Goal: Task Accomplishment & Management: Complete application form

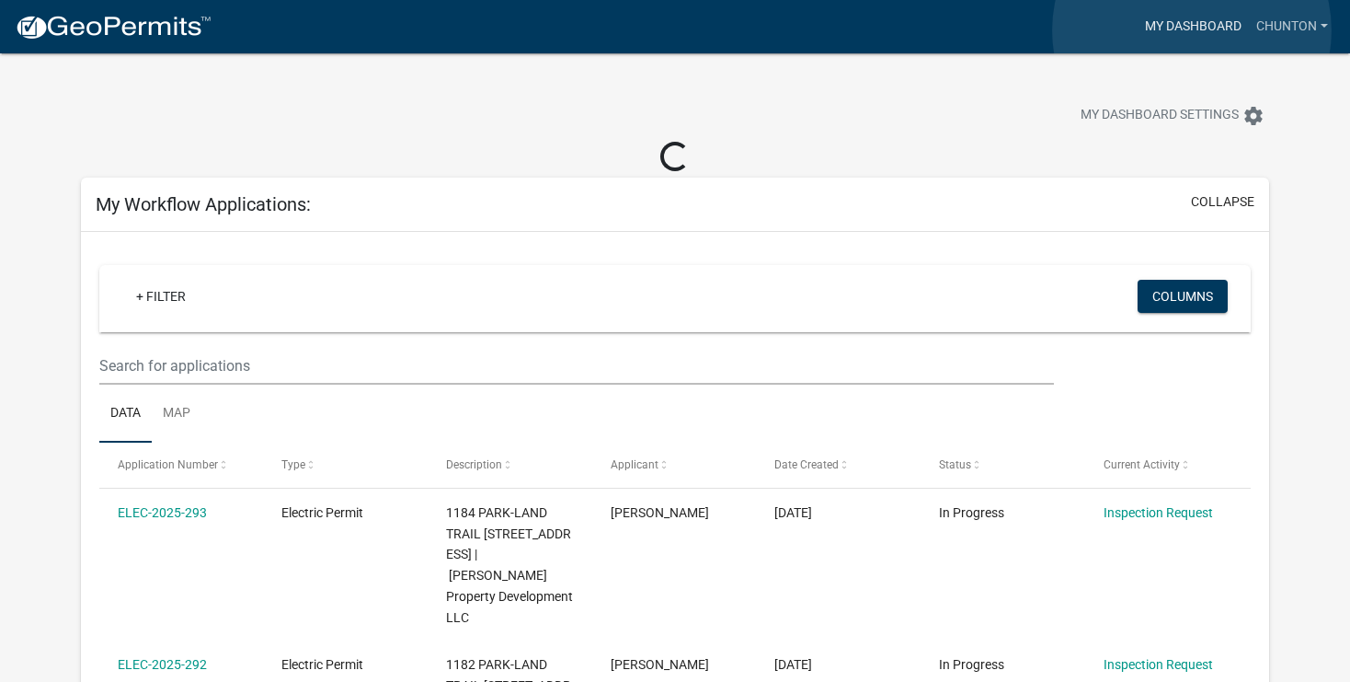
click at [1192, 31] on link "My Dashboard" at bounding box center [1193, 26] width 111 height 35
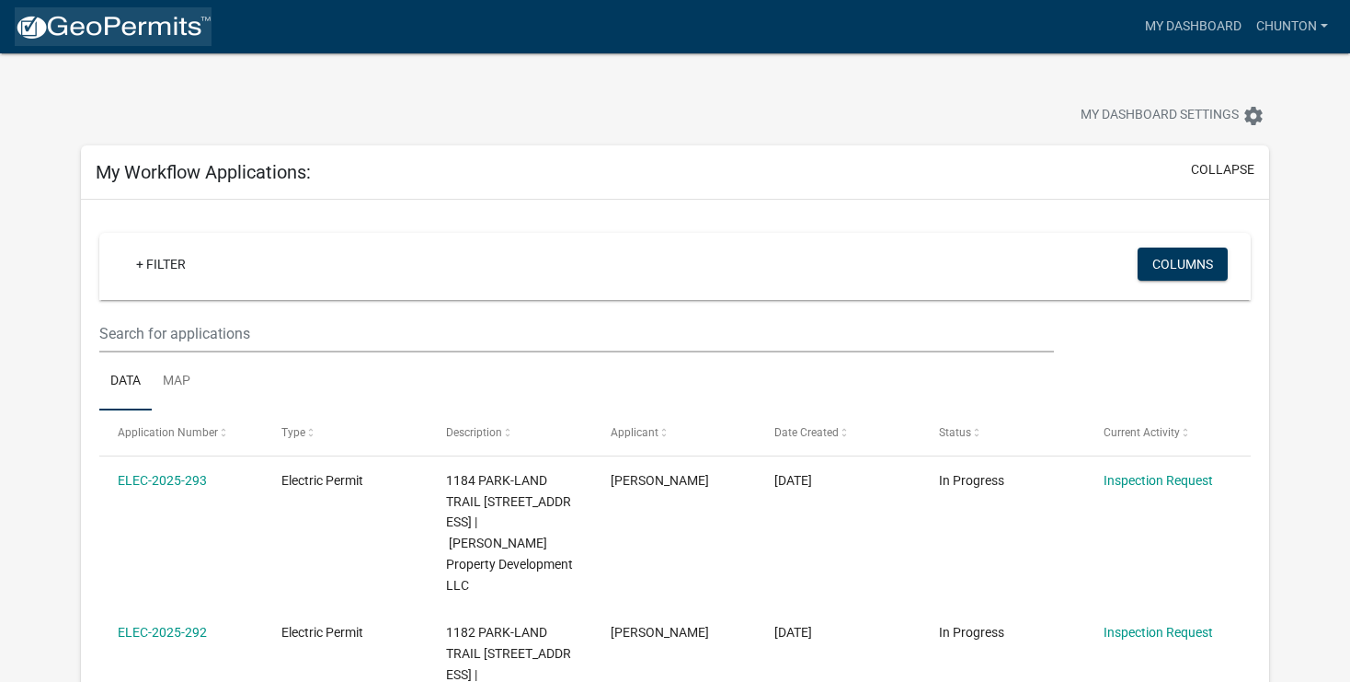
click at [94, 20] on img at bounding box center [113, 28] width 197 height 28
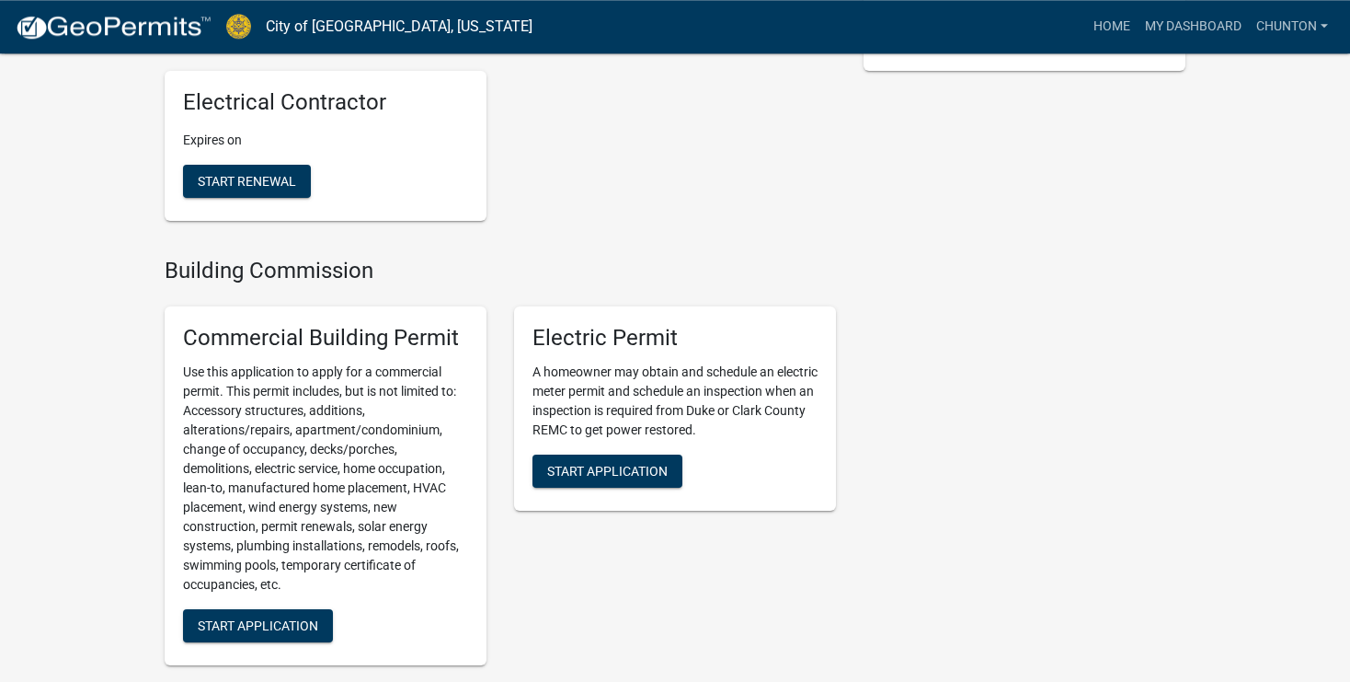
scroll to position [438, 0]
click at [580, 469] on span "Start Application" at bounding box center [607, 469] width 121 height 15
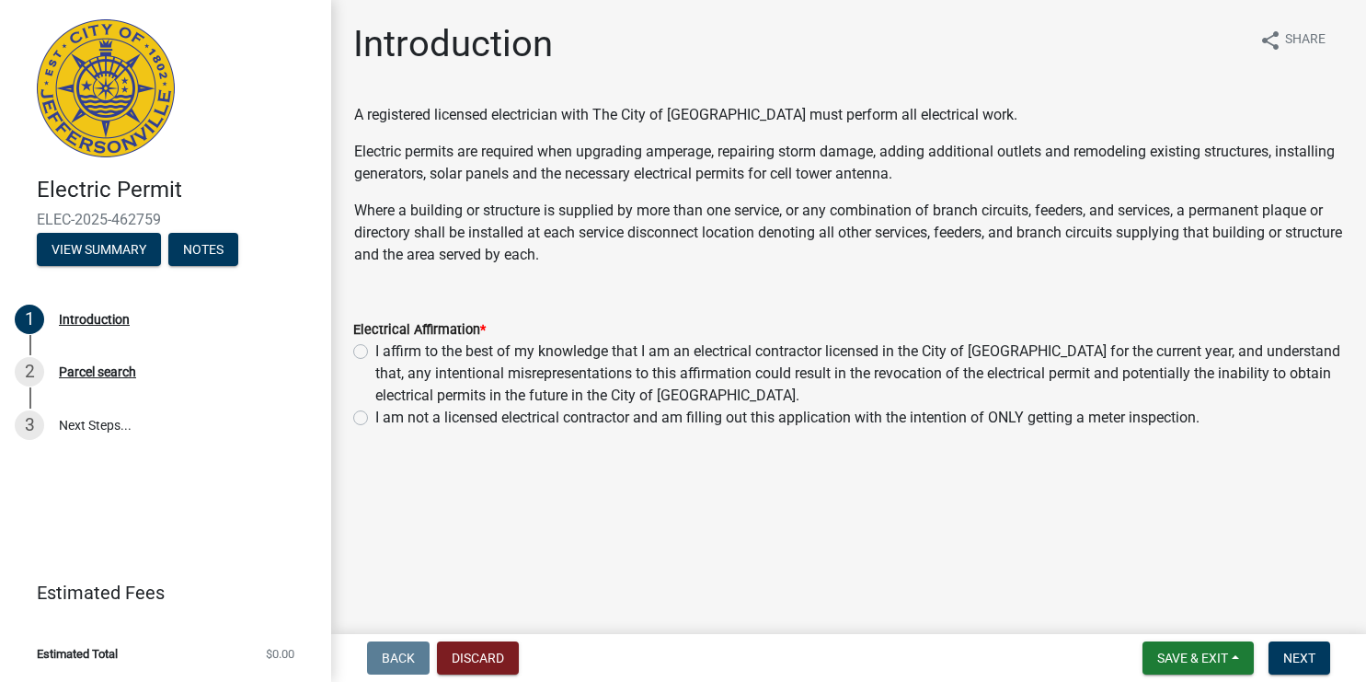
click at [375, 350] on label "I affirm to the best of my knowledge that I am an electrical contractor license…" at bounding box center [859, 373] width 969 height 66
click at [375, 350] on input "I affirm to the best of my knowledge that I am an electrical contractor license…" at bounding box center [381, 346] width 12 height 12
radio input "true"
click at [1295, 660] on span "Next" at bounding box center [1299, 657] width 32 height 15
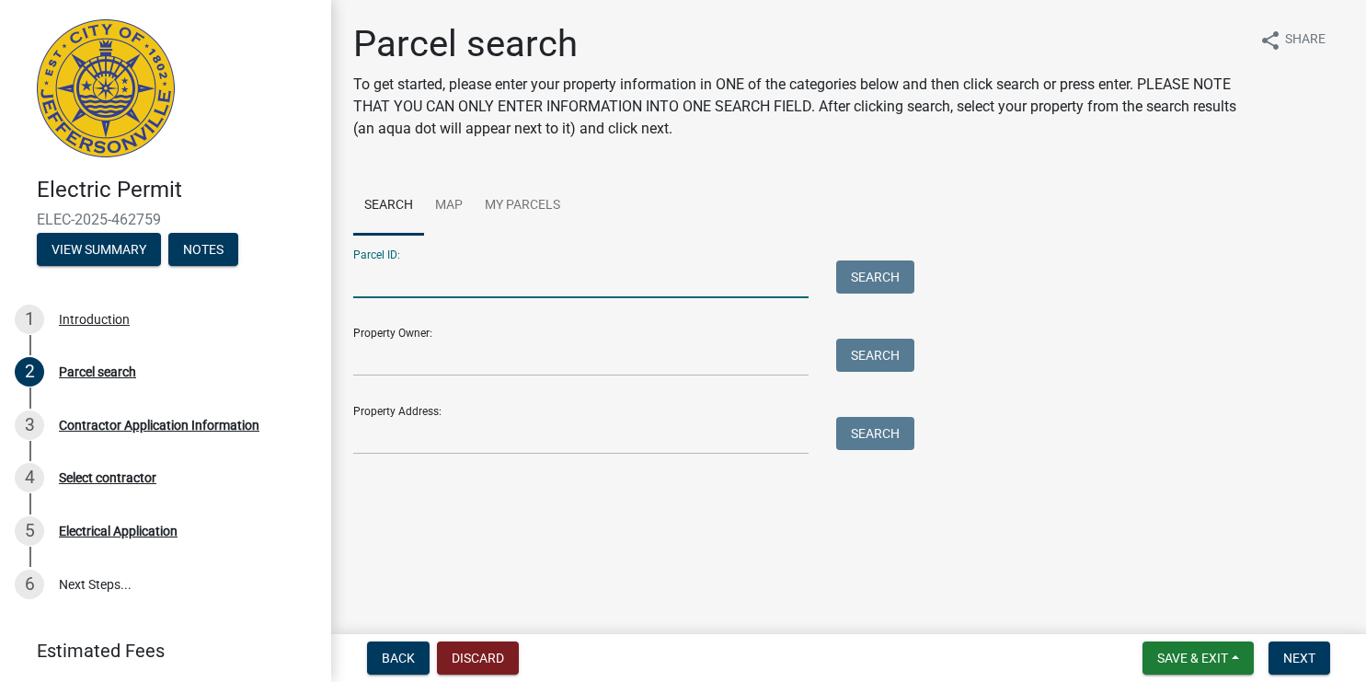
click at [415, 293] on input "Parcel ID:" at bounding box center [580, 279] width 455 height 38
click at [406, 281] on input "10-42-06-900-285.000-039" at bounding box center [580, 279] width 455 height 38
click at [409, 280] on input "10-42-06-900-285.000-039" at bounding box center [580, 279] width 455 height 38
type input "10-42-01-400-622.000-039"
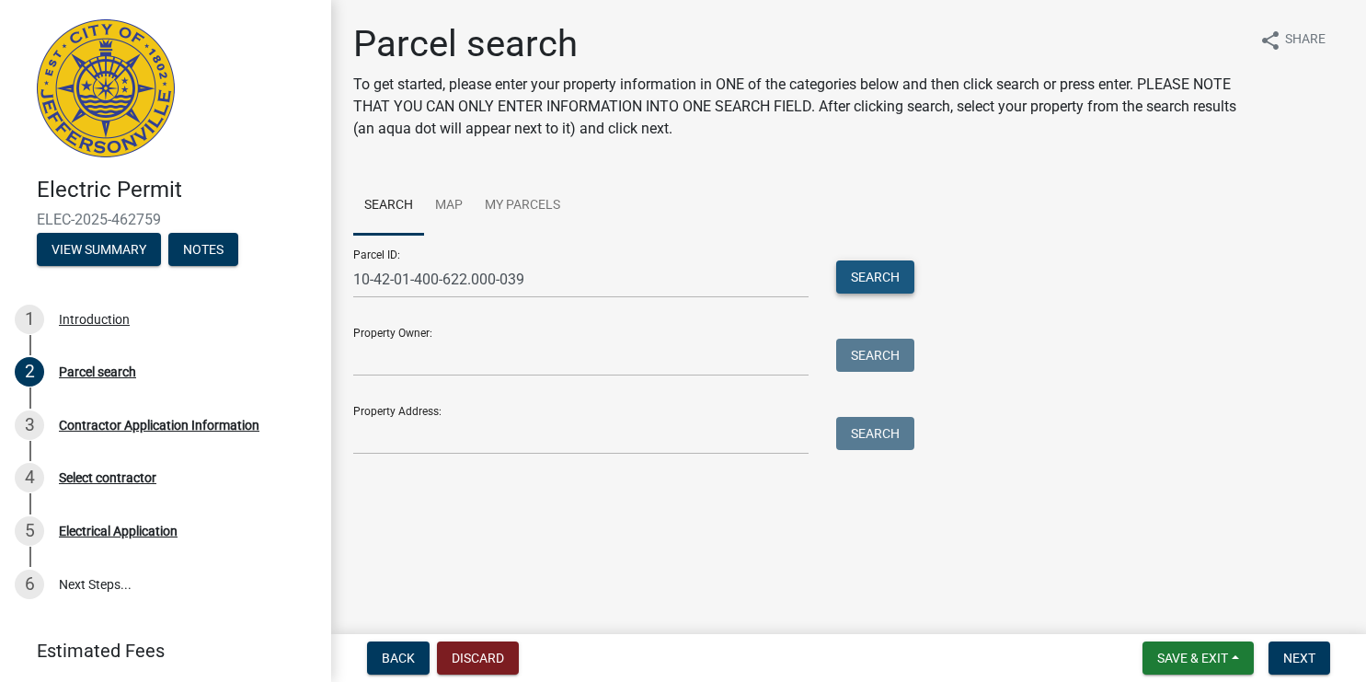
click at [899, 284] on button "Search" at bounding box center [875, 276] width 78 height 33
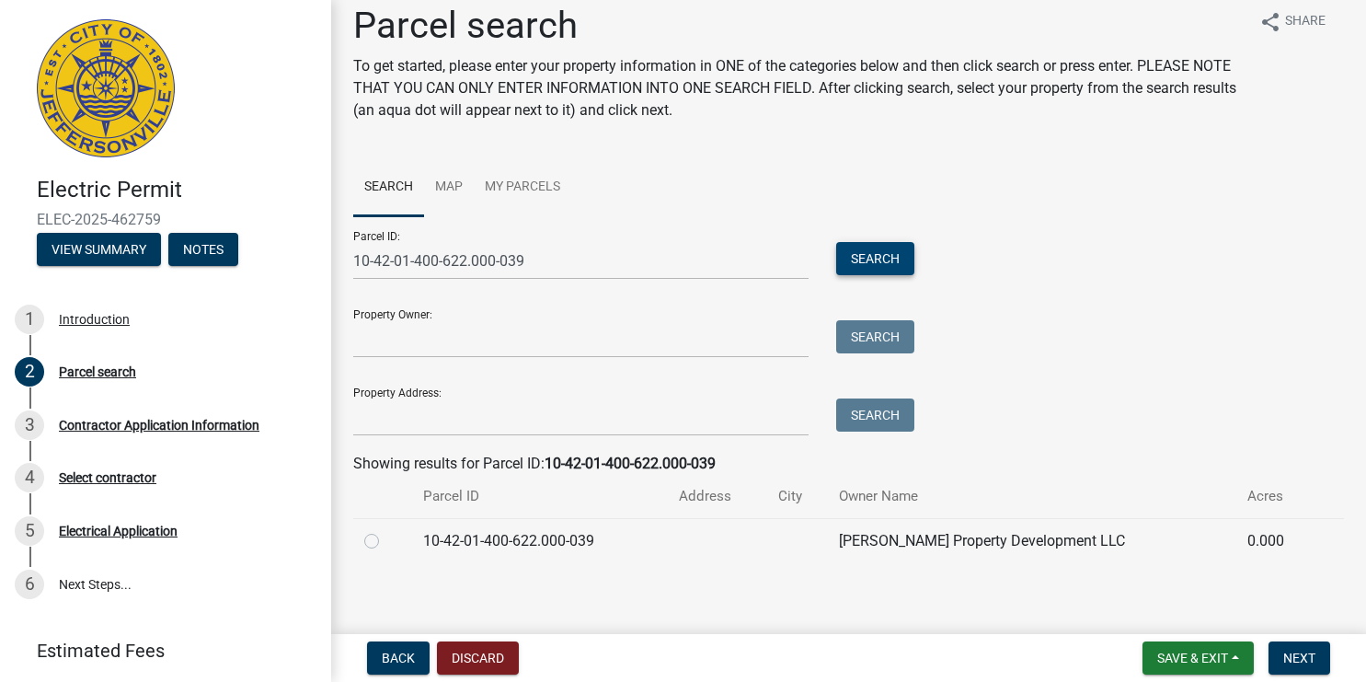
scroll to position [27, 0]
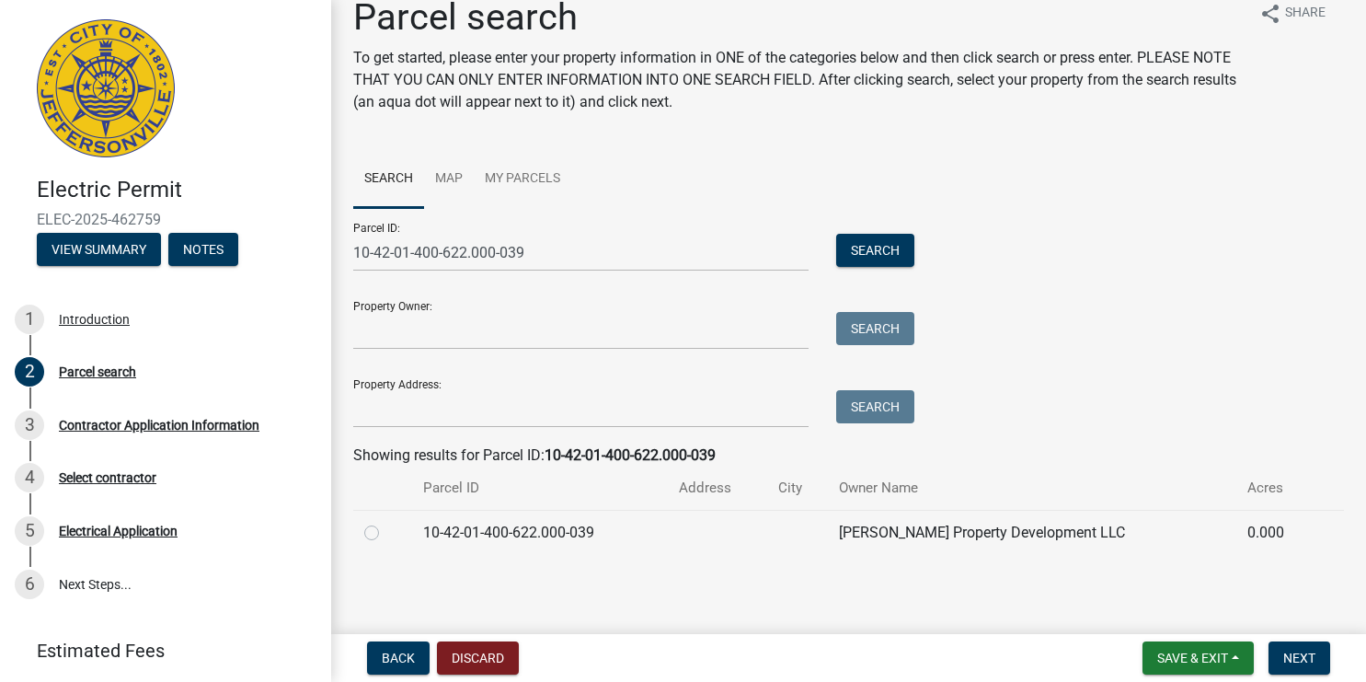
click at [386, 522] on label at bounding box center [386, 522] width 0 height 0
click at [386, 534] on input "radio" at bounding box center [392, 528] width 12 height 12
radio input "true"
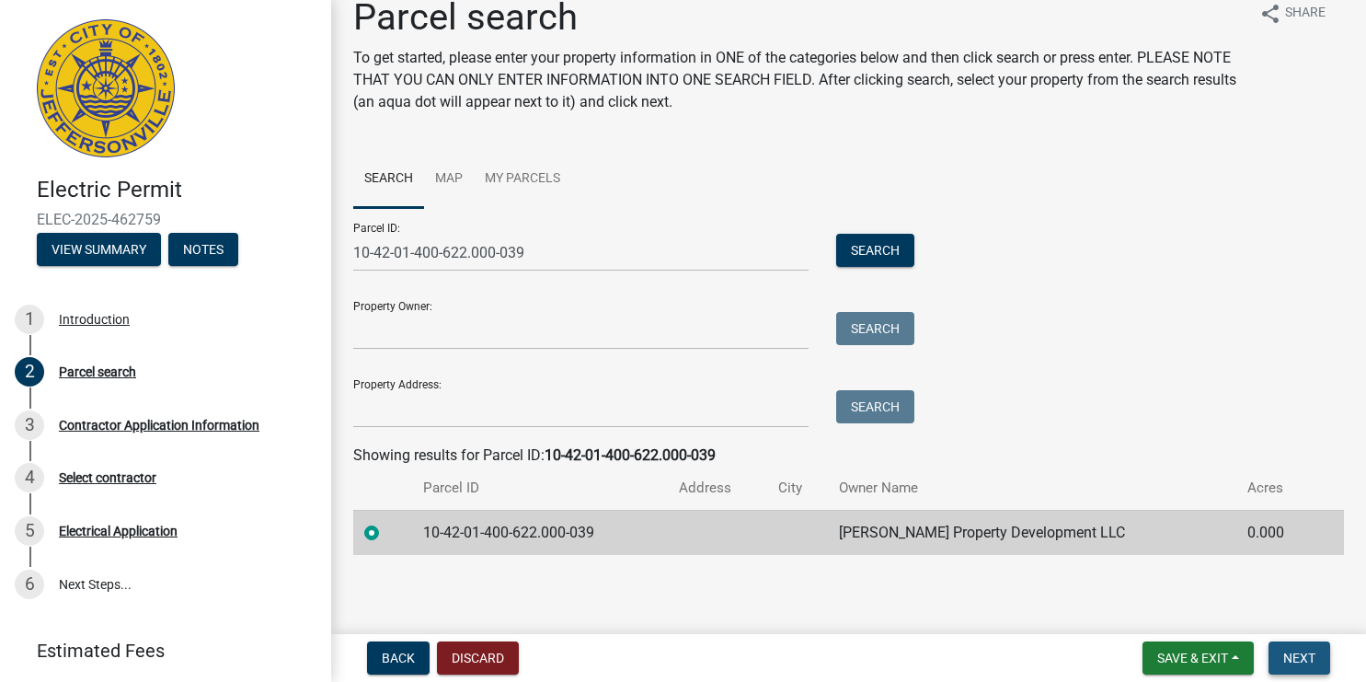
click at [1292, 658] on span "Next" at bounding box center [1299, 657] width 32 height 15
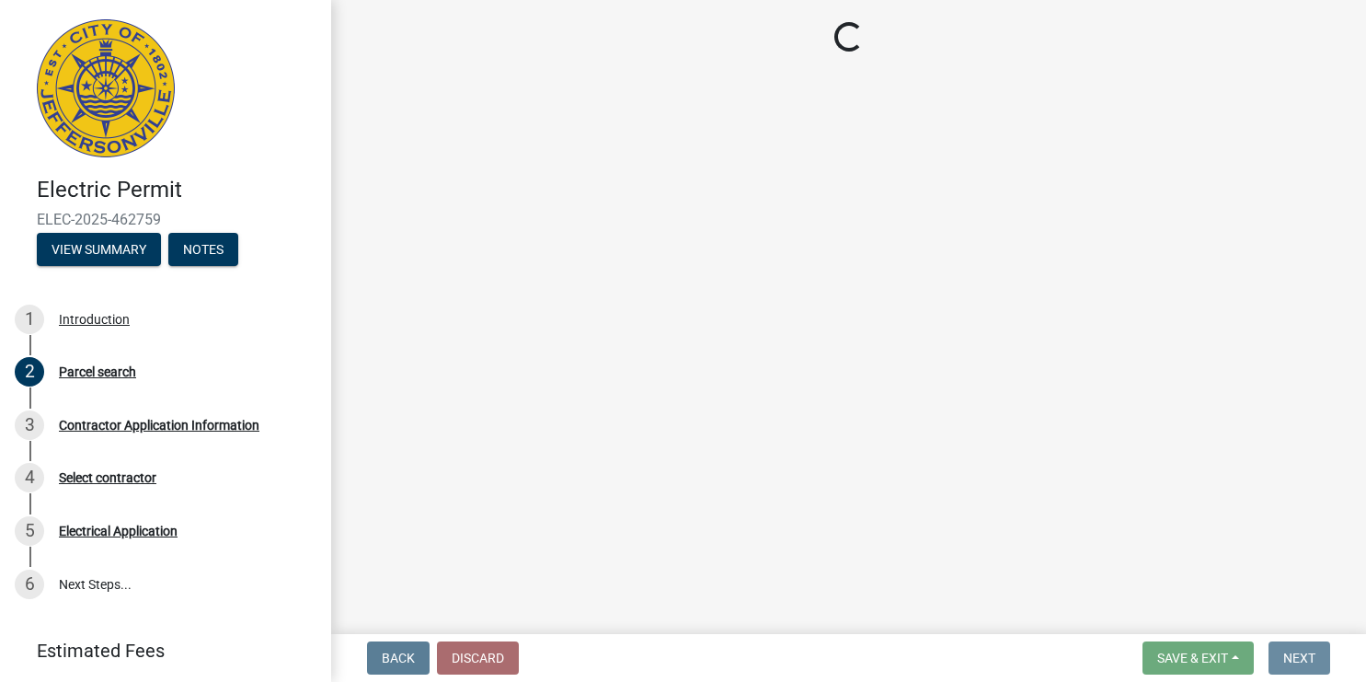
scroll to position [0, 0]
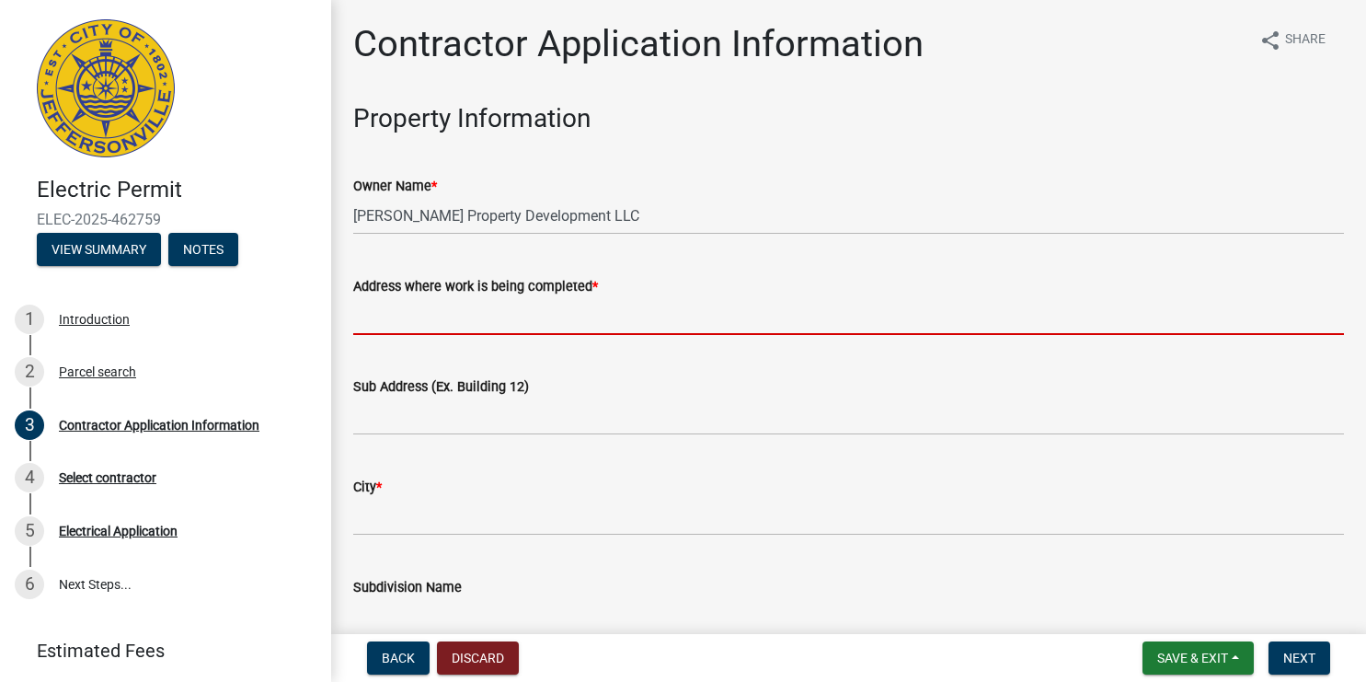
click at [436, 301] on input "Address where work is being completed *" at bounding box center [848, 316] width 991 height 38
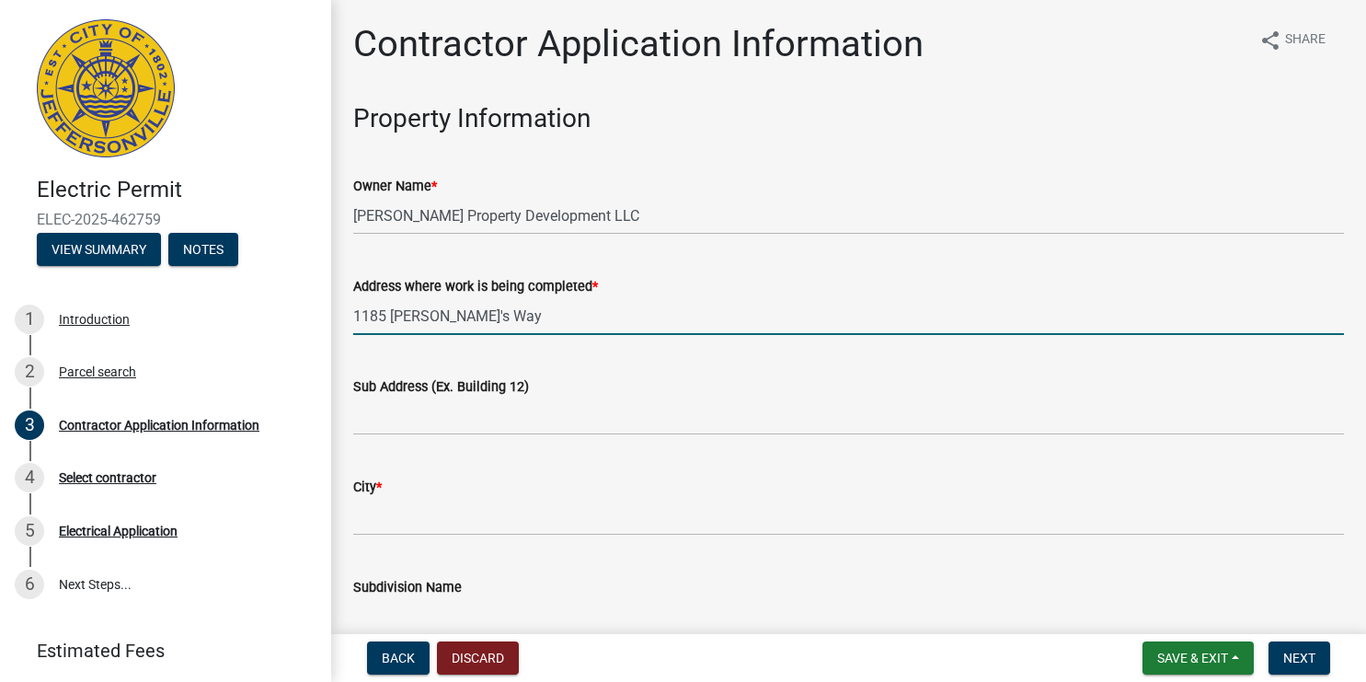
type input "1185 [PERSON_NAME]'s Way"
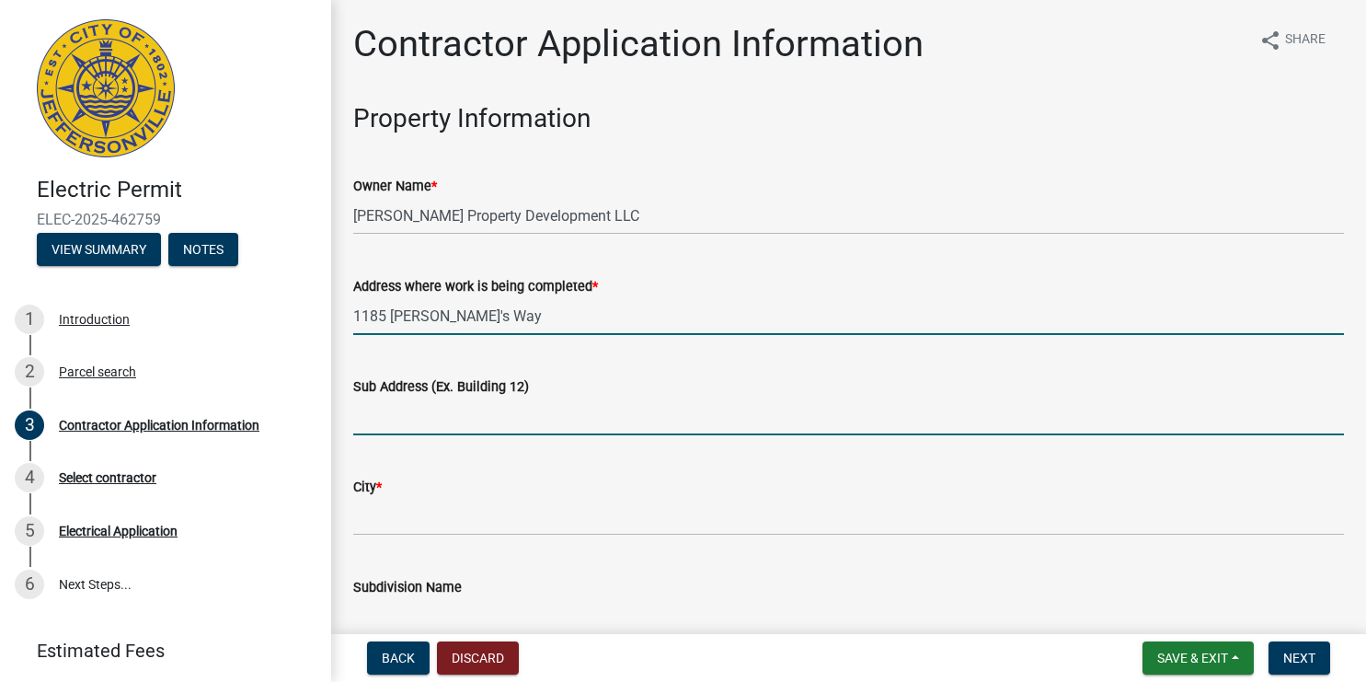
click at [407, 417] on input "Sub Address (Ex. Building 12)" at bounding box center [848, 416] width 991 height 38
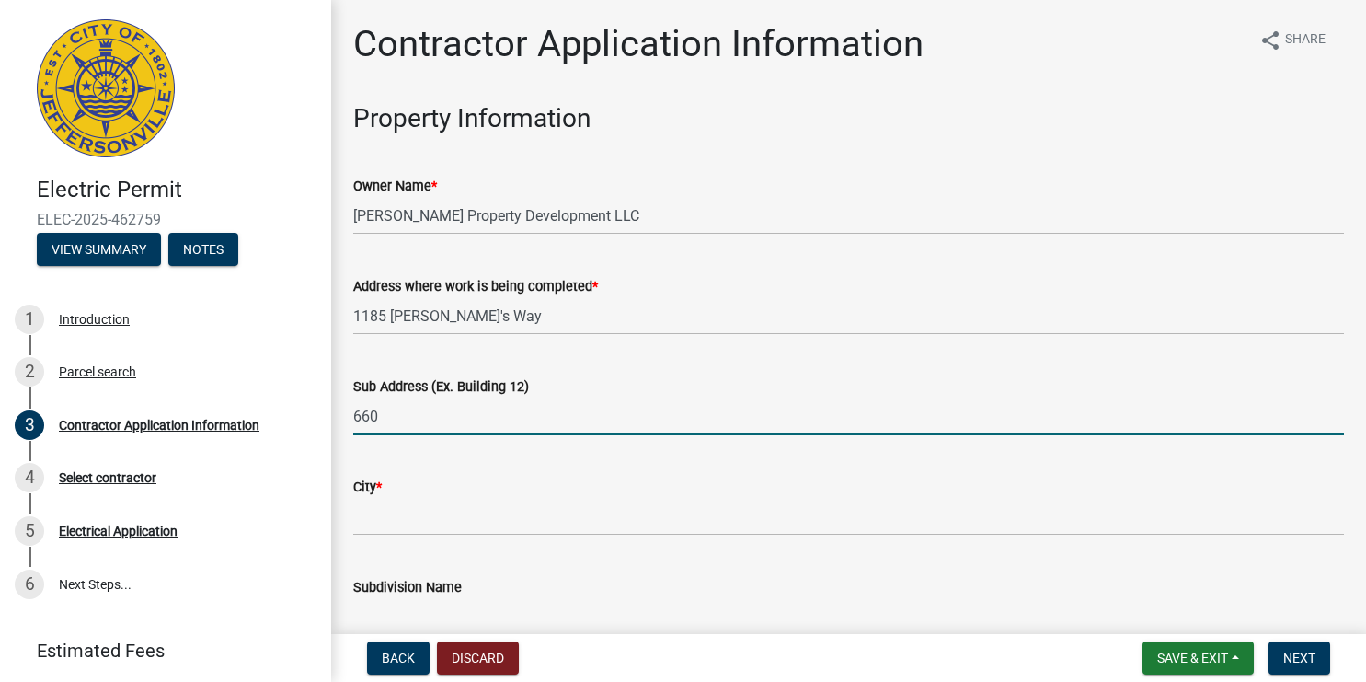
type input "660"
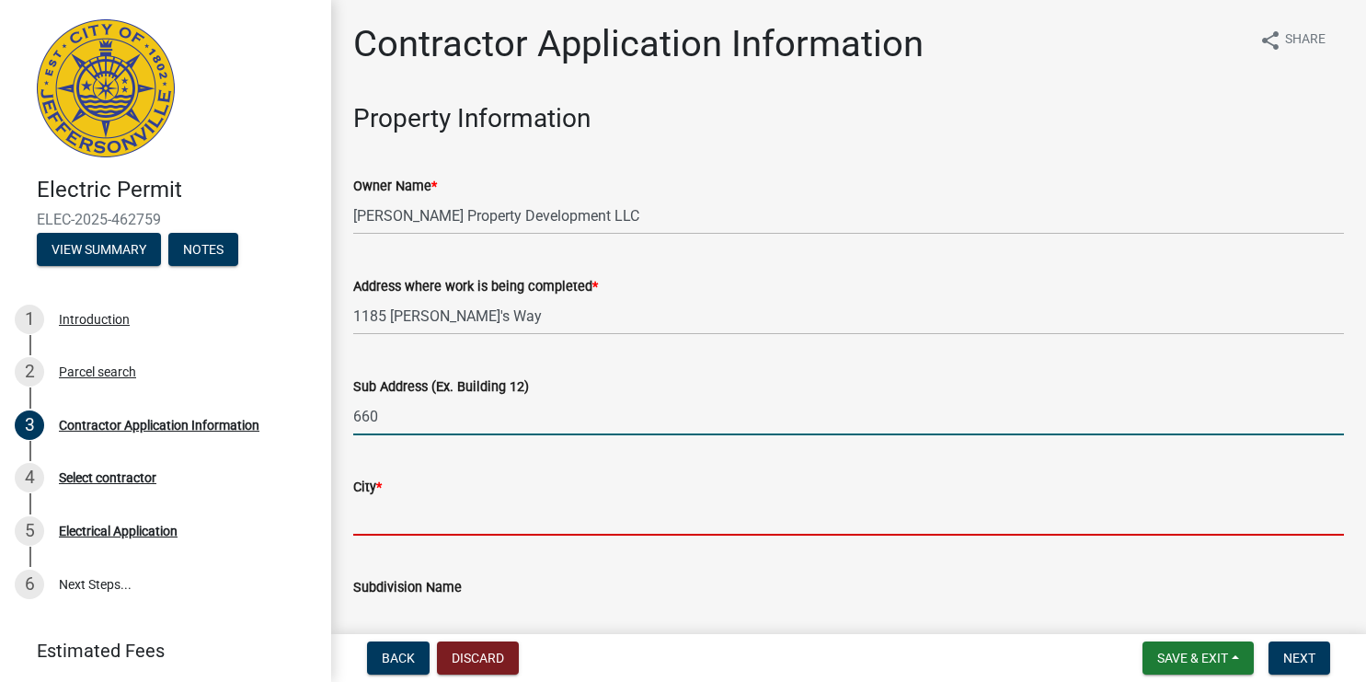
click at [462, 520] on input "City *" at bounding box center [848, 517] width 991 height 38
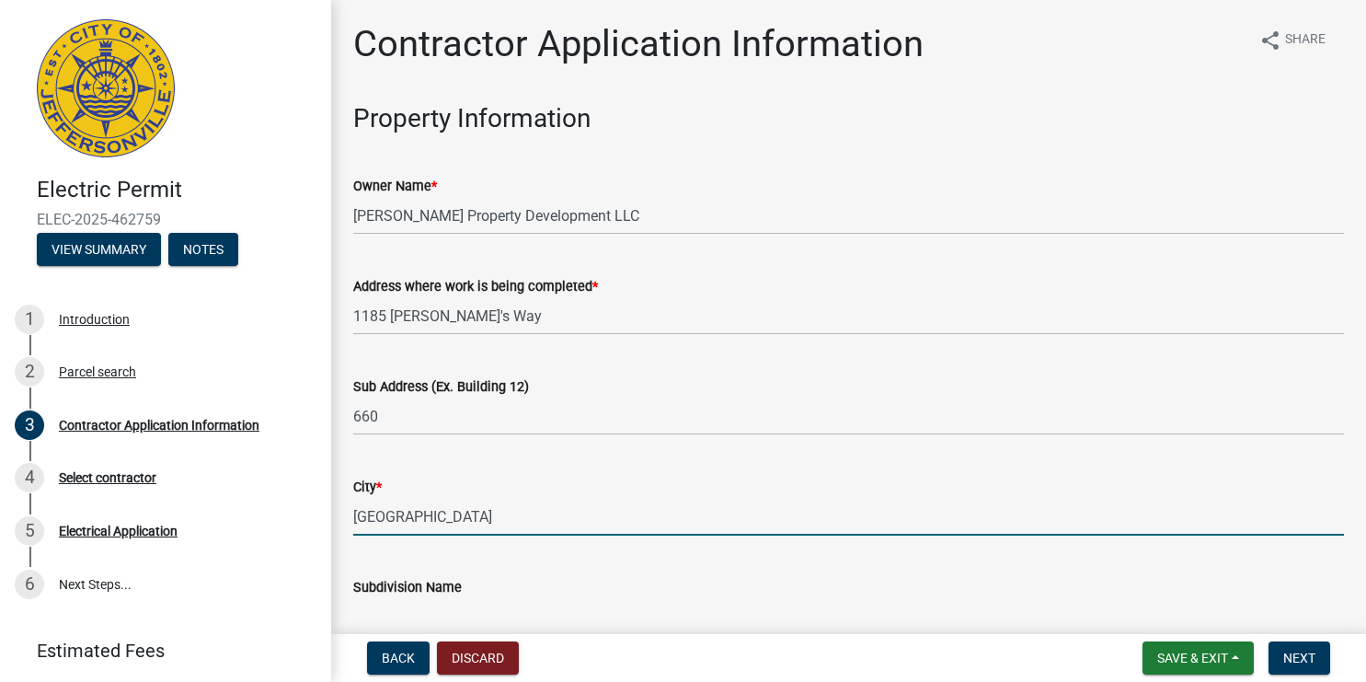
type input "[GEOGRAPHIC_DATA]"
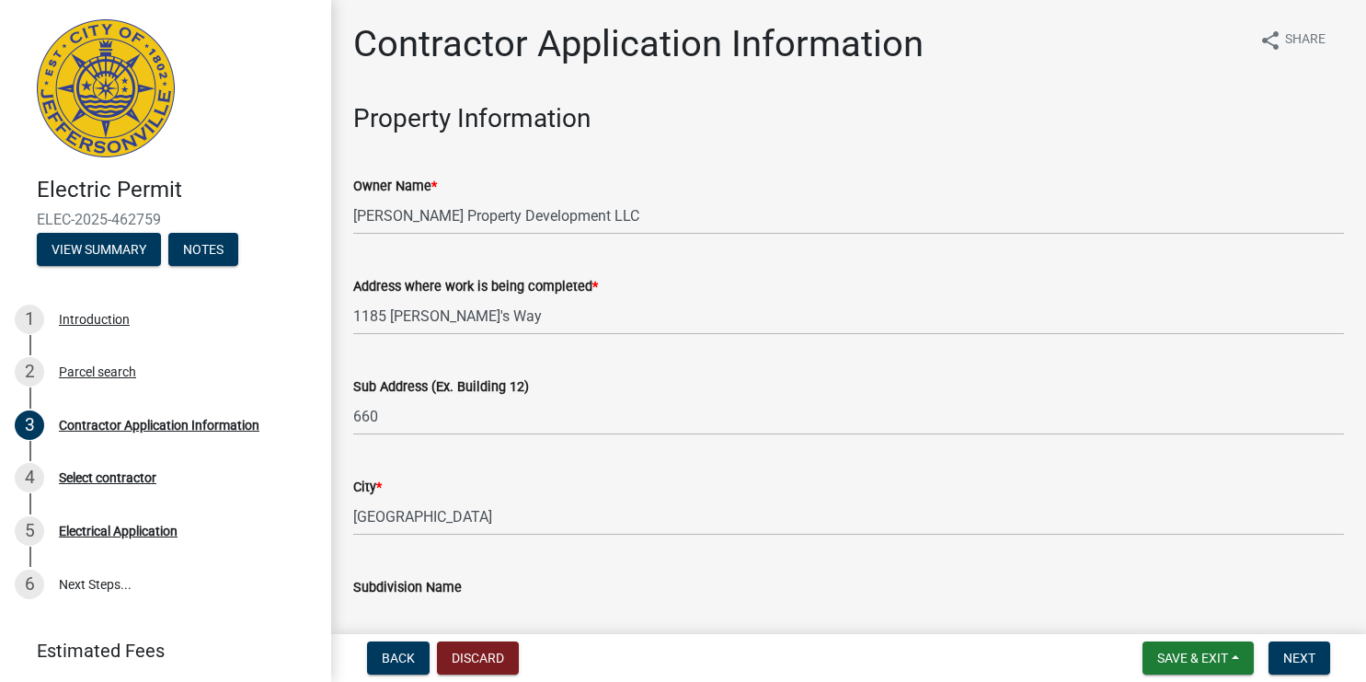
scroll to position [404, 0]
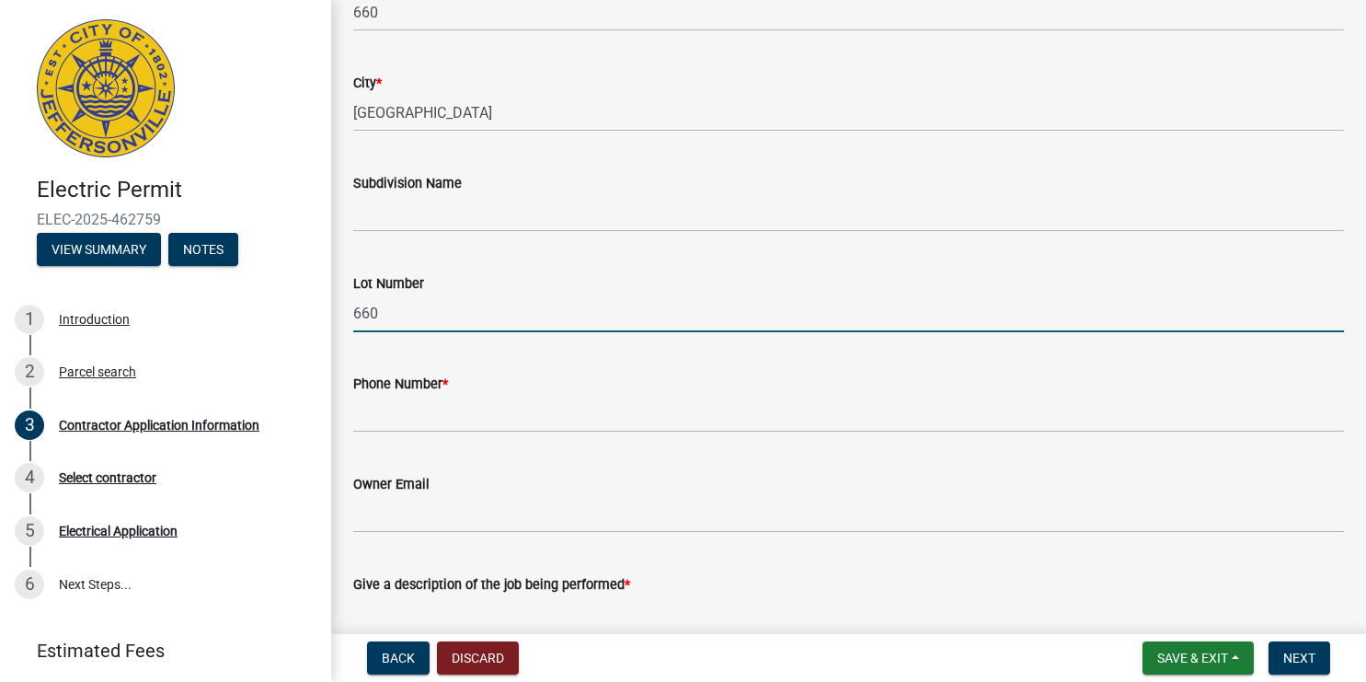
type input "660"
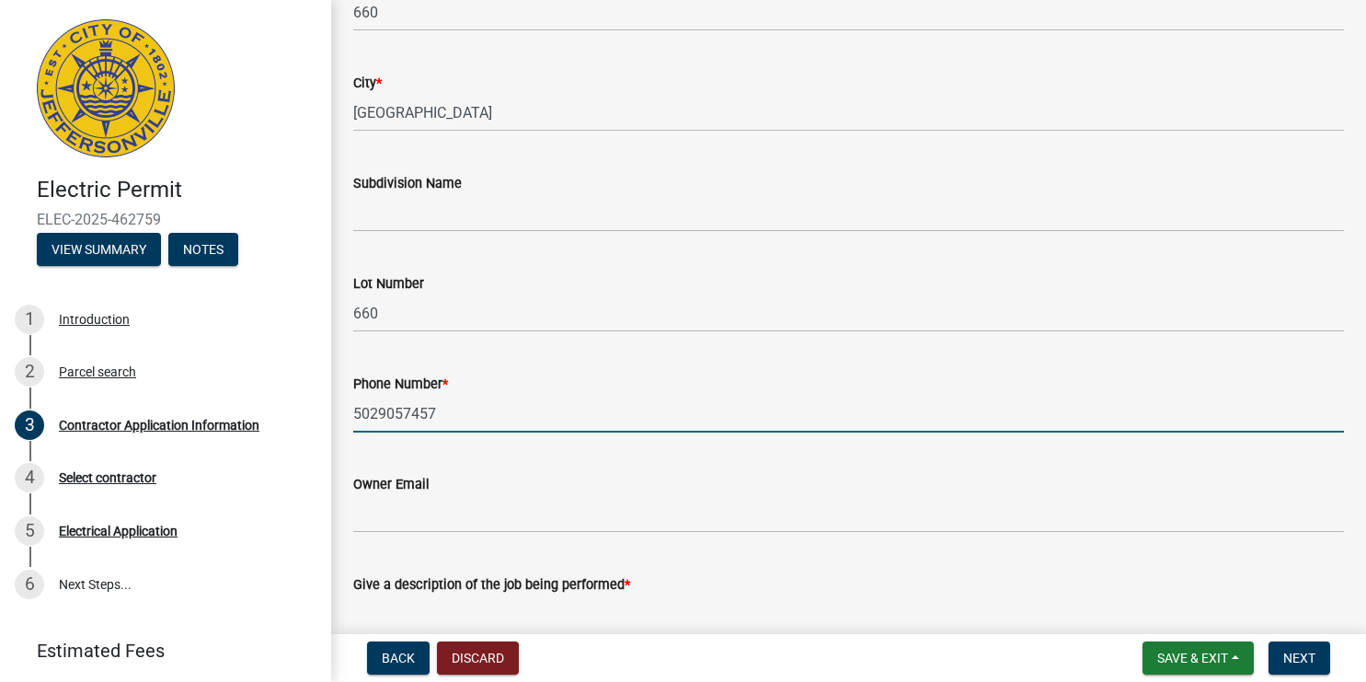
scroll to position [649, 0]
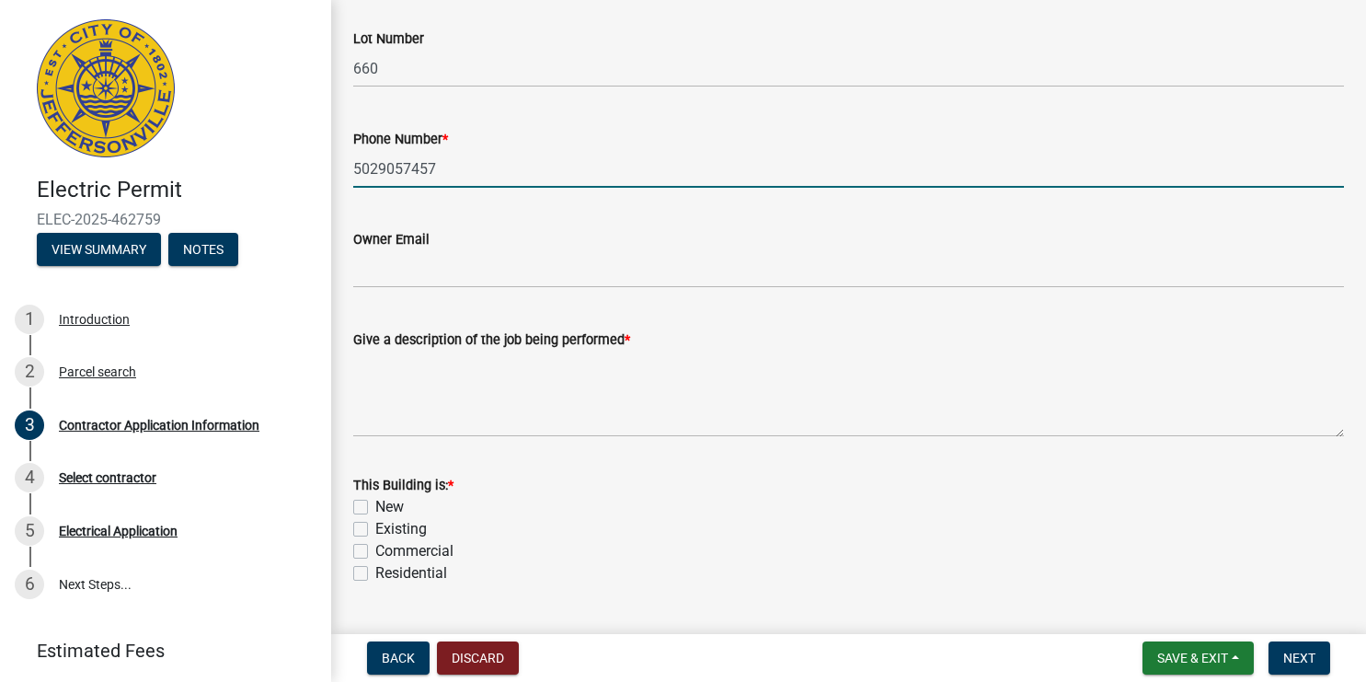
type input "5029057457"
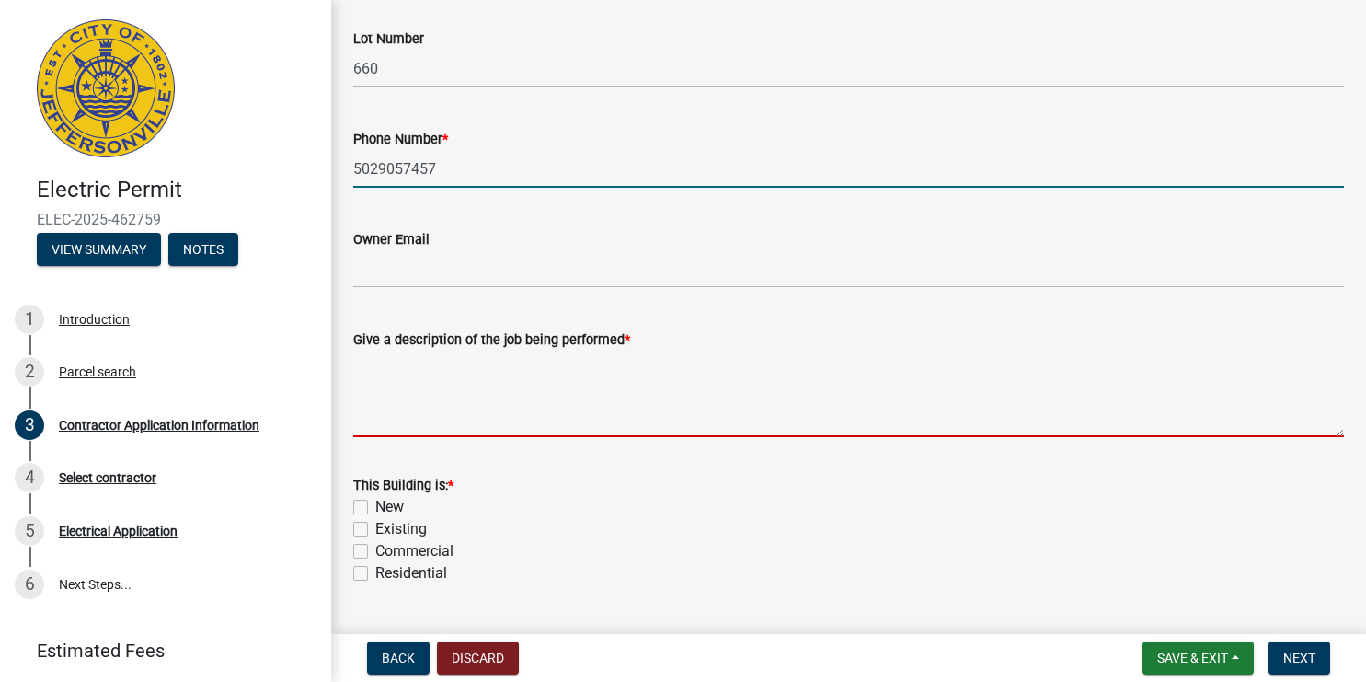
click at [469, 423] on textarea "Give a description of the job being performed *" at bounding box center [848, 393] width 991 height 86
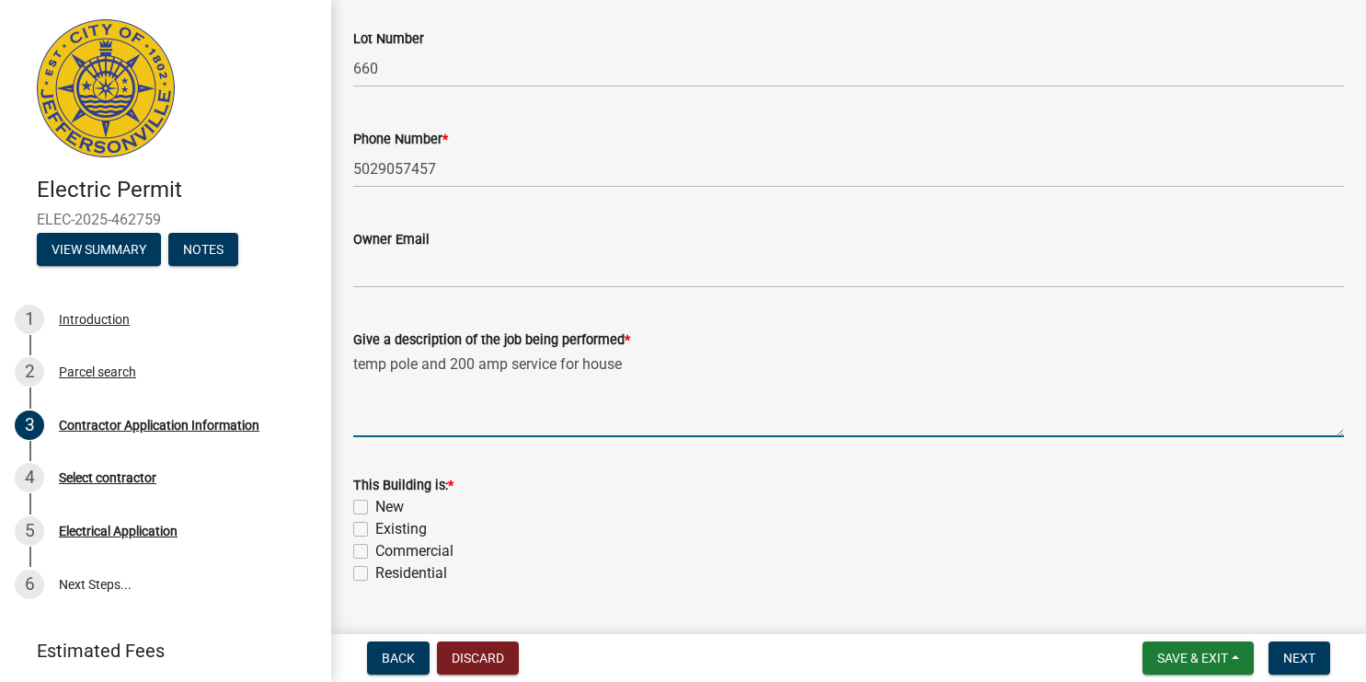
type textarea "temp pole and 200 amp service for house"
click at [375, 504] on label "New" at bounding box center [389, 507] width 29 height 22
click at [375, 504] on input "New" at bounding box center [381, 502] width 12 height 12
checkbox input "true"
checkbox input "false"
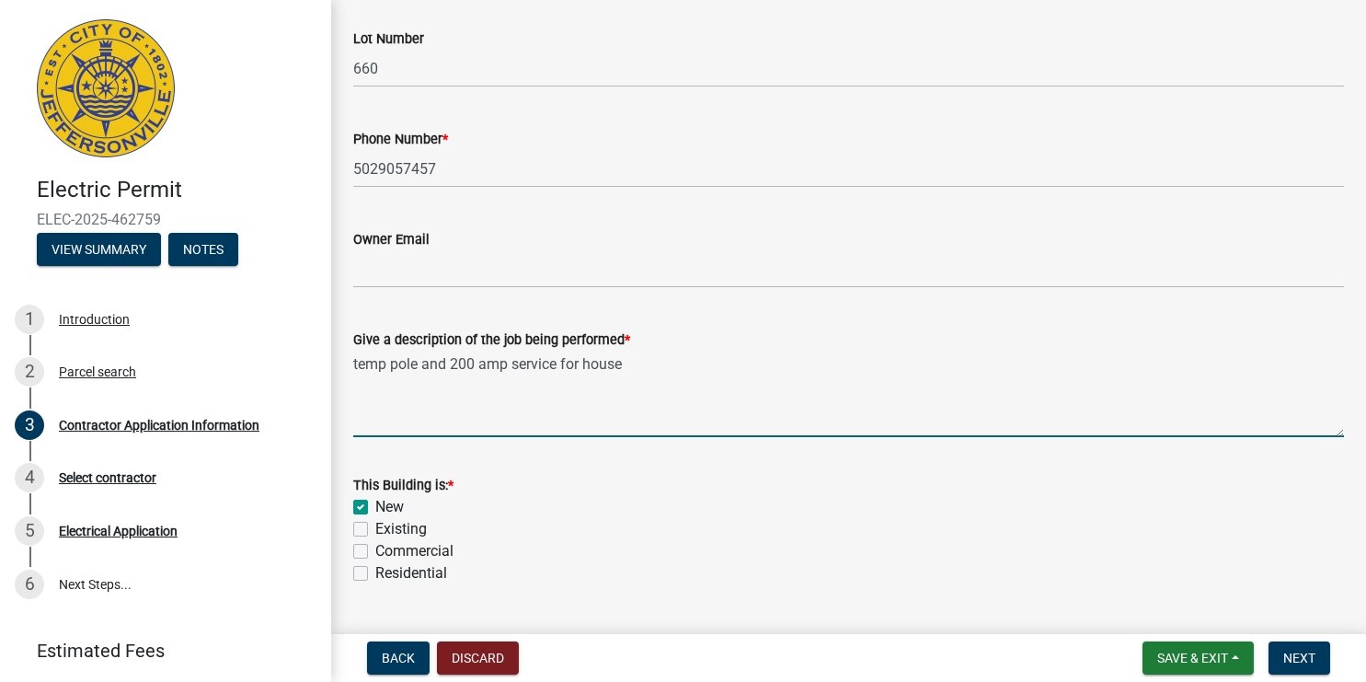
checkbox input "false"
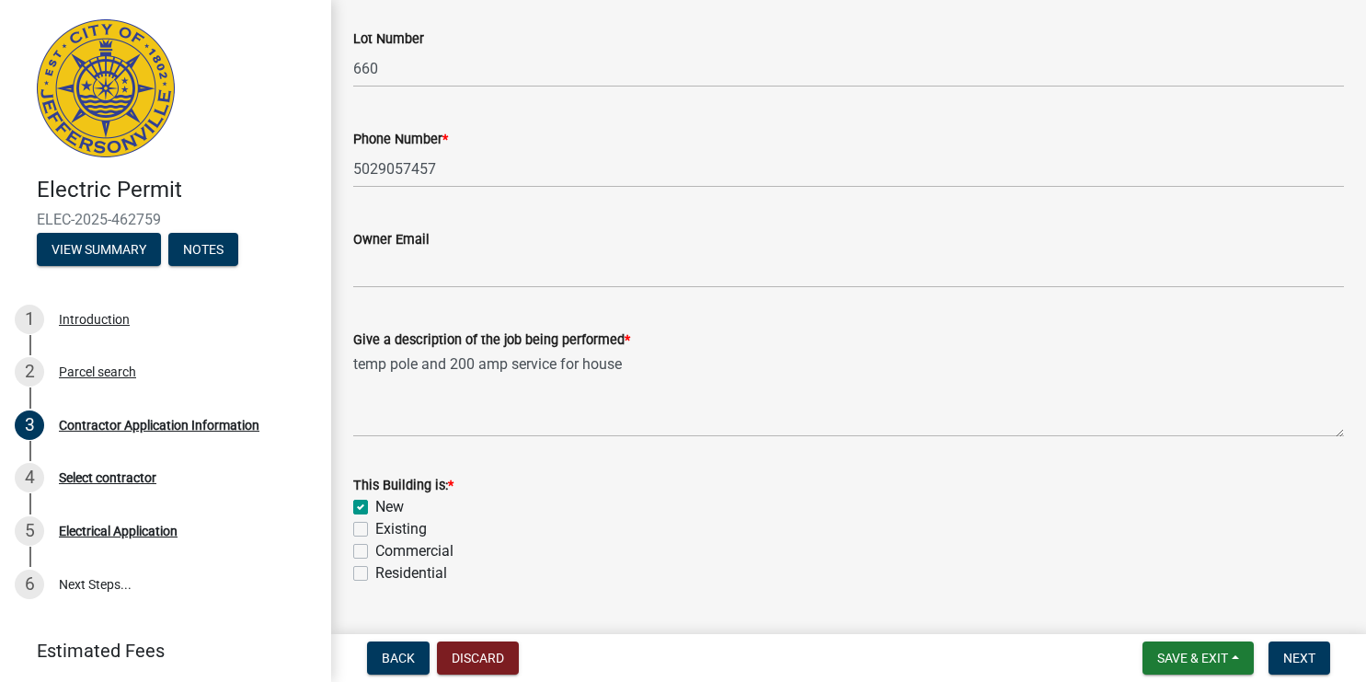
click at [375, 577] on label "Residential" at bounding box center [411, 573] width 72 height 22
click at [375, 574] on input "Residential" at bounding box center [381, 568] width 12 height 12
checkbox input "true"
checkbox input "false"
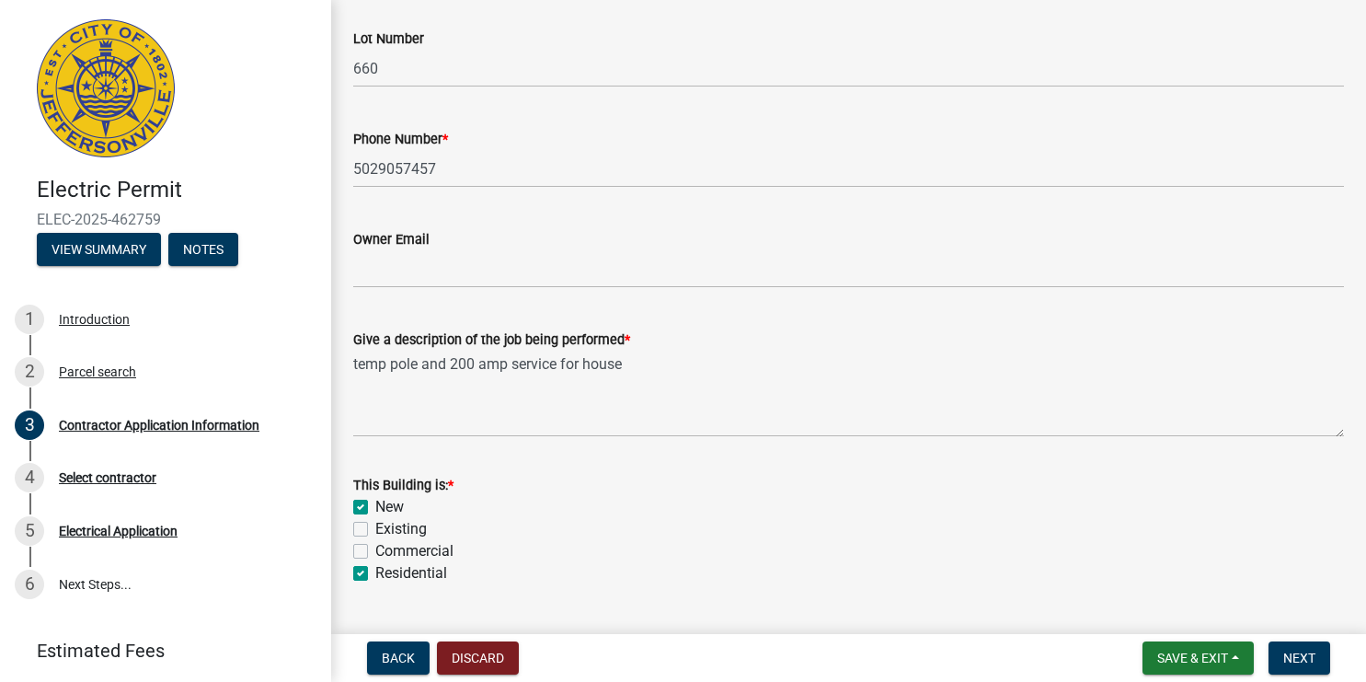
checkbox input "false"
checkbox input "true"
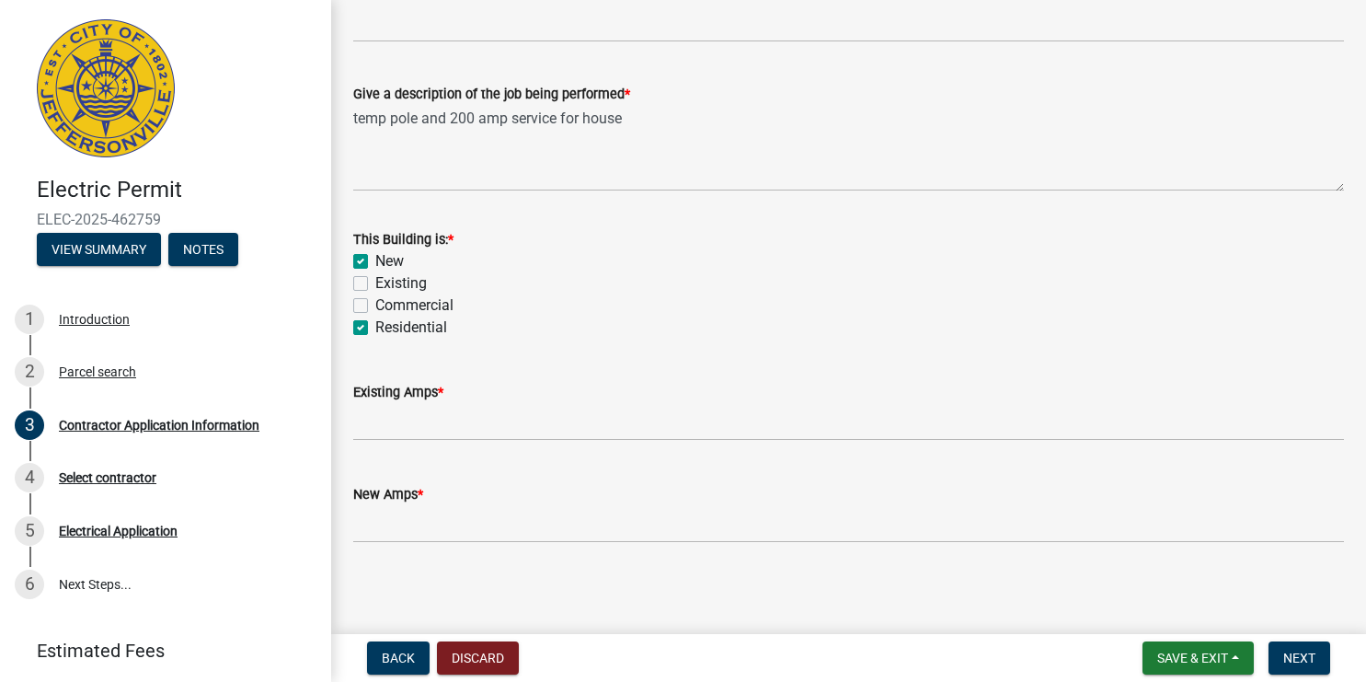
scroll to position [899, 0]
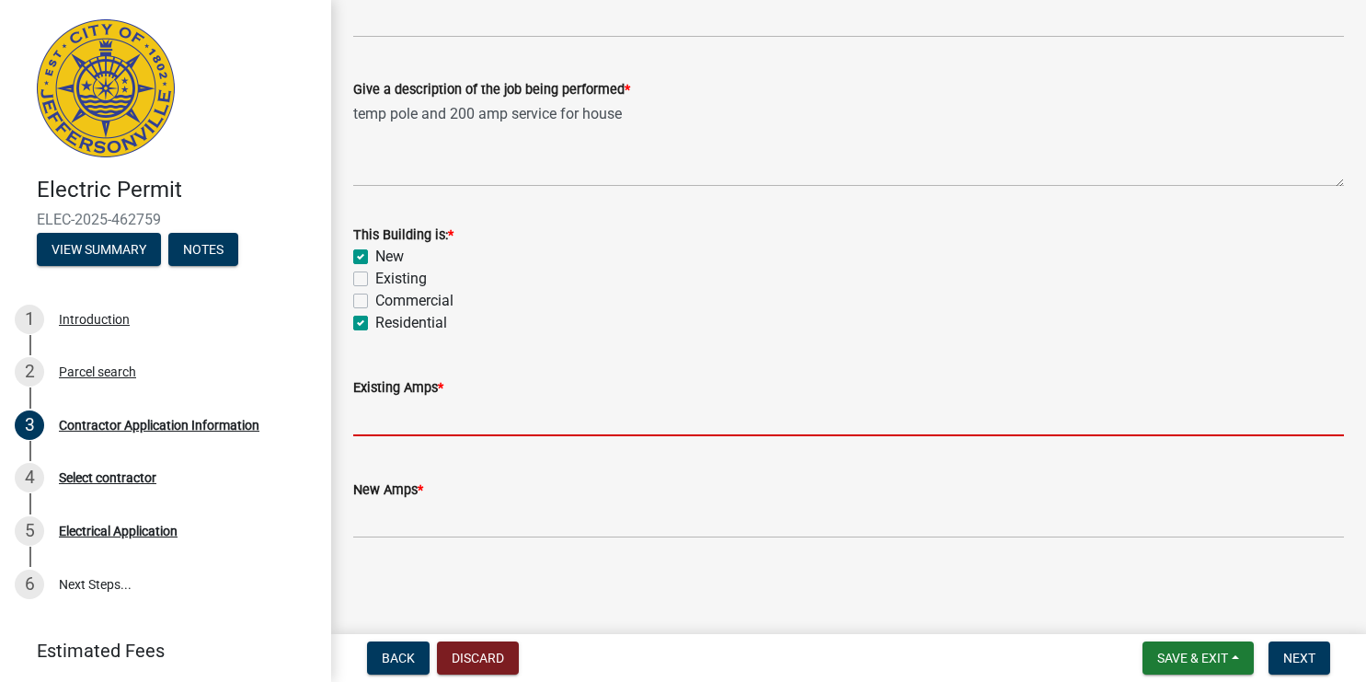
click at [476, 418] on input "text" at bounding box center [848, 417] width 991 height 38
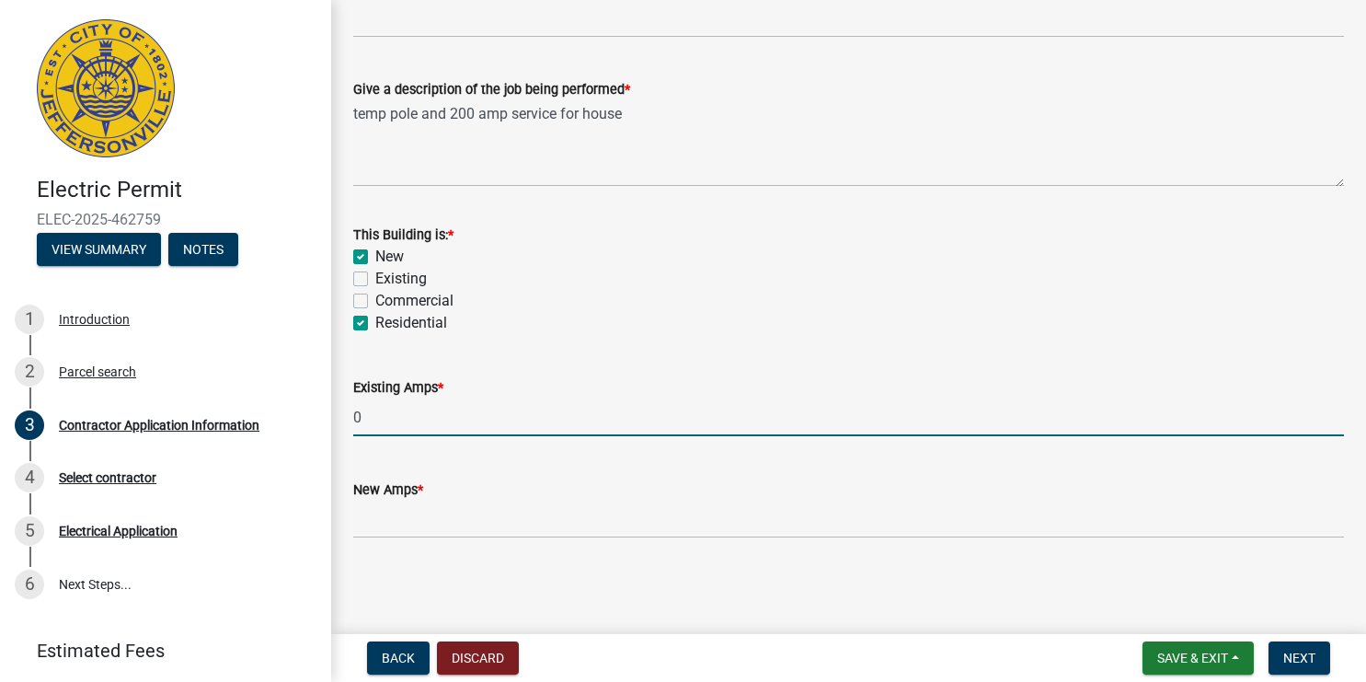
type input "0"
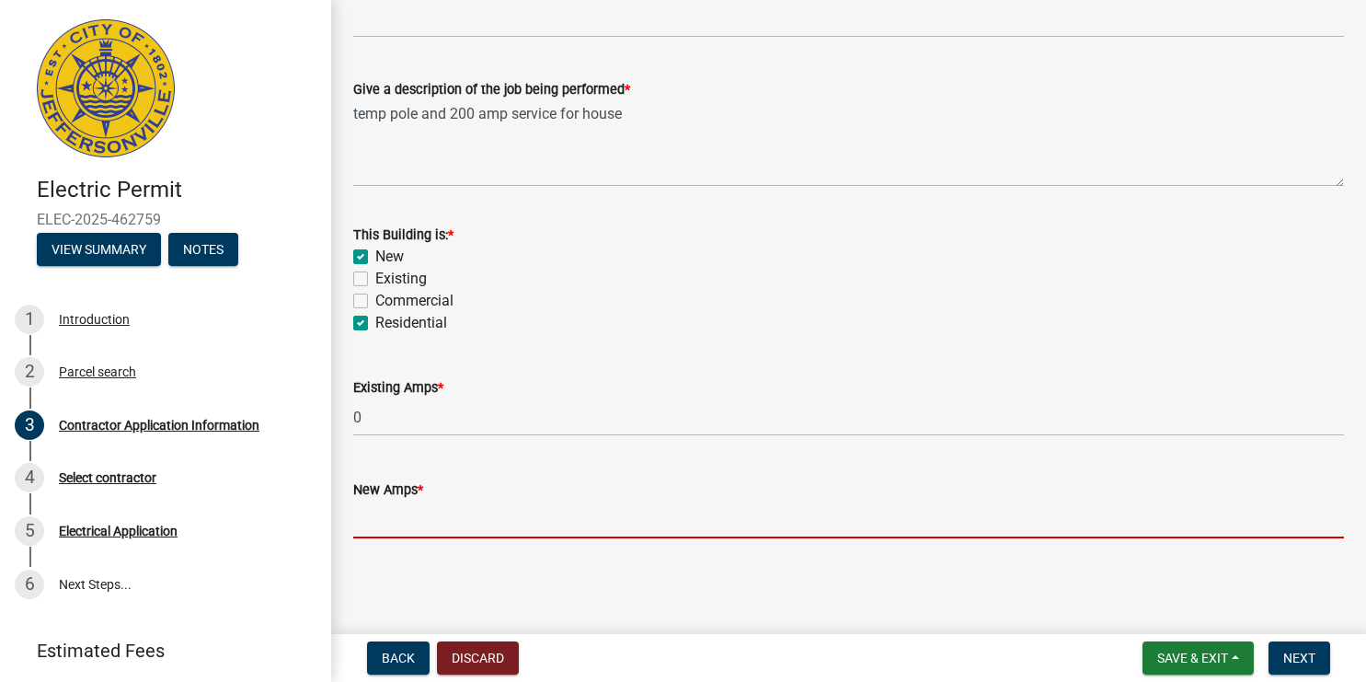
click at [422, 525] on input "text" at bounding box center [848, 519] width 991 height 38
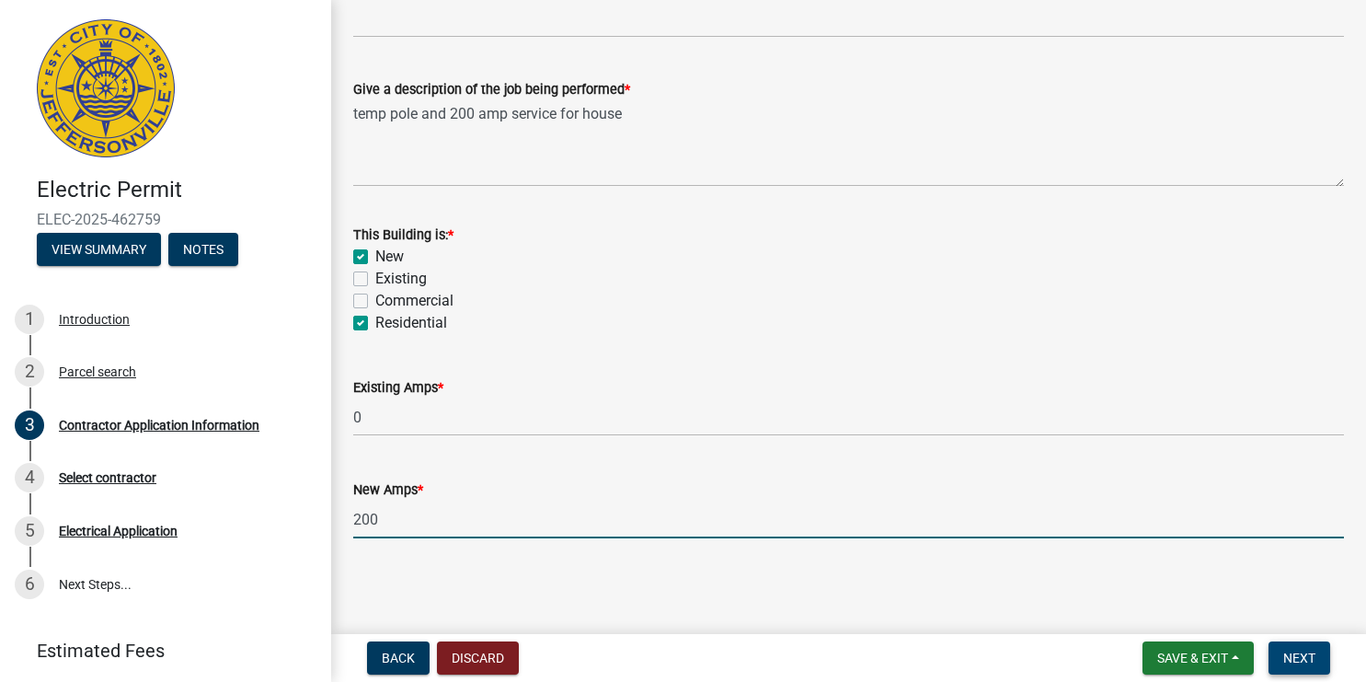
type input "200"
click at [1291, 658] on span "Next" at bounding box center [1299, 657] width 32 height 15
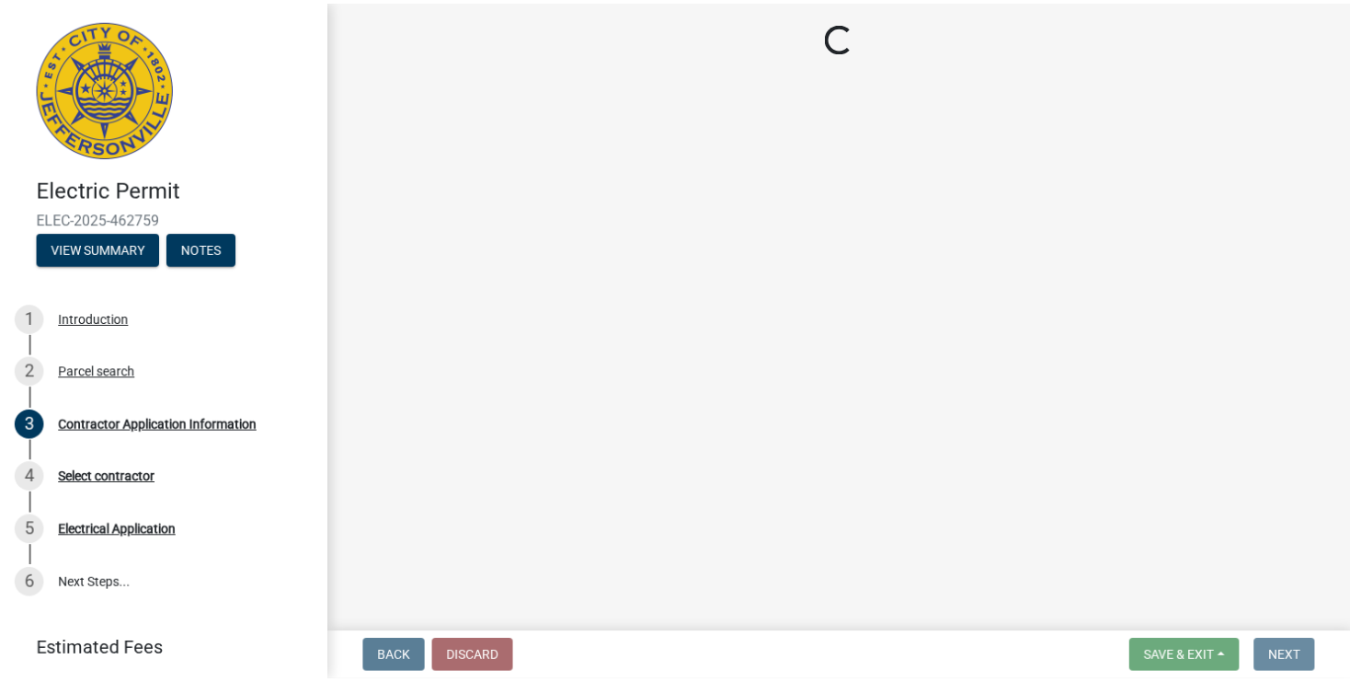
scroll to position [0, 0]
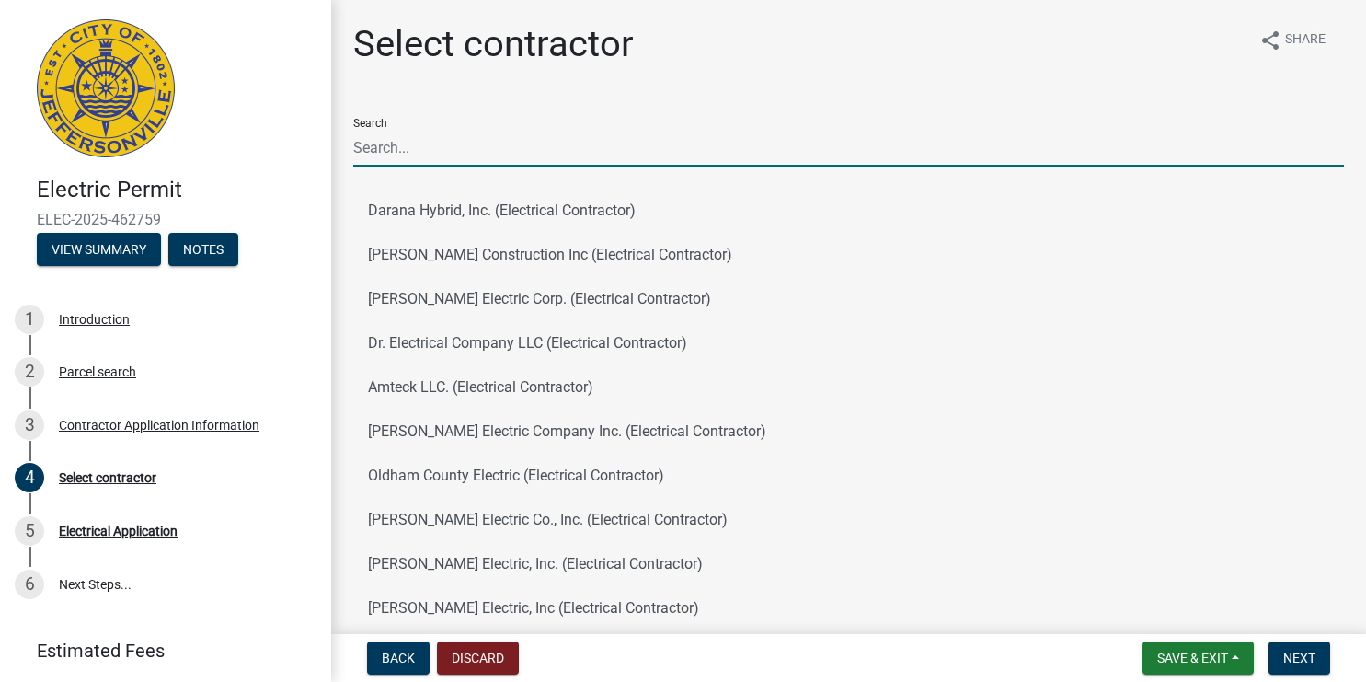
click at [387, 146] on input "Search" at bounding box center [848, 148] width 991 height 38
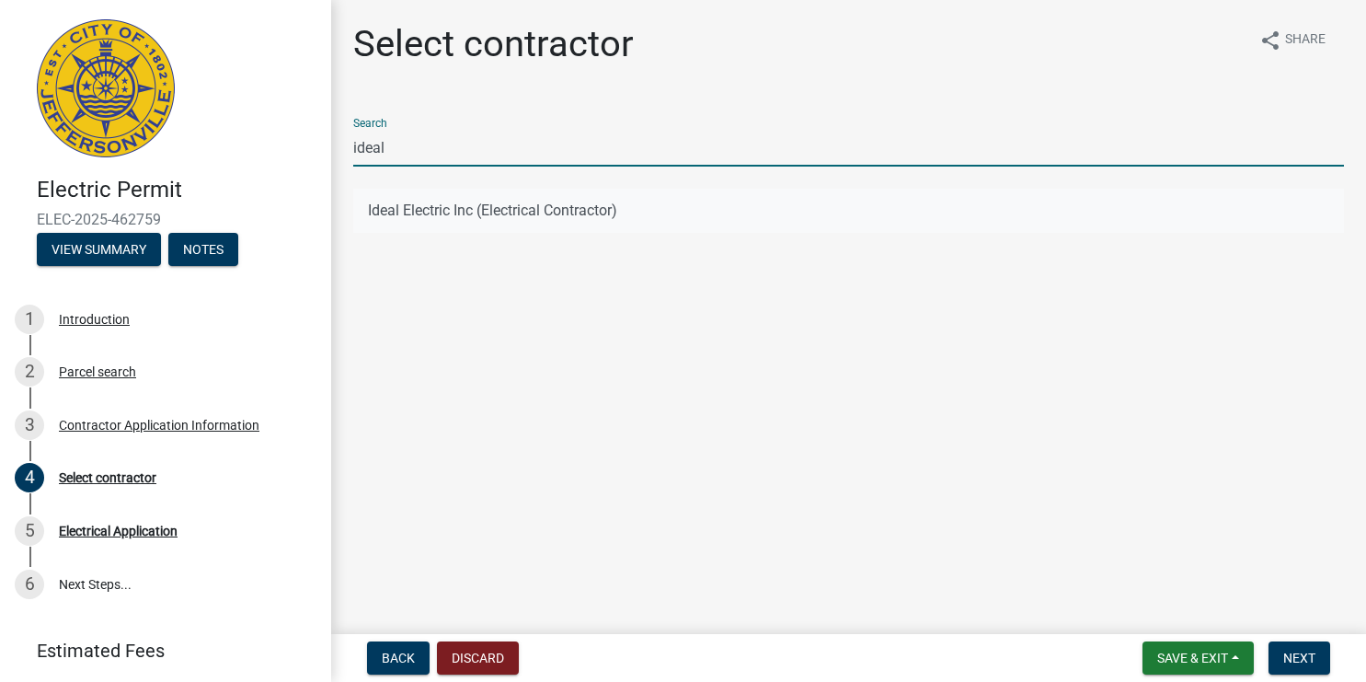
type input "ideal"
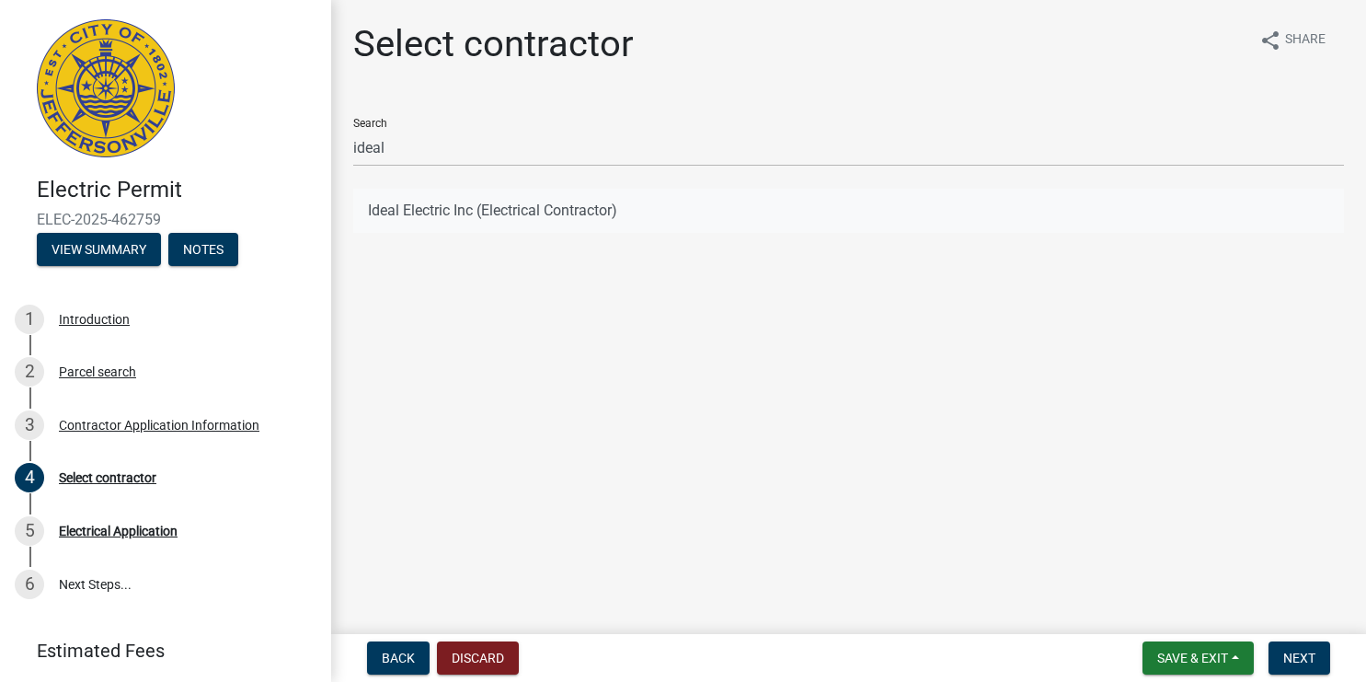
click at [487, 205] on button "Ideal Electric Inc (Electrical Contractor)" at bounding box center [848, 211] width 991 height 44
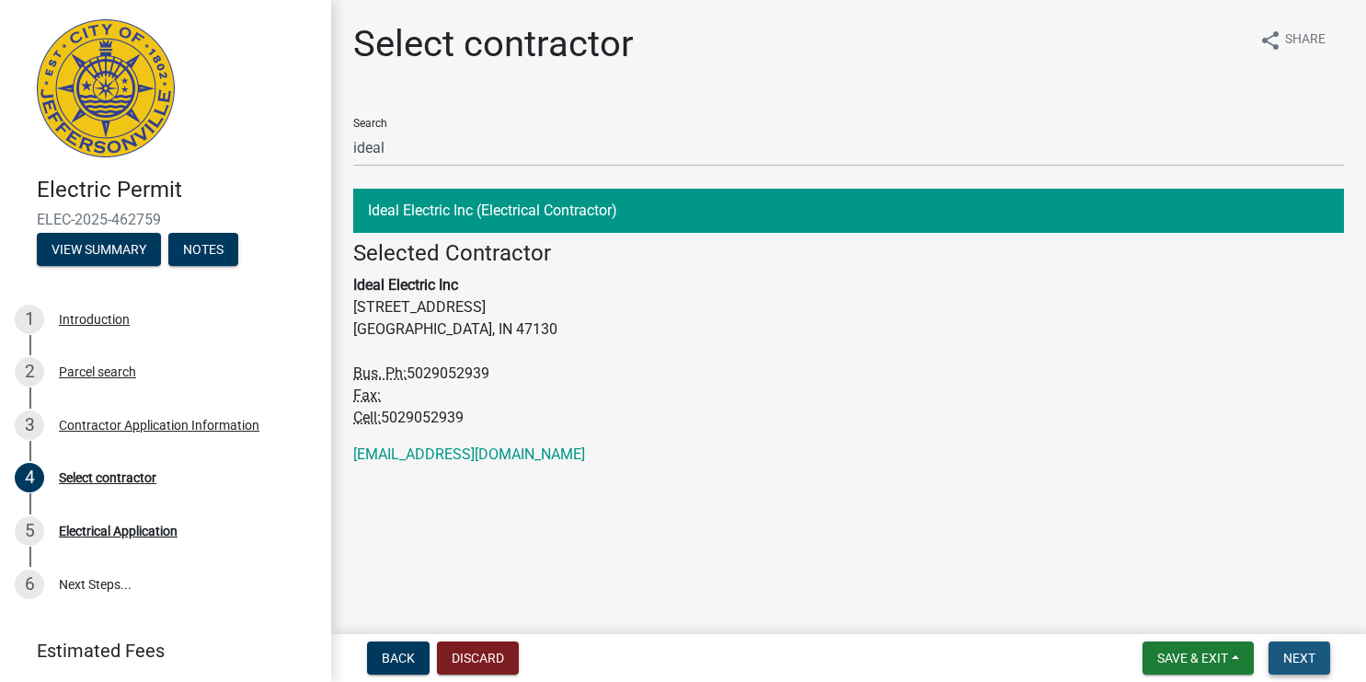
click at [1304, 658] on span "Next" at bounding box center [1299, 657] width 32 height 15
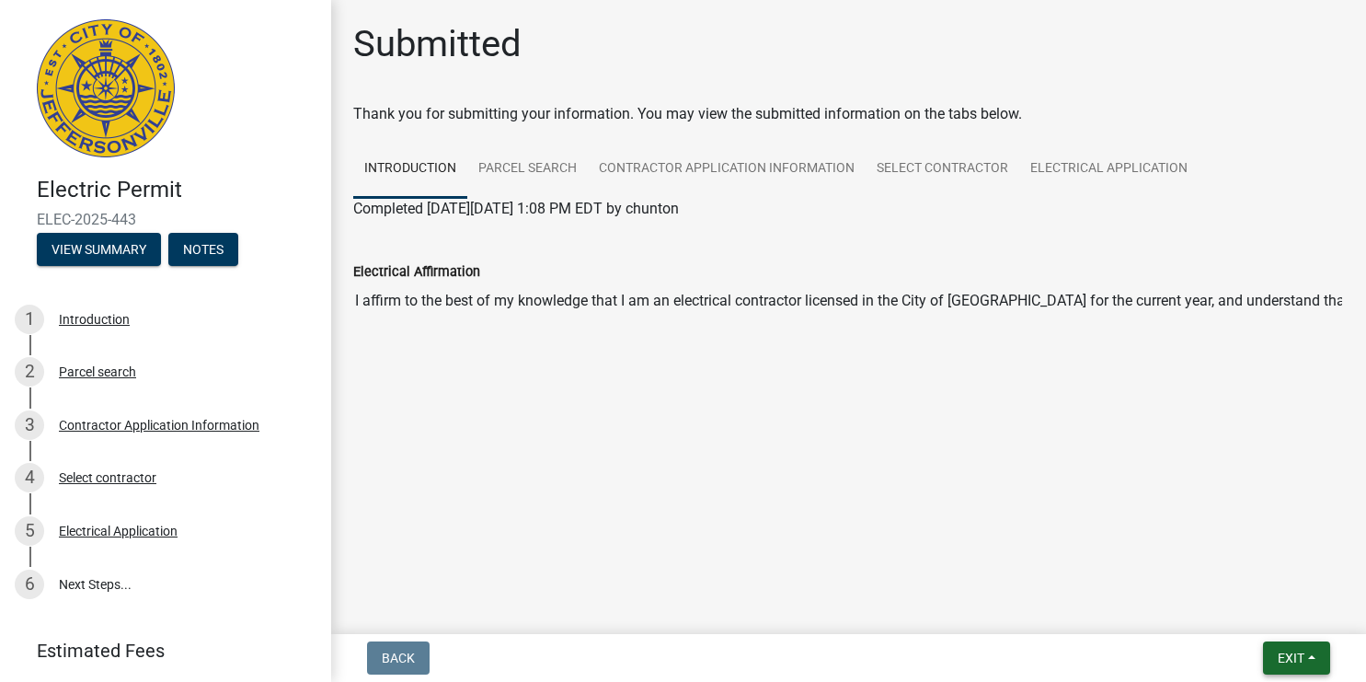
click at [1312, 651] on button "Exit" at bounding box center [1296, 657] width 67 height 33
click at [1227, 599] on button "Save & Exit" at bounding box center [1256, 610] width 147 height 44
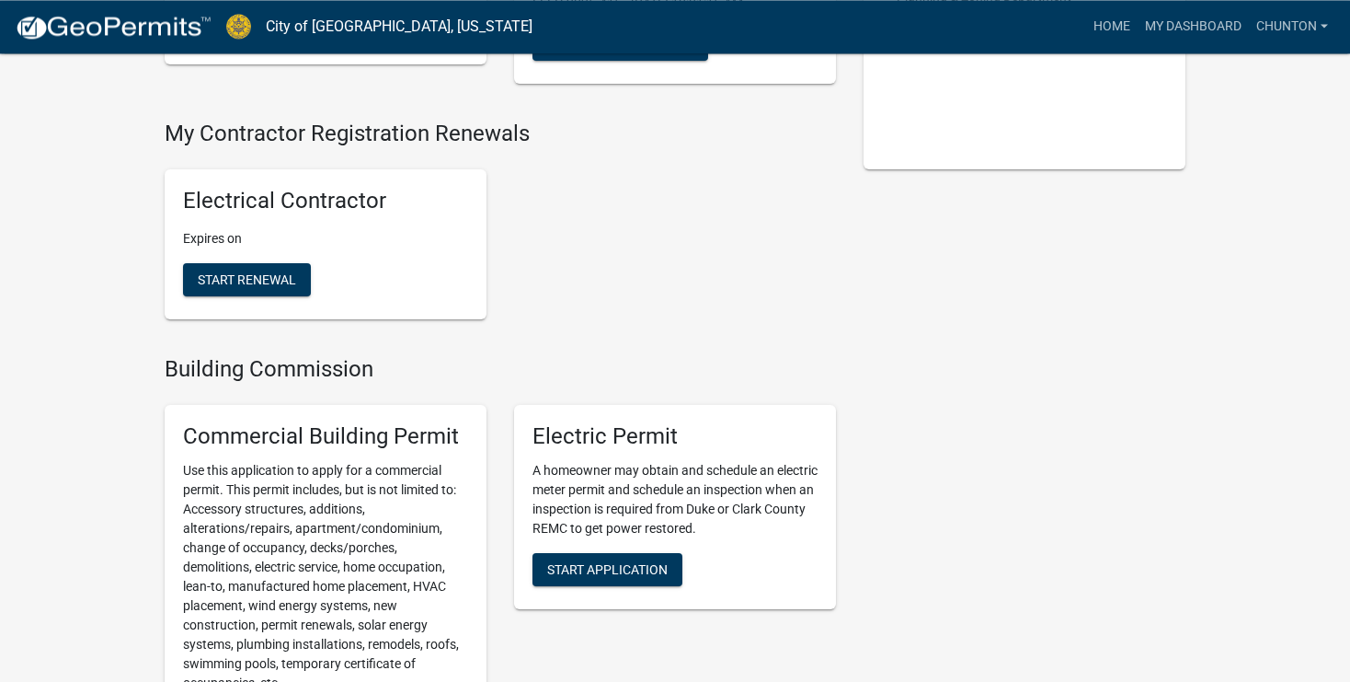
scroll to position [438, 0]
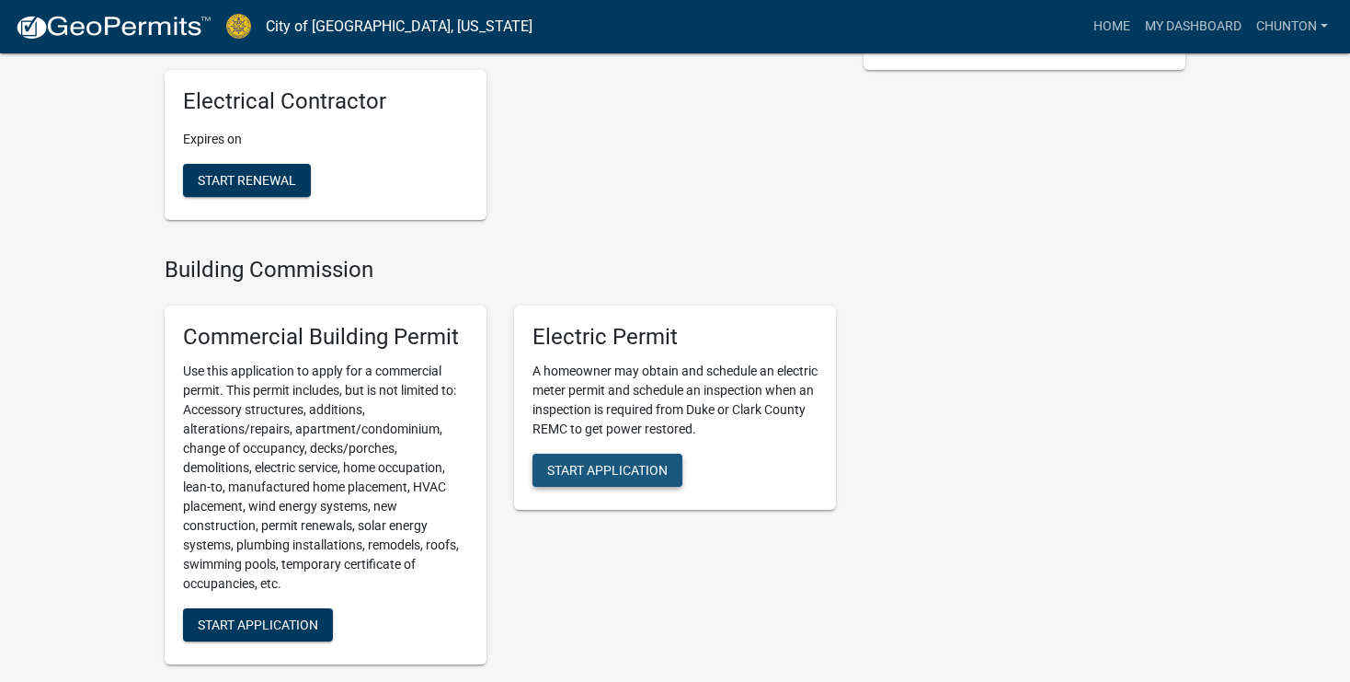
click at [584, 464] on span "Start Application" at bounding box center [607, 469] width 121 height 15
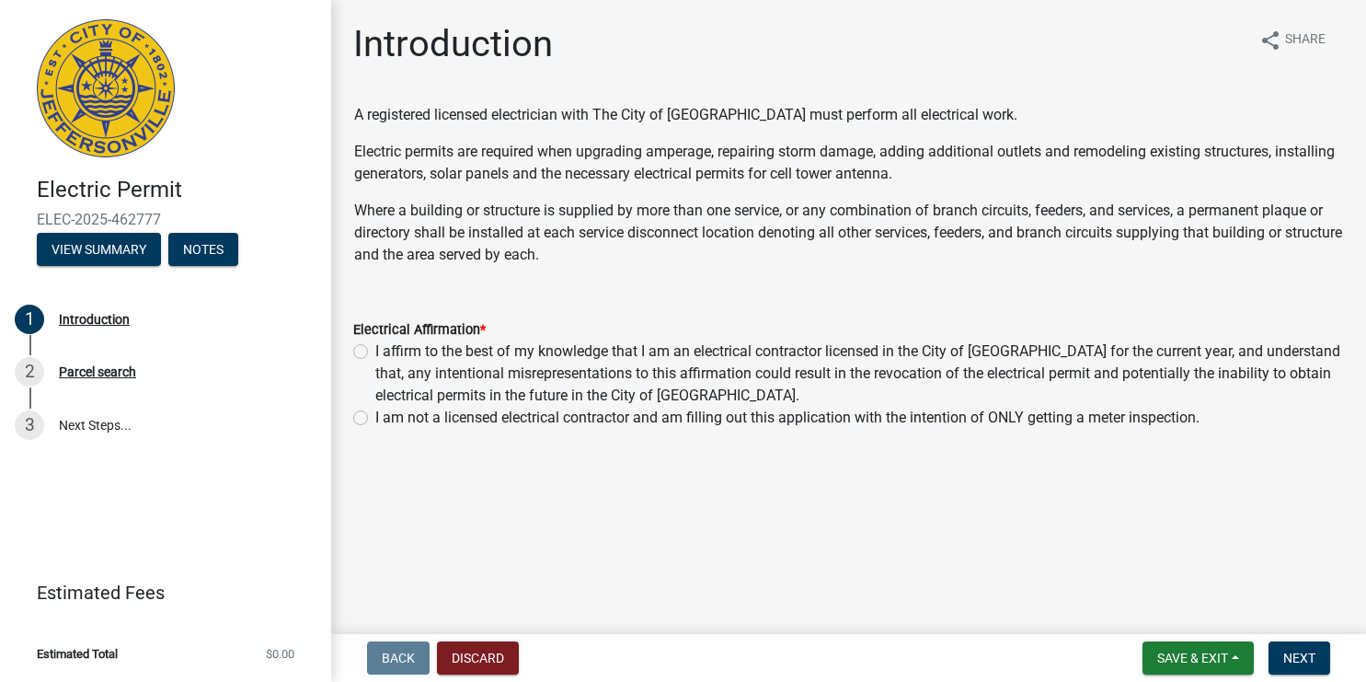
click at [375, 351] on label "I affirm to the best of my knowledge that I am an electrical contractor license…" at bounding box center [859, 373] width 969 height 66
click at [375, 351] on input "I affirm to the best of my knowledge that I am an electrical contractor license…" at bounding box center [381, 346] width 12 height 12
radio input "true"
click at [1295, 654] on span "Next" at bounding box center [1299, 657] width 32 height 15
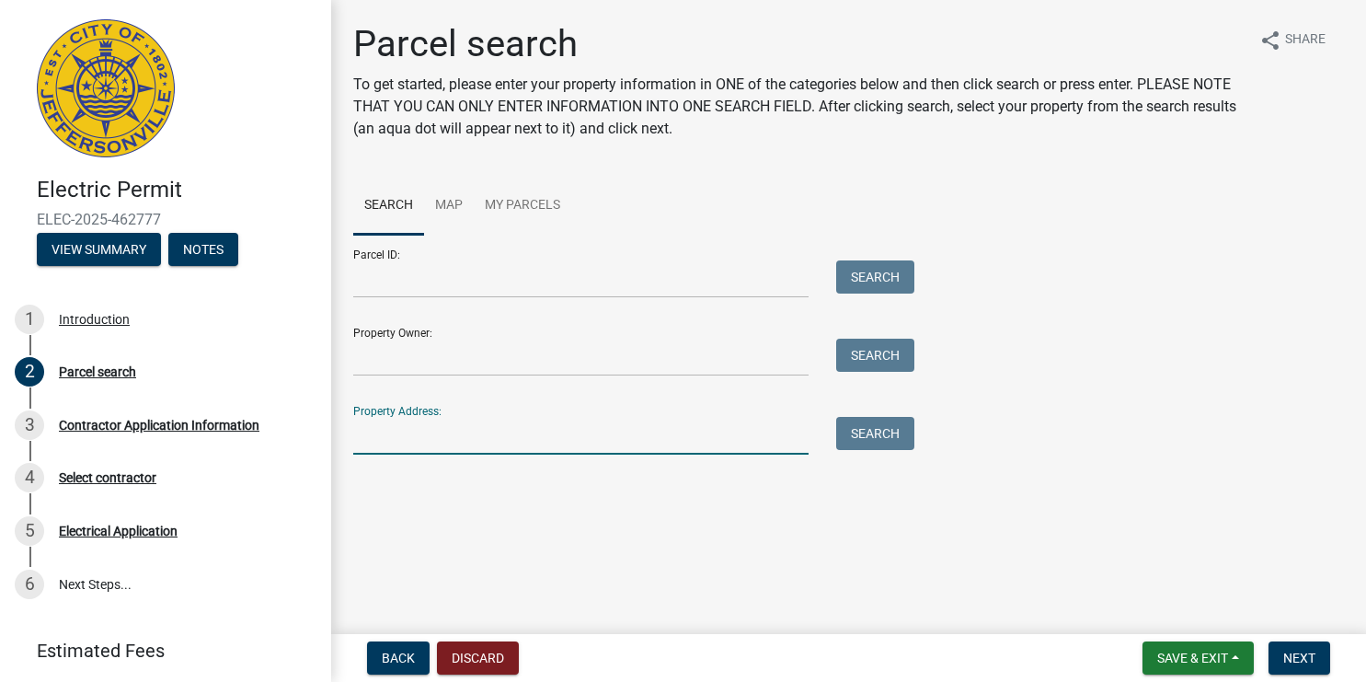
click at [387, 443] on input "Property Address:" at bounding box center [580, 436] width 455 height 38
type input "[STREET_ADDRESS][PERSON_NAME]"
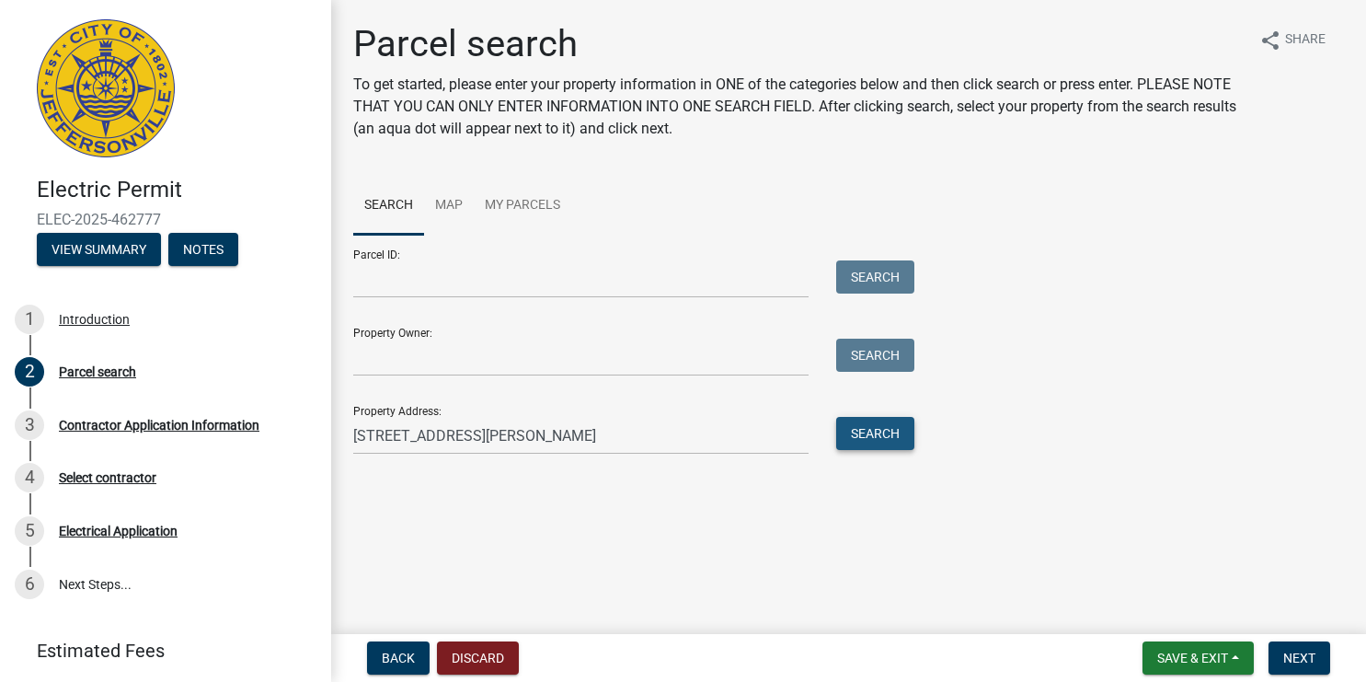
click at [868, 430] on button "Search" at bounding box center [875, 433] width 78 height 33
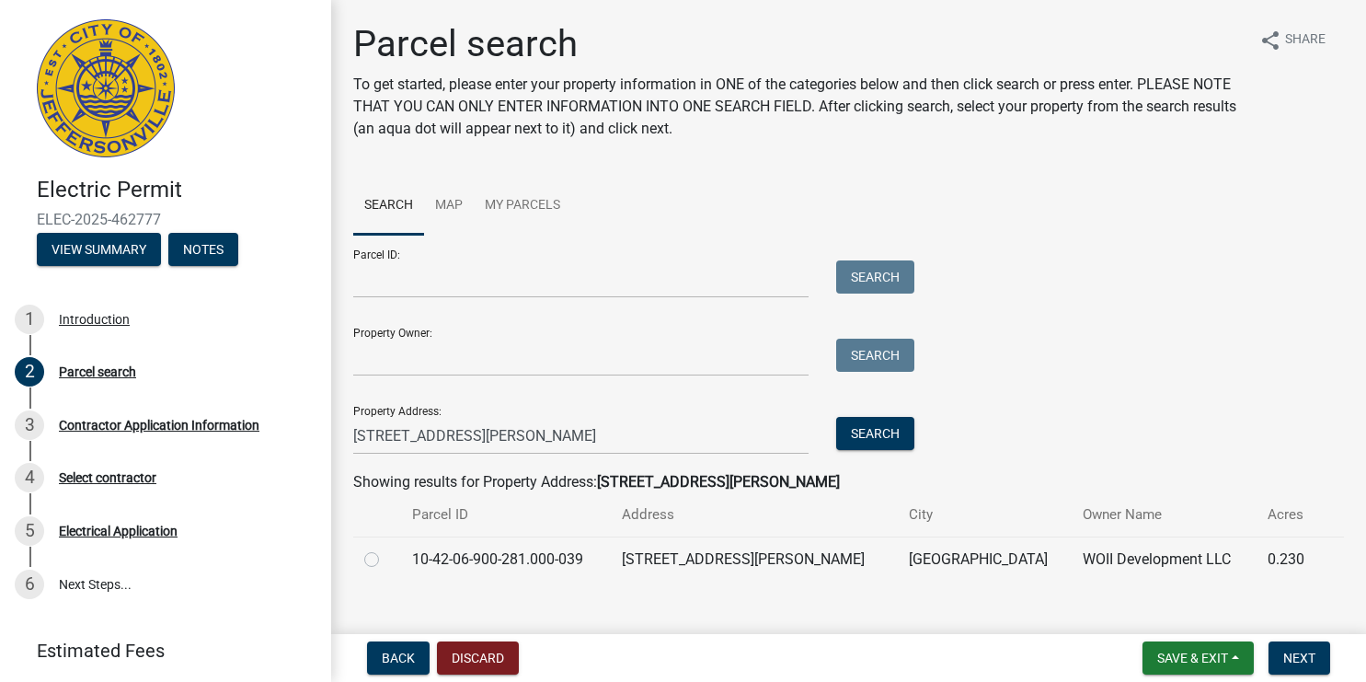
click at [355, 554] on td at bounding box center [377, 558] width 48 height 45
click at [386, 548] on label at bounding box center [386, 548] width 0 height 0
click at [386, 560] on input "radio" at bounding box center [392, 554] width 12 height 12
radio input "true"
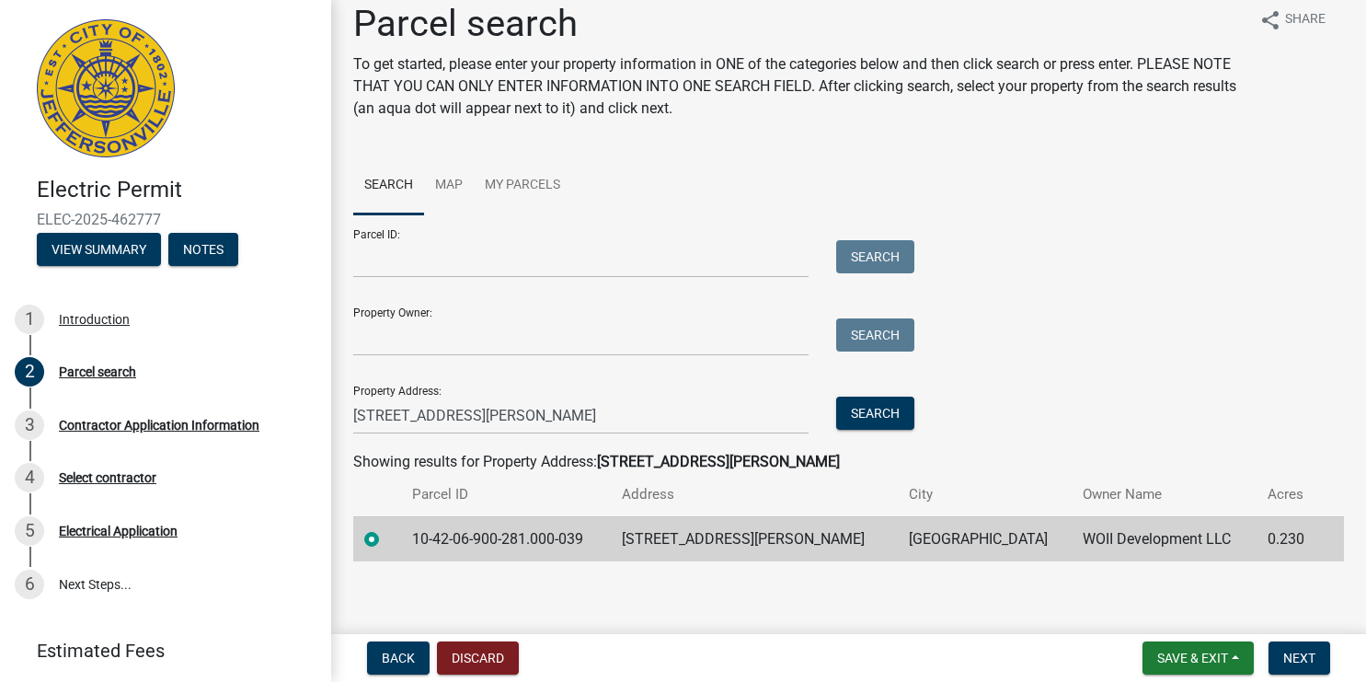
scroll to position [27, 0]
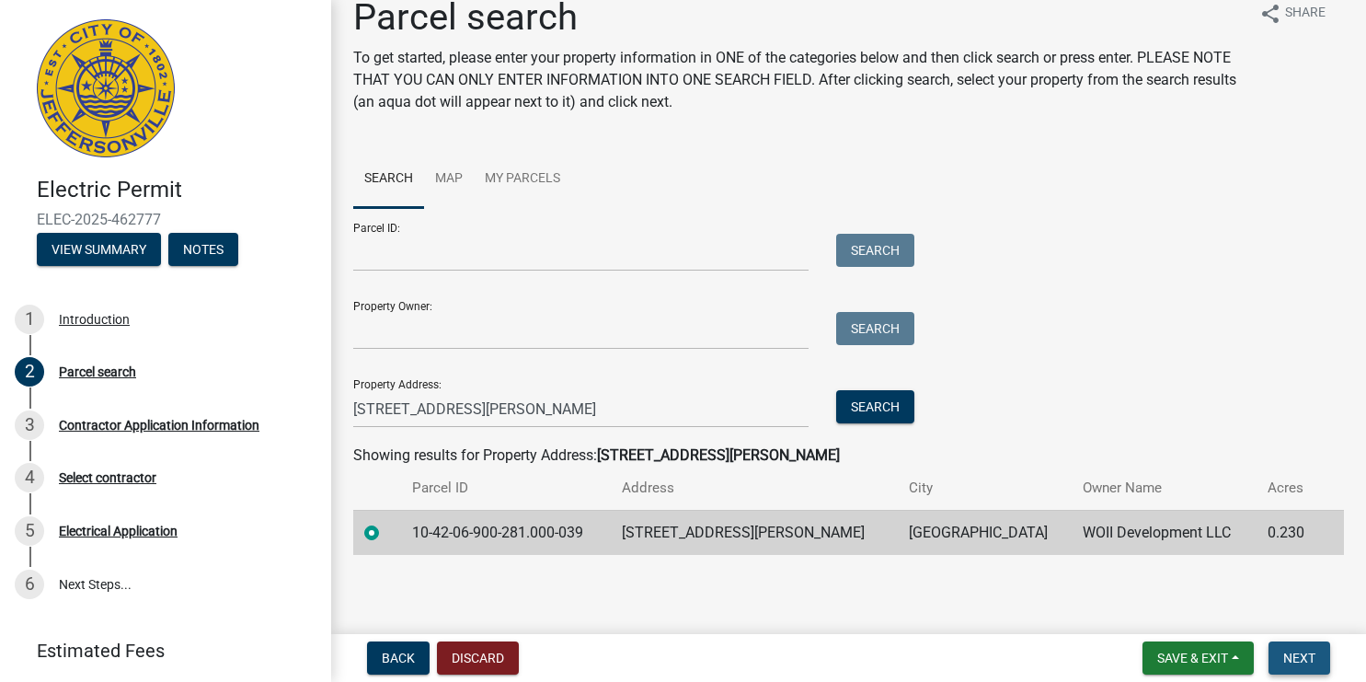
click at [1299, 657] on span "Next" at bounding box center [1299, 657] width 32 height 15
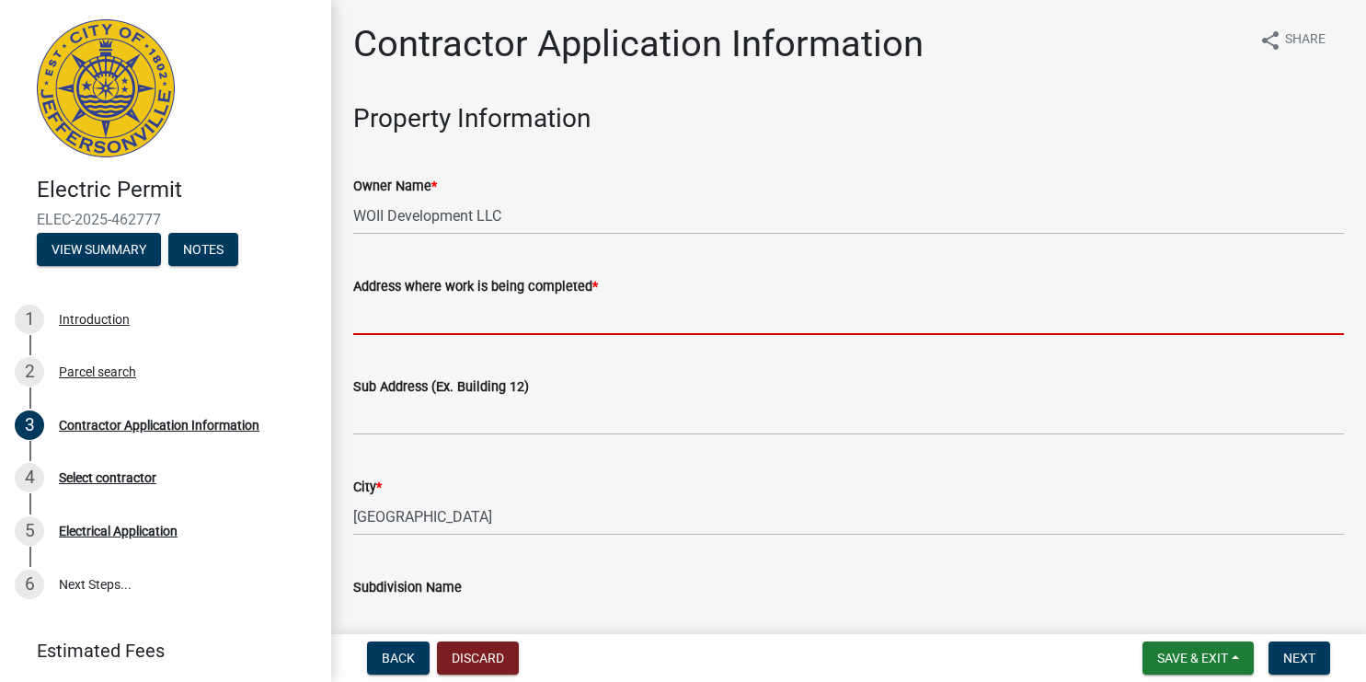
click at [580, 321] on input "Address where work is being completed *" at bounding box center [848, 316] width 991 height 38
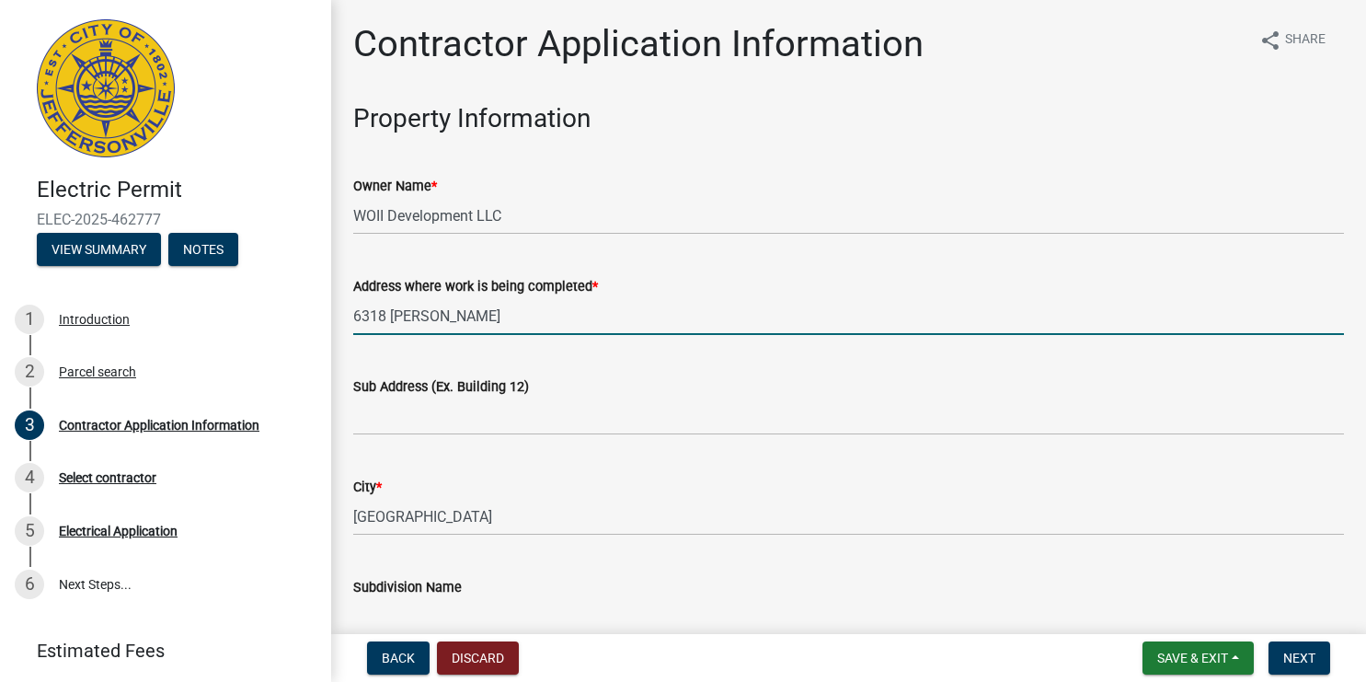
type input "6318 [PERSON_NAME]"
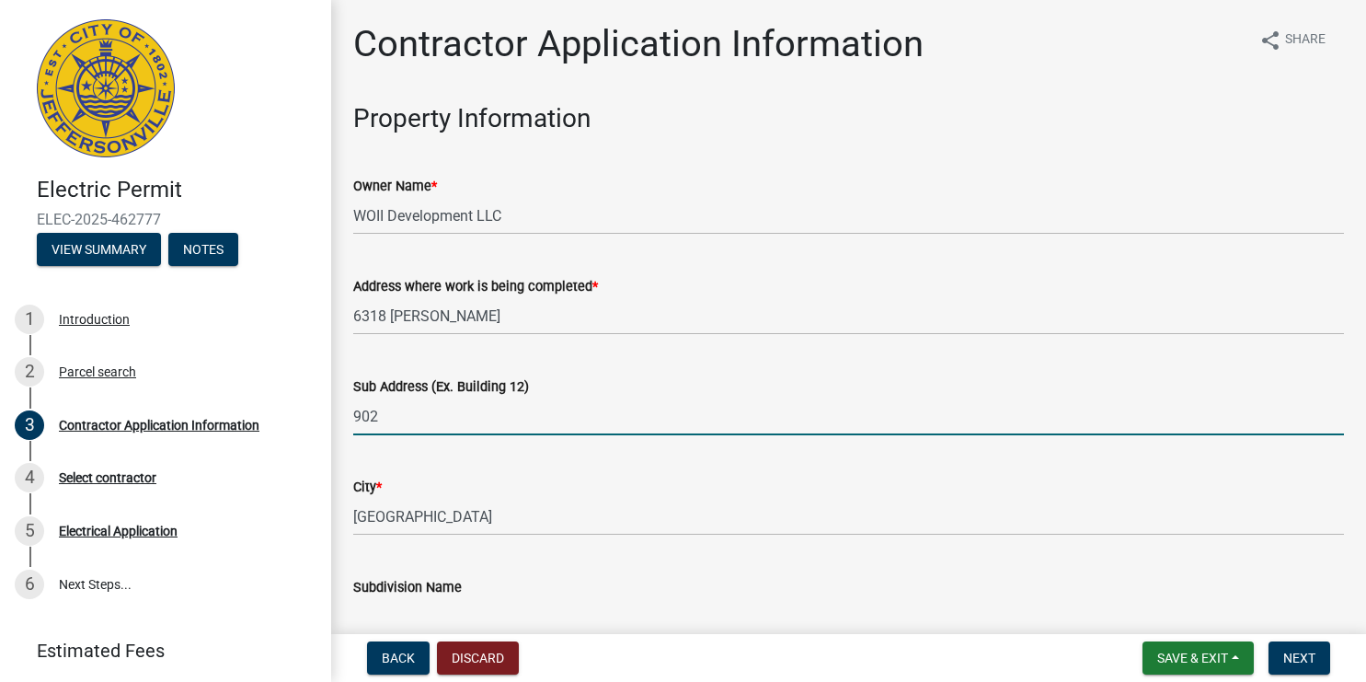
scroll to position [245, 0]
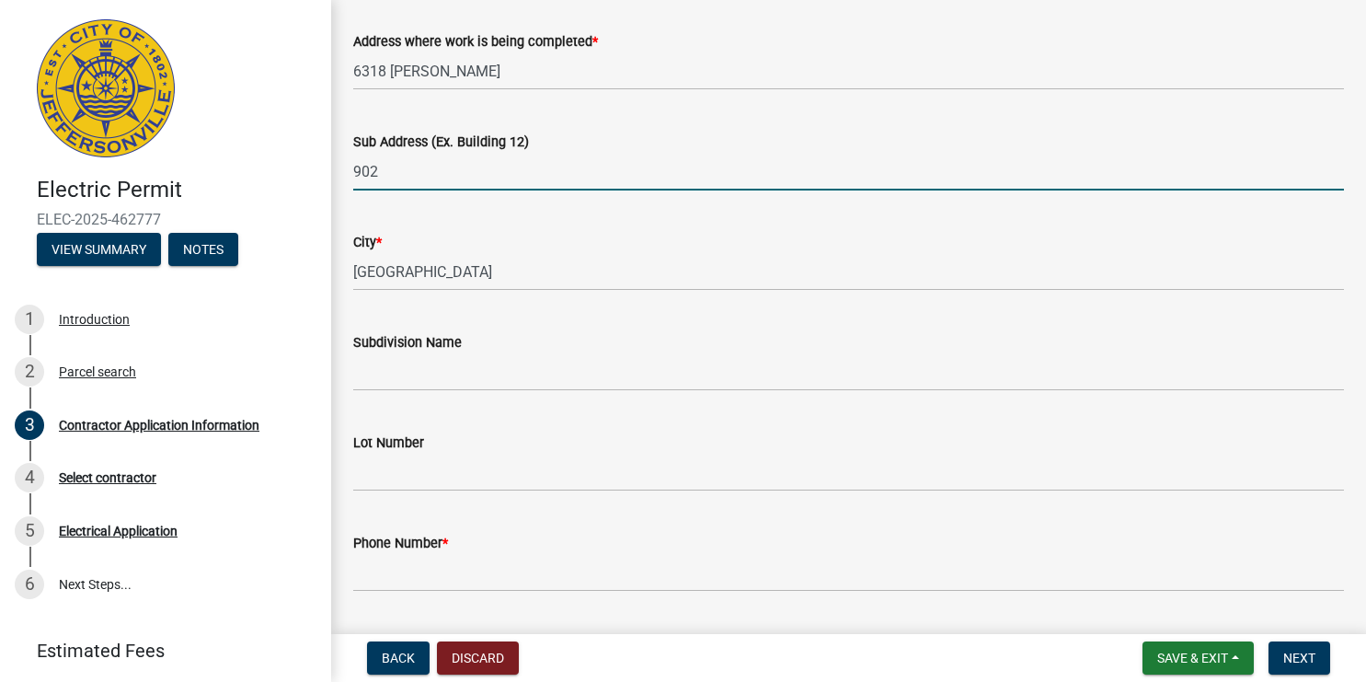
type input "902"
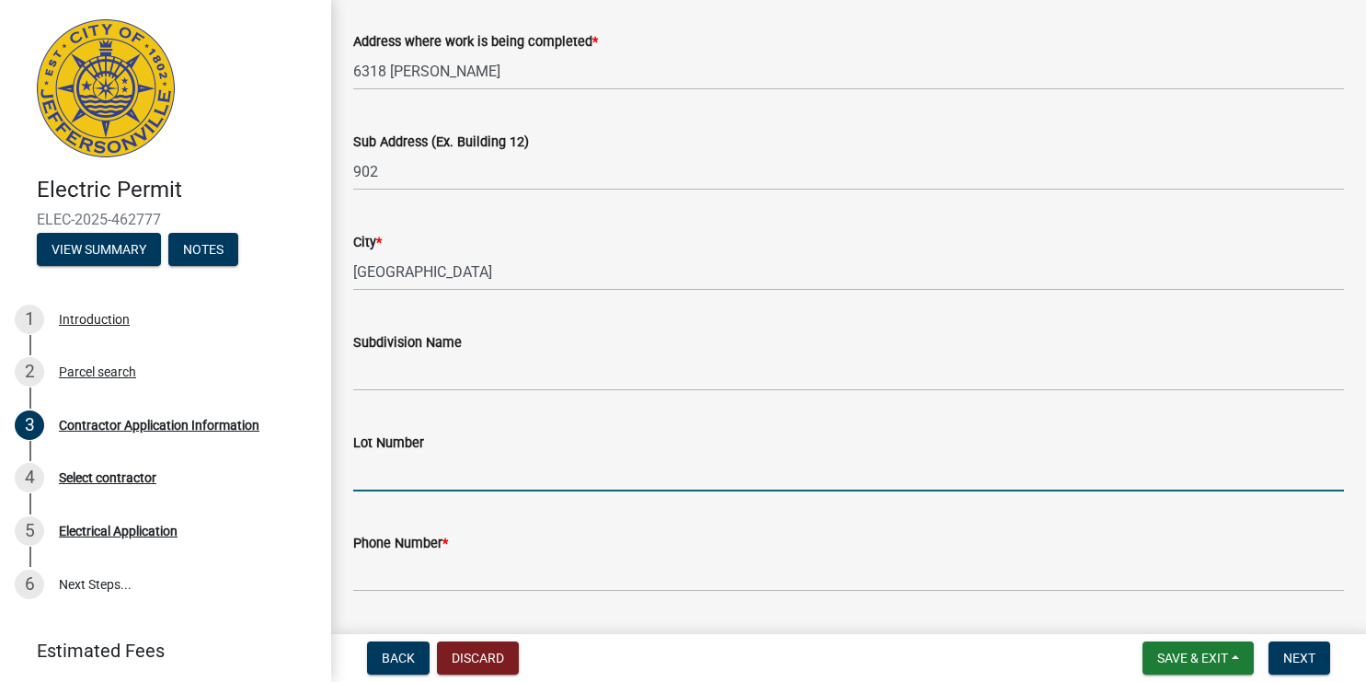
click at [450, 473] on input "Lot Number" at bounding box center [848, 473] width 991 height 38
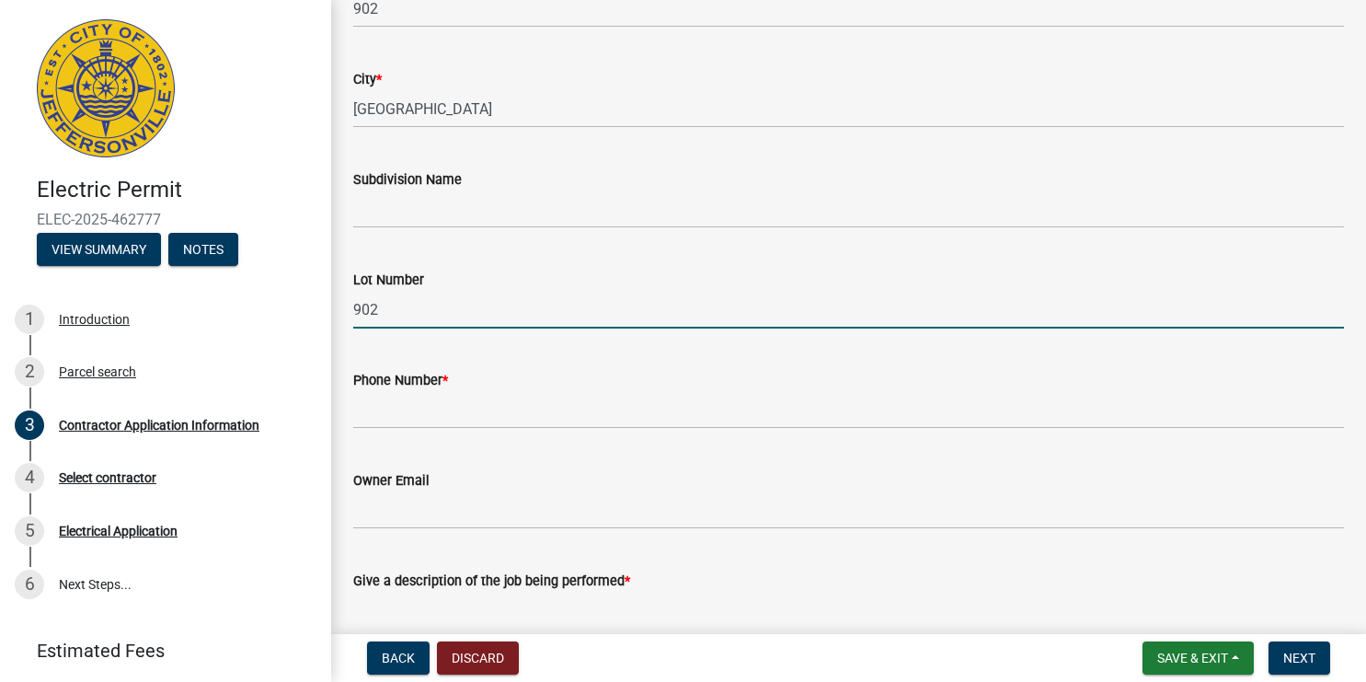
scroll to position [489, 0]
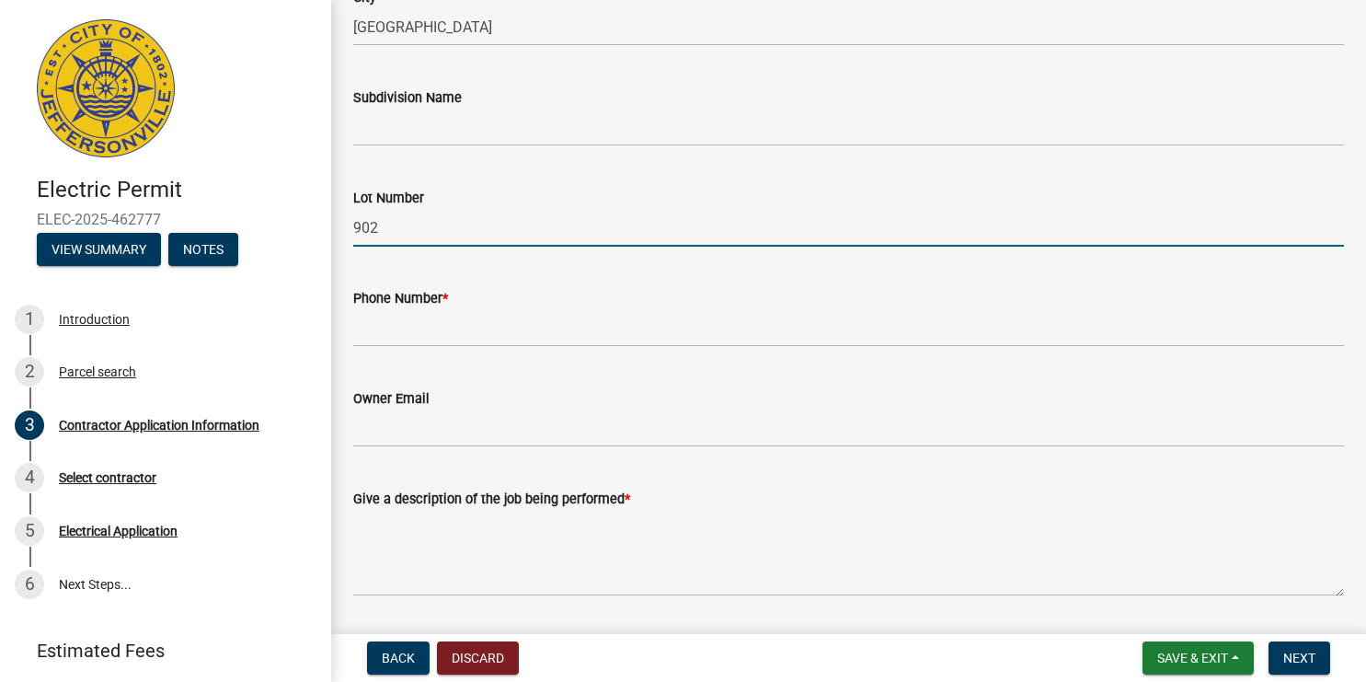
type input "902"
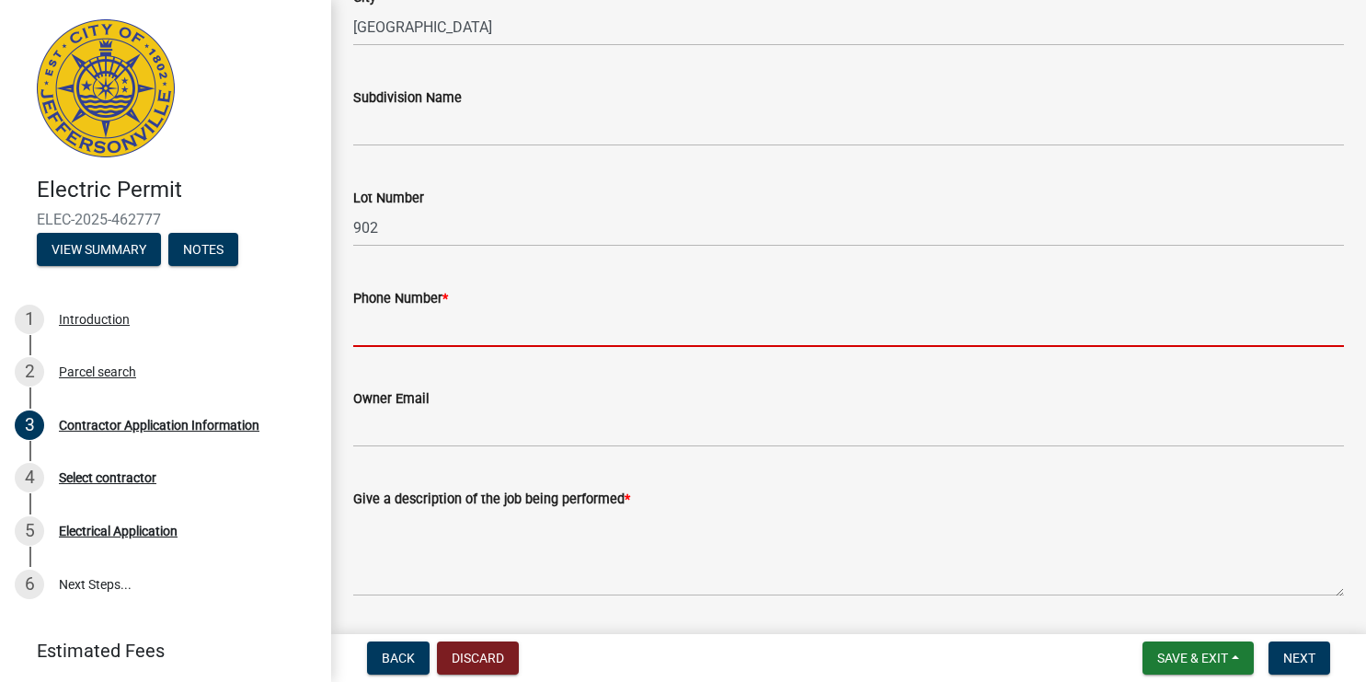
click at [463, 336] on input "Phone Number *" at bounding box center [848, 328] width 991 height 38
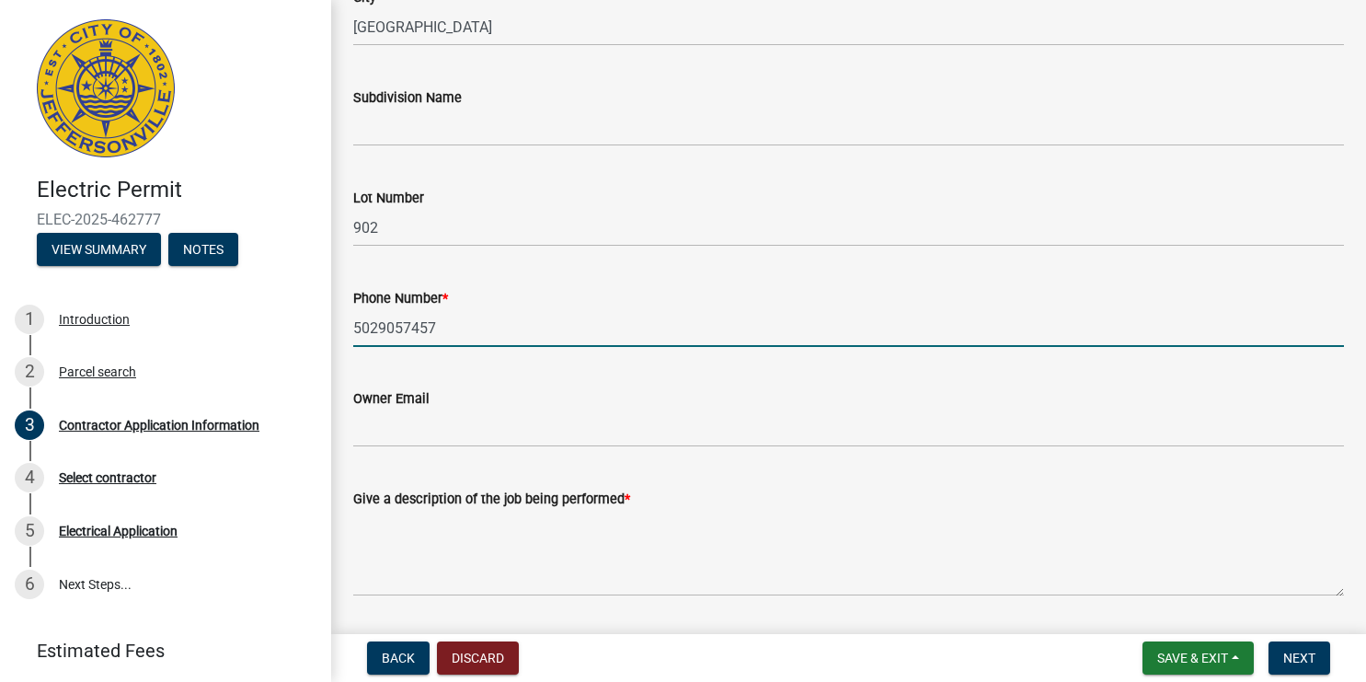
type input "5029057457"
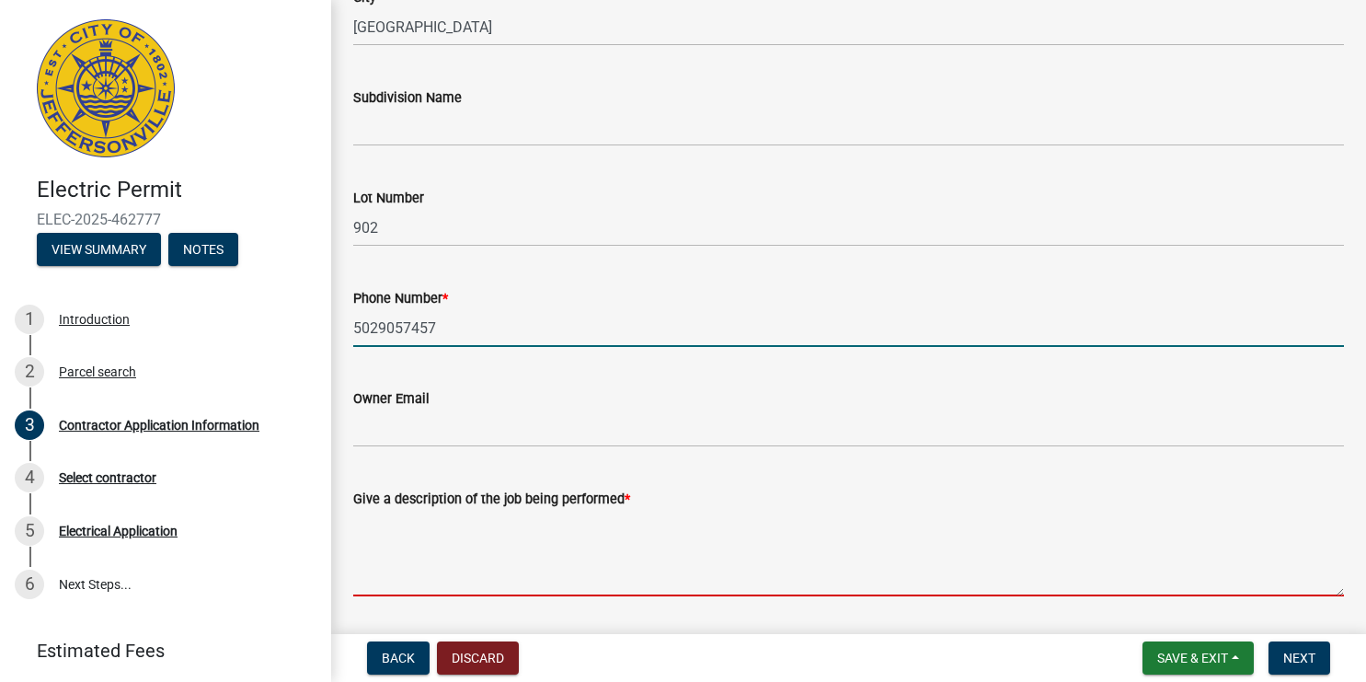
drag, startPoint x: 515, startPoint y: 582, endPoint x: 514, endPoint y: 572, distance: 10.2
click at [515, 583] on textarea "Give a description of the job being performed *" at bounding box center [848, 553] width 991 height 86
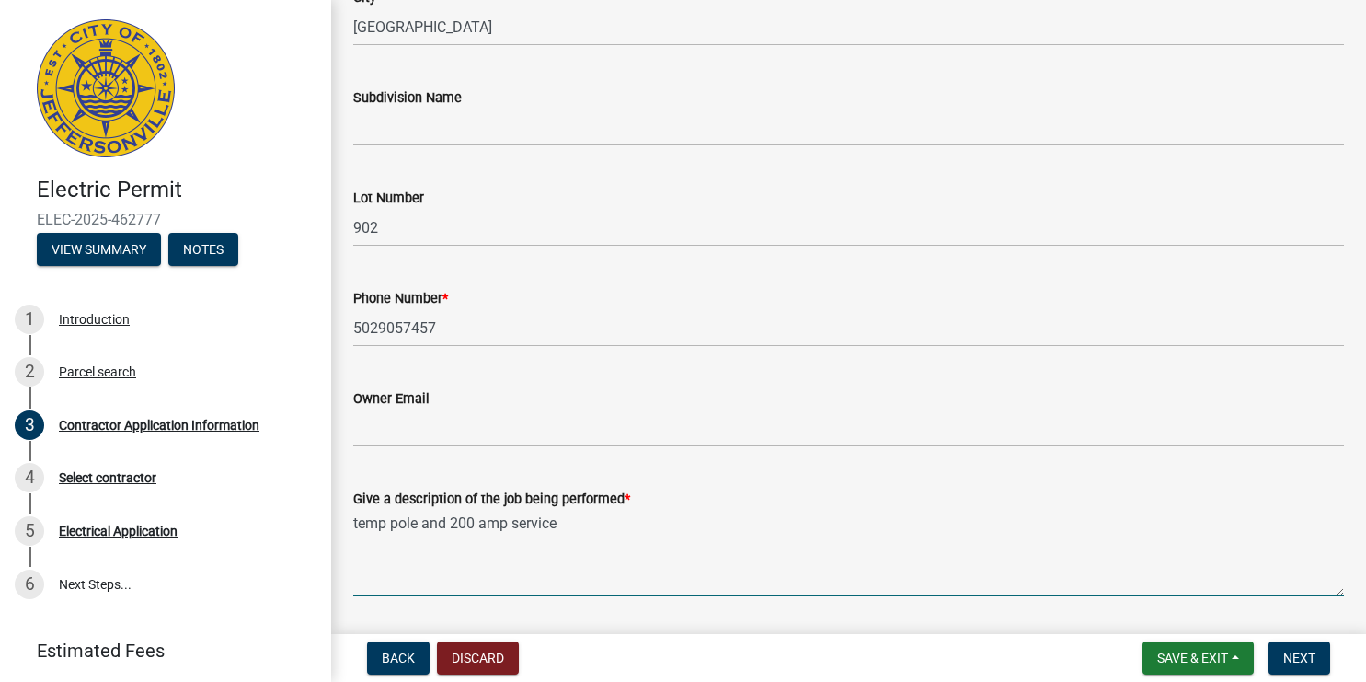
type textarea "temp pole and 200 amp service"
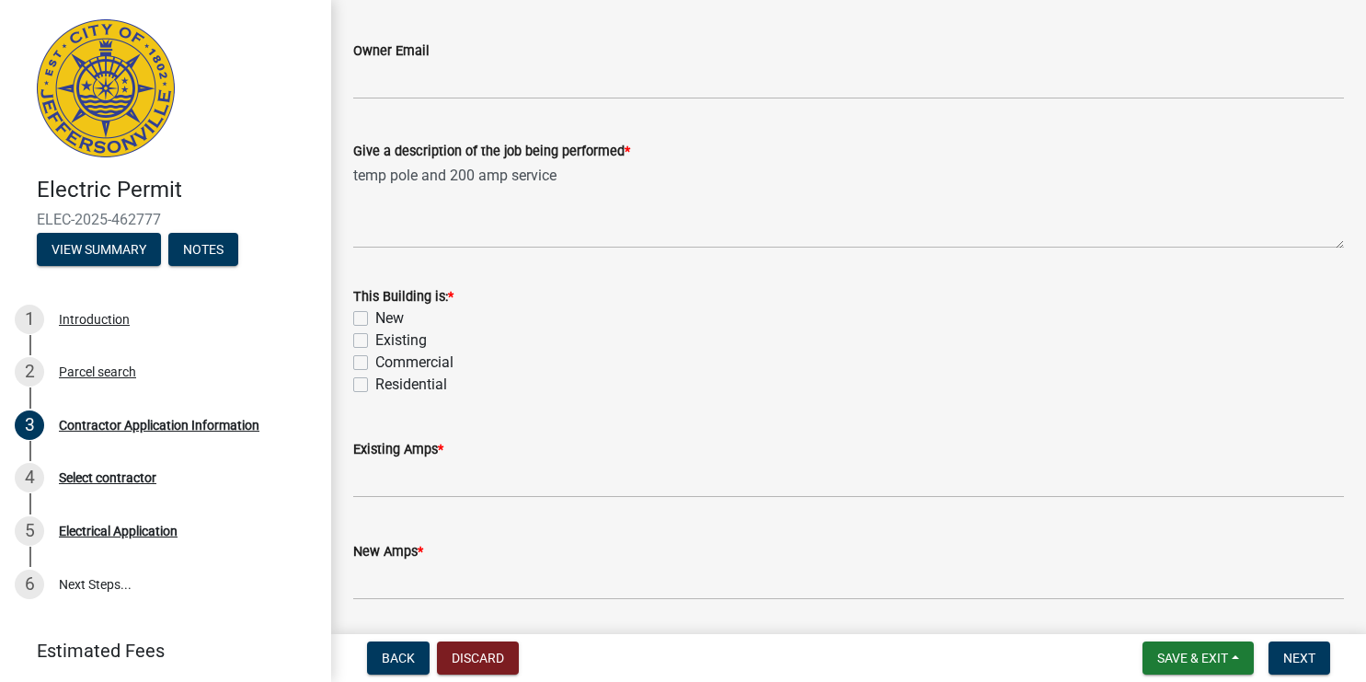
click at [375, 319] on label "New" at bounding box center [389, 318] width 29 height 22
click at [375, 319] on input "New" at bounding box center [381, 313] width 12 height 12
checkbox input "true"
checkbox input "false"
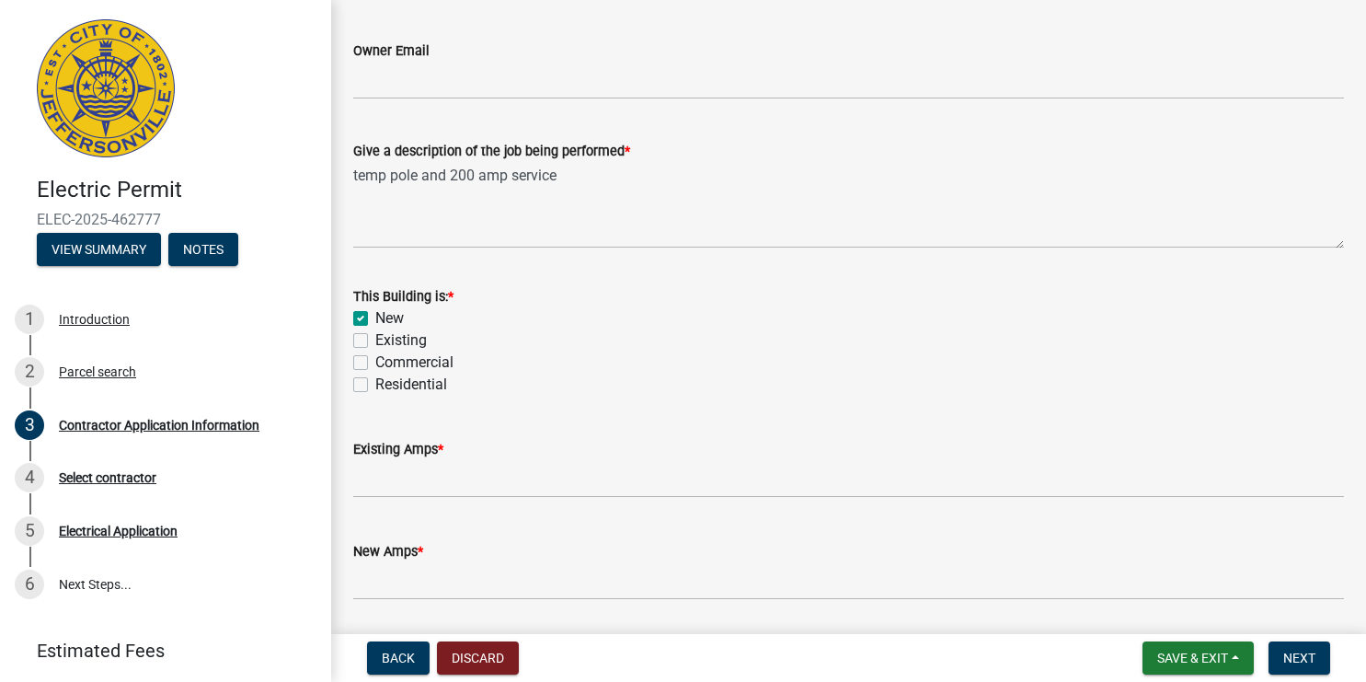
click at [375, 383] on label "Residential" at bounding box center [411, 384] width 72 height 22
click at [375, 383] on input "Residential" at bounding box center [381, 379] width 12 height 12
checkbox input "true"
checkbox input "false"
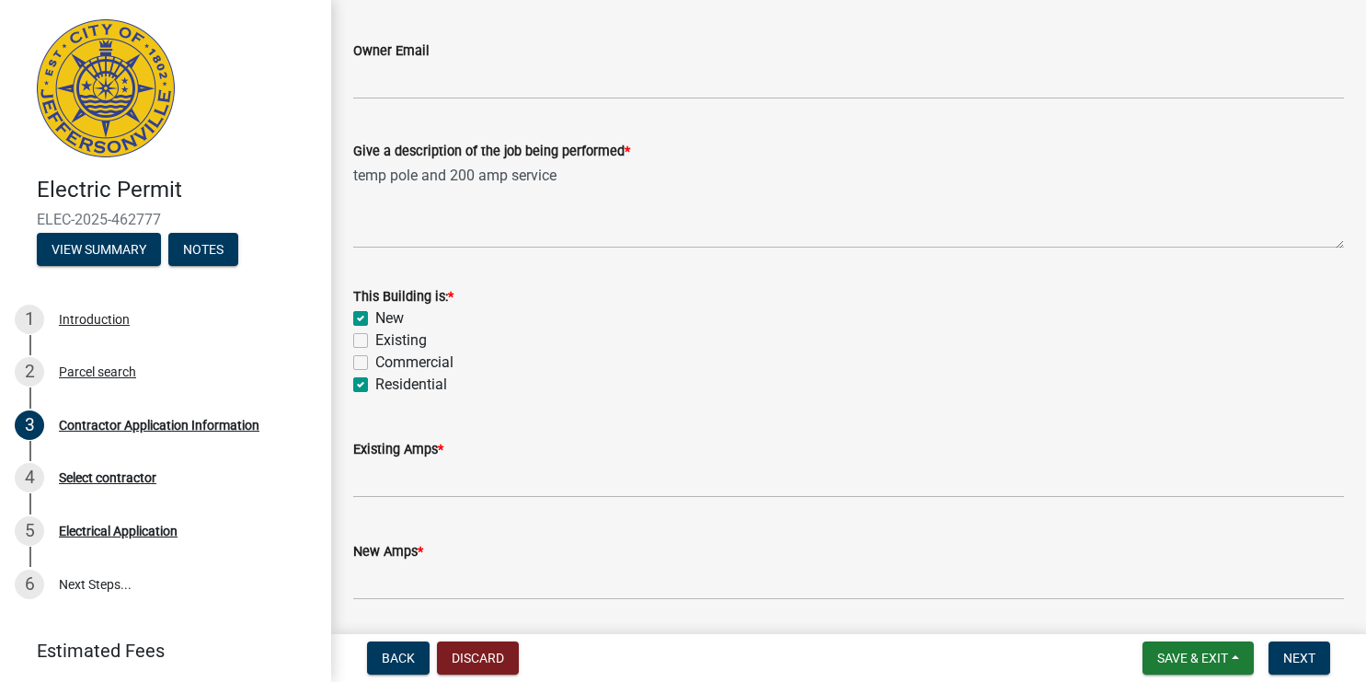
checkbox input "false"
checkbox input "true"
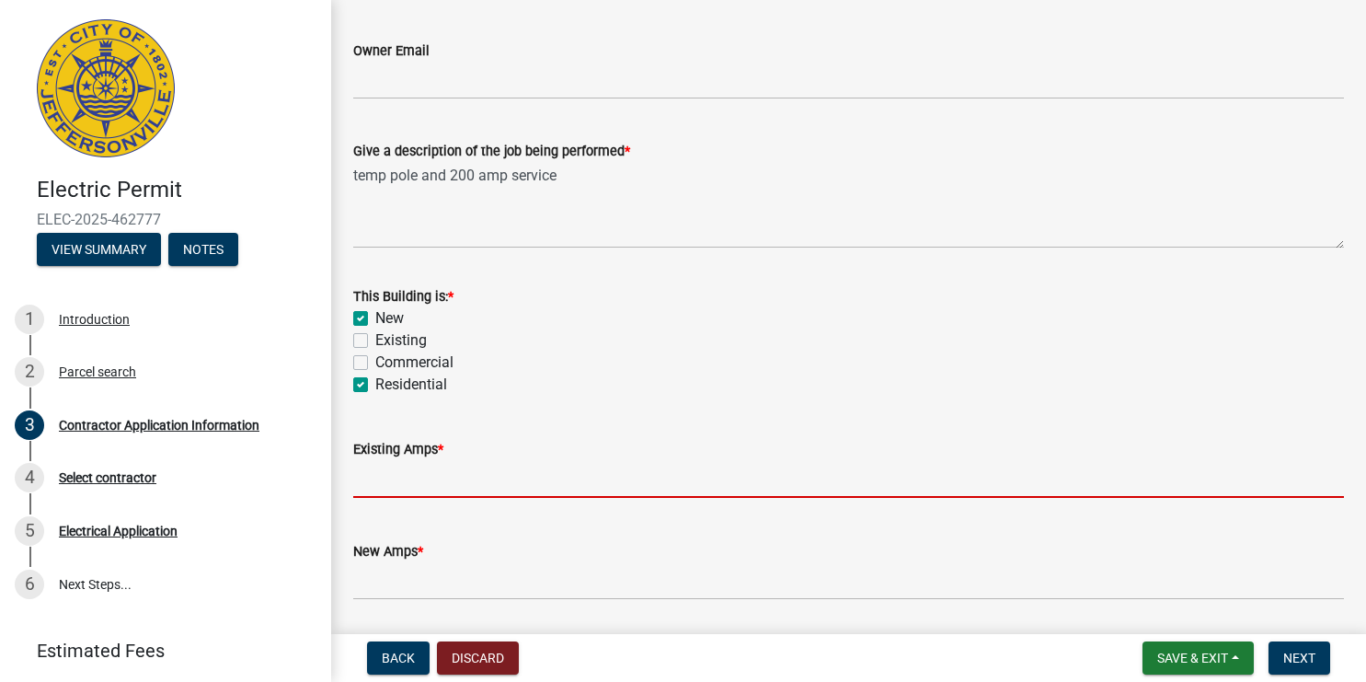
click at [410, 495] on input "text" at bounding box center [848, 479] width 991 height 38
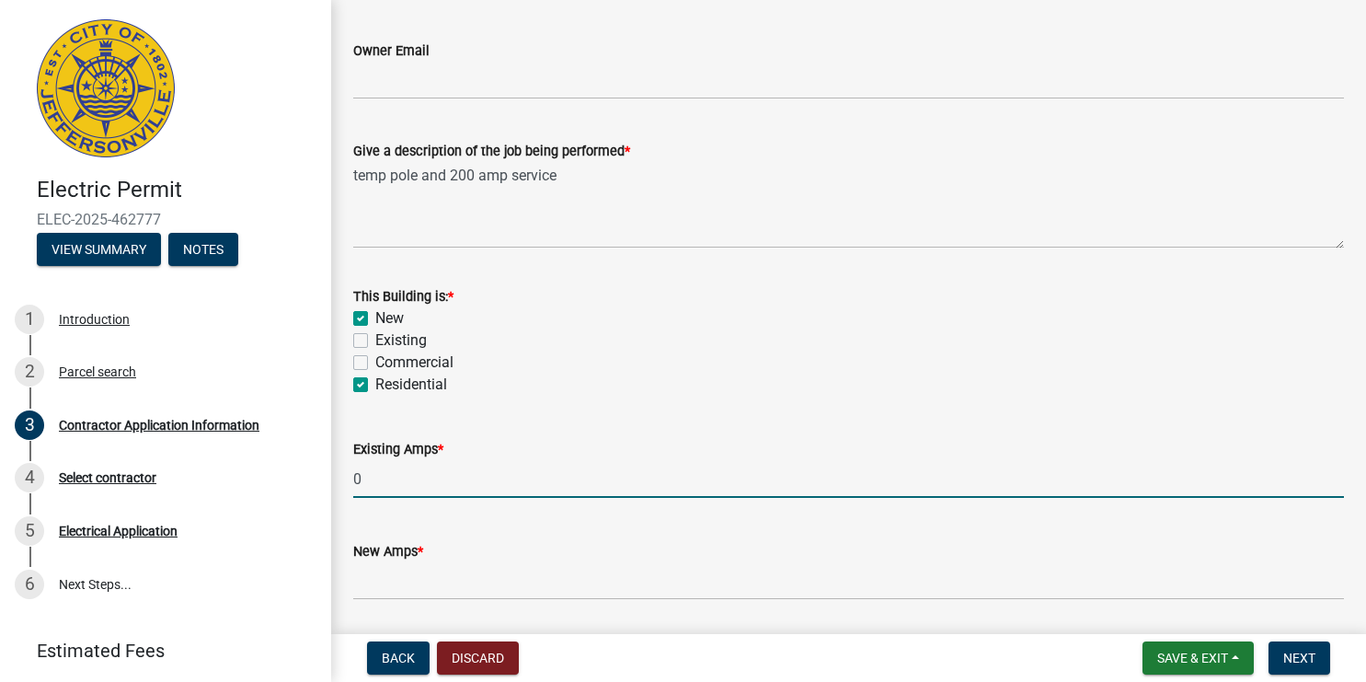
type input "0"
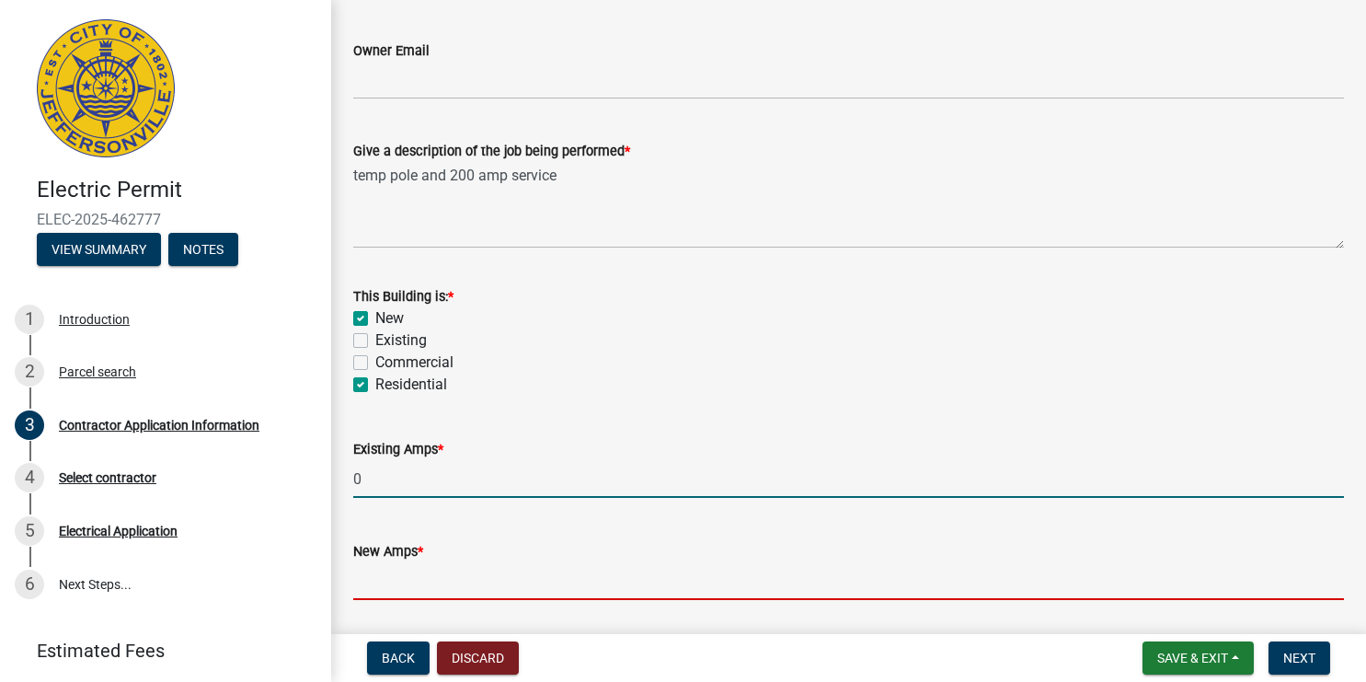
click at [406, 589] on input "text" at bounding box center [848, 581] width 991 height 38
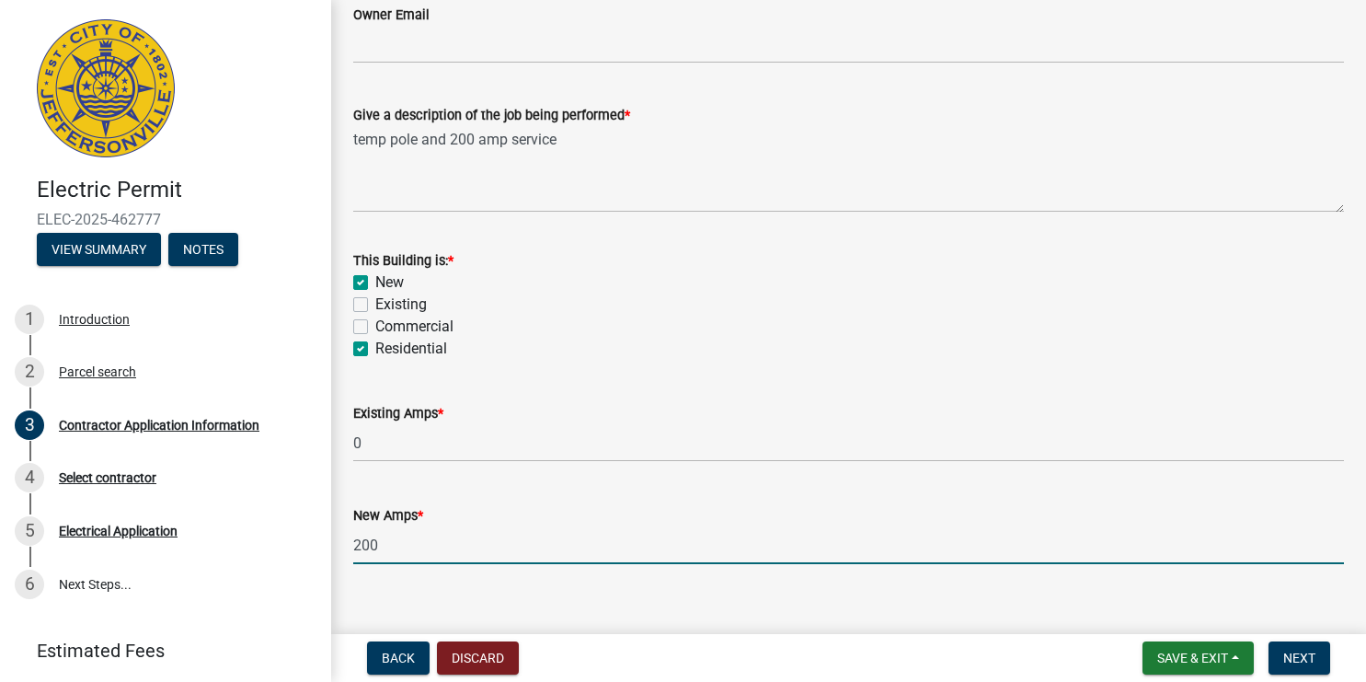
scroll to position [899, 0]
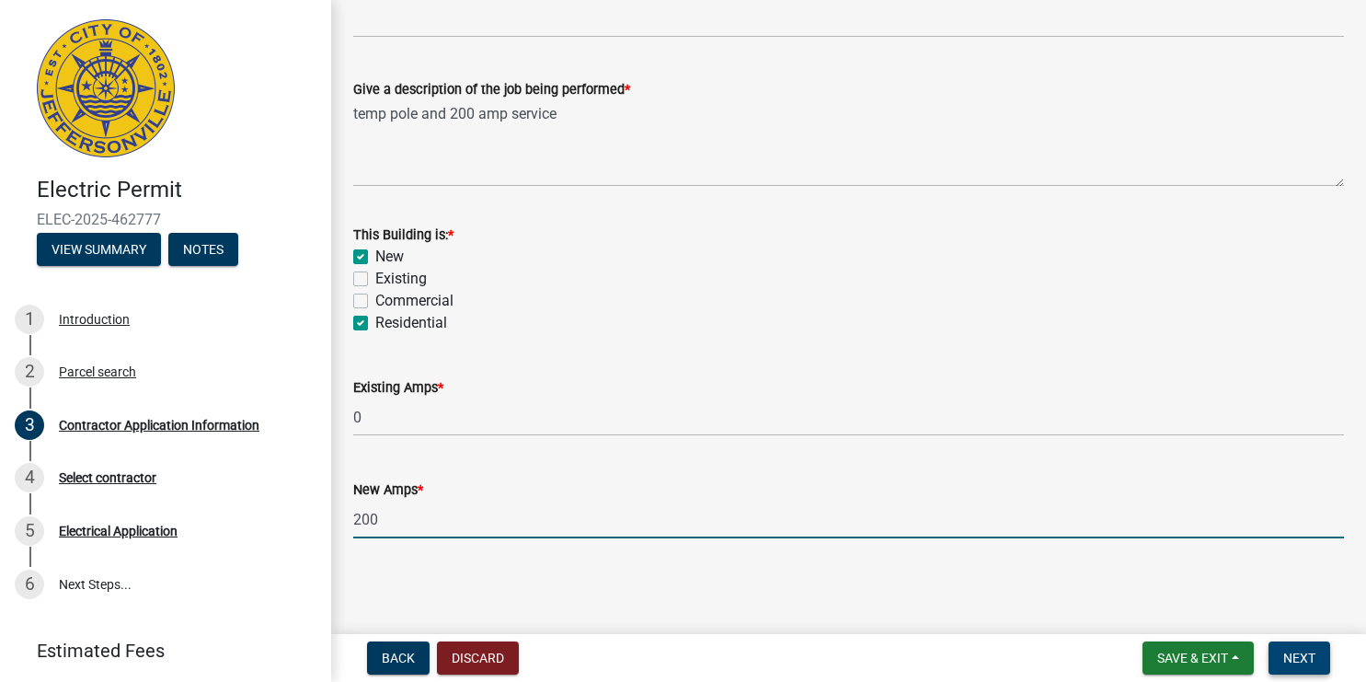
type input "200"
click at [1299, 658] on span "Next" at bounding box center [1299, 657] width 32 height 15
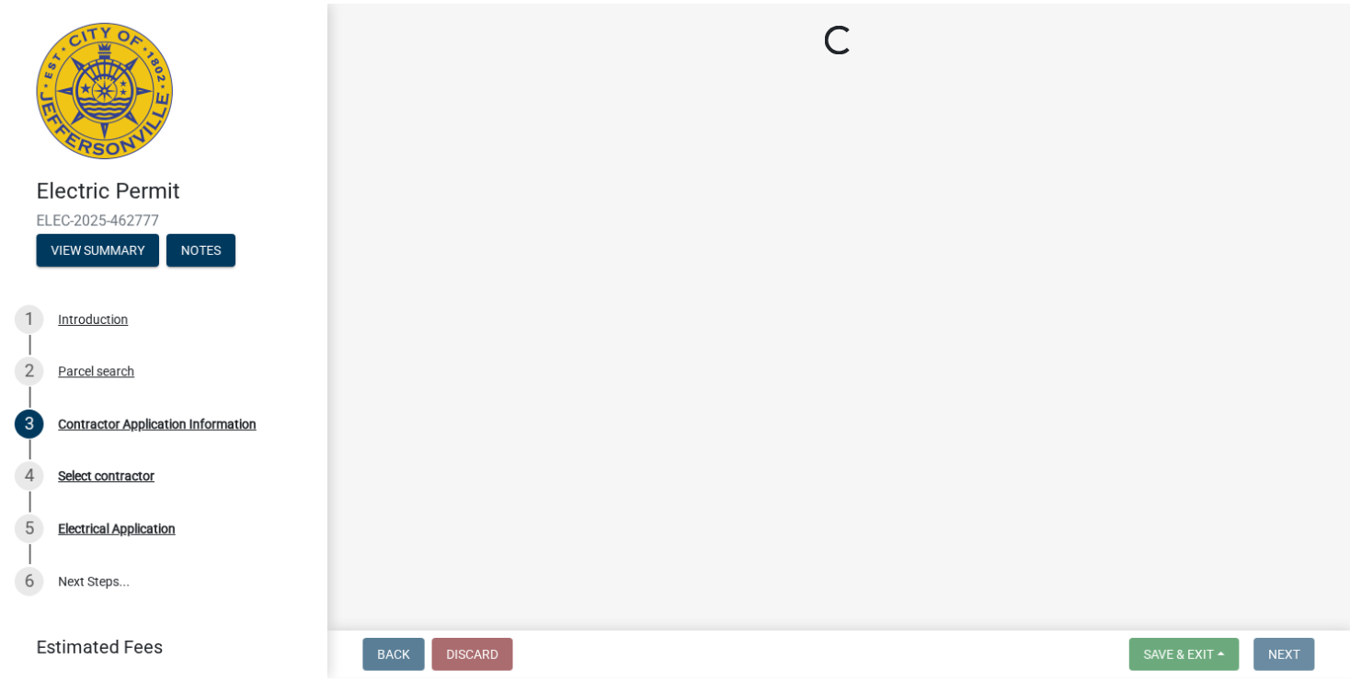
scroll to position [0, 0]
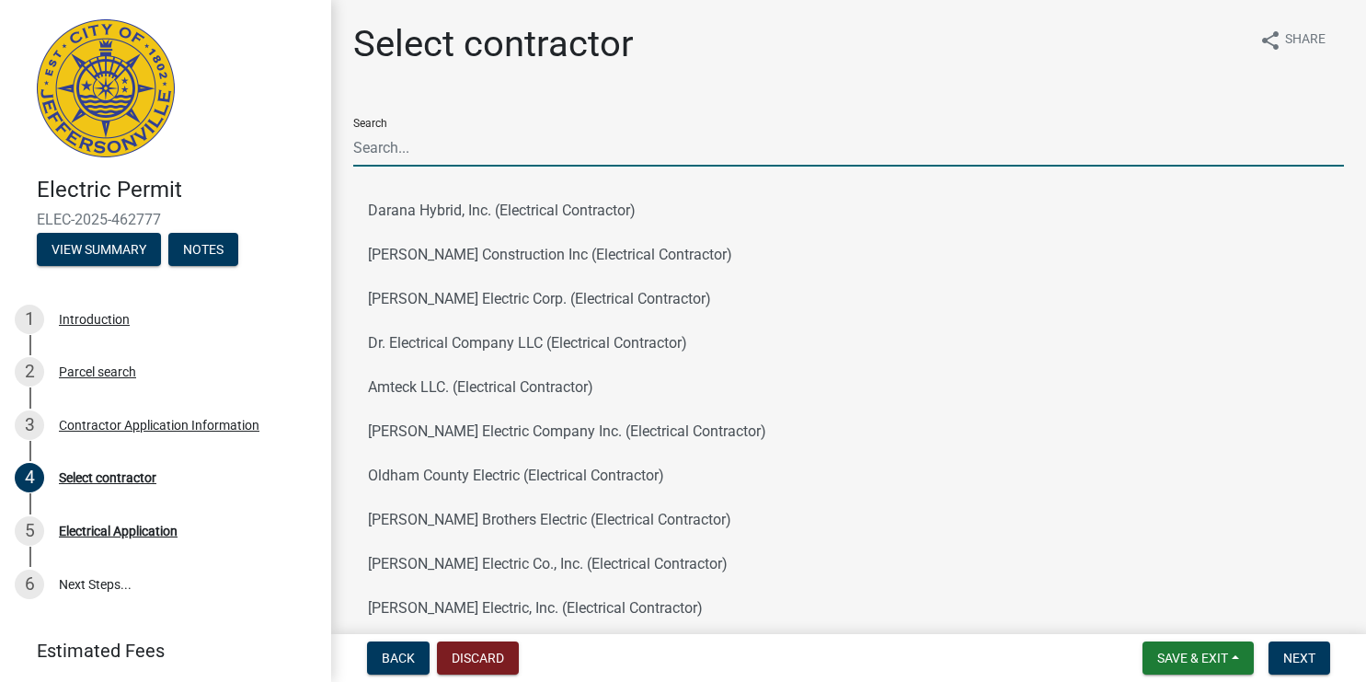
click at [509, 153] on input "Search" at bounding box center [848, 148] width 991 height 38
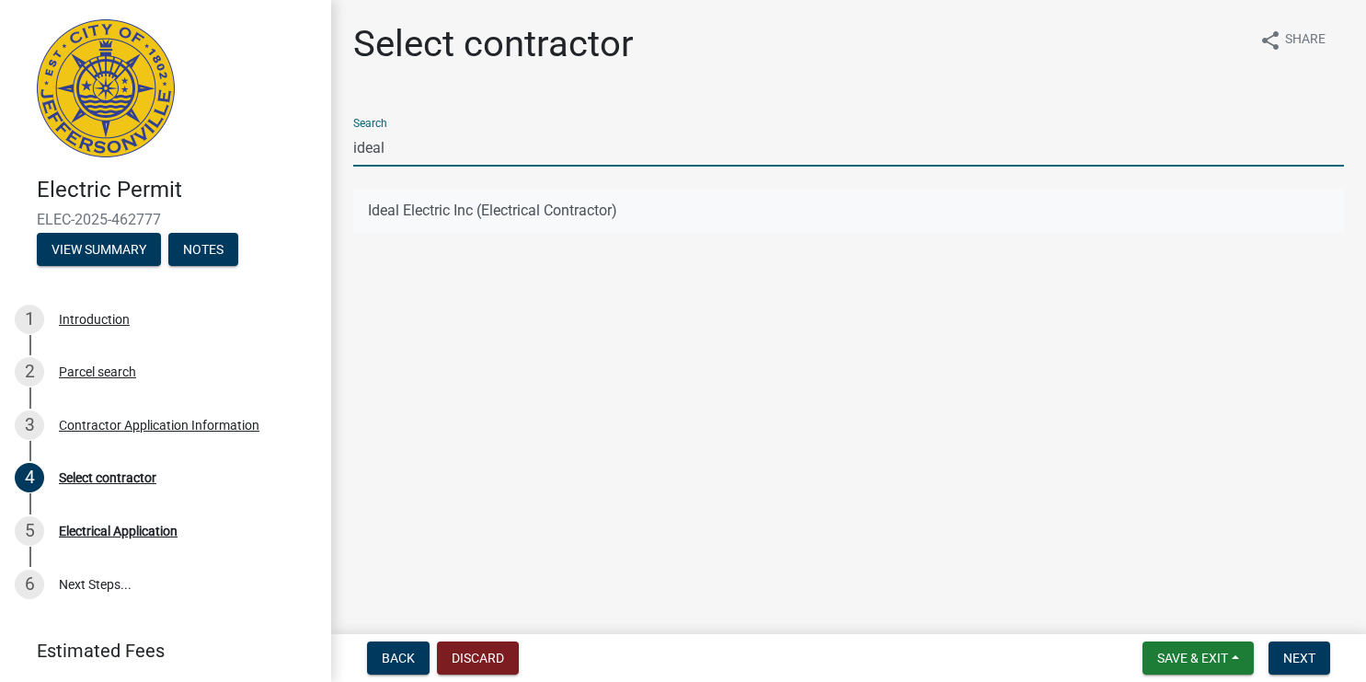
type input "ideal"
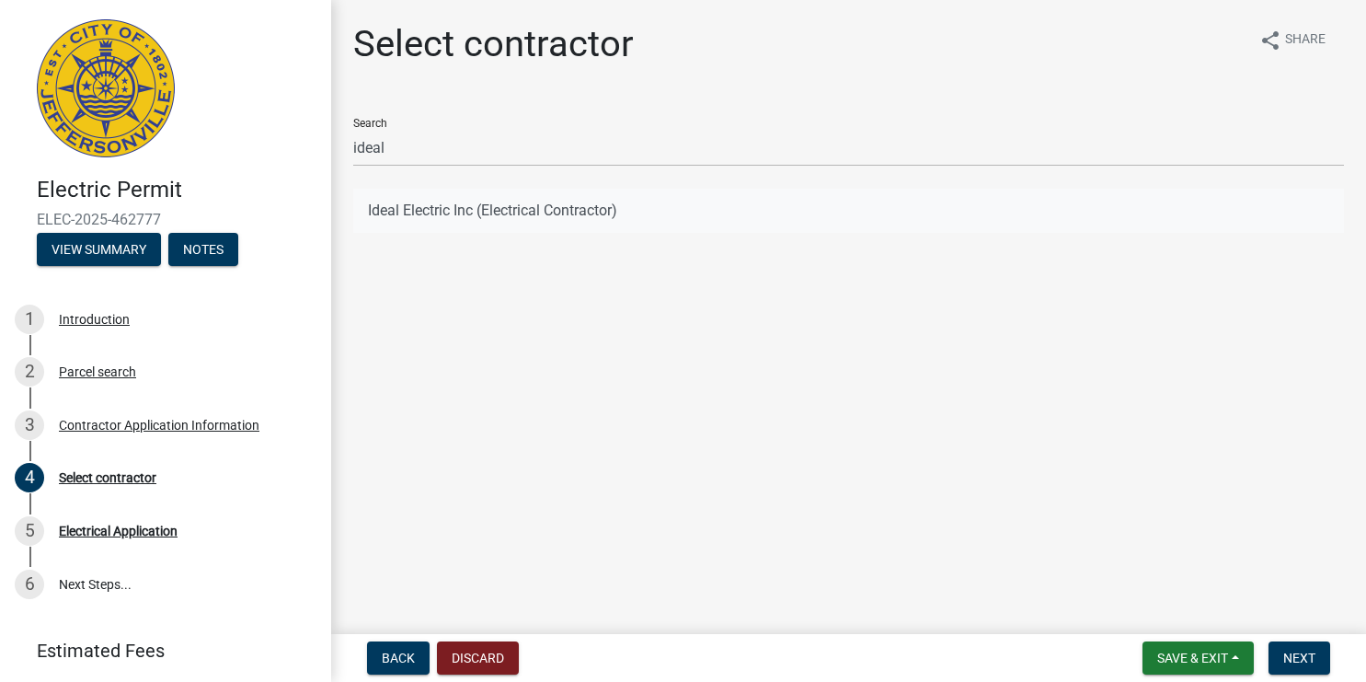
click at [468, 211] on button "Ideal Electric Inc (Electrical Contractor)" at bounding box center [848, 211] width 991 height 44
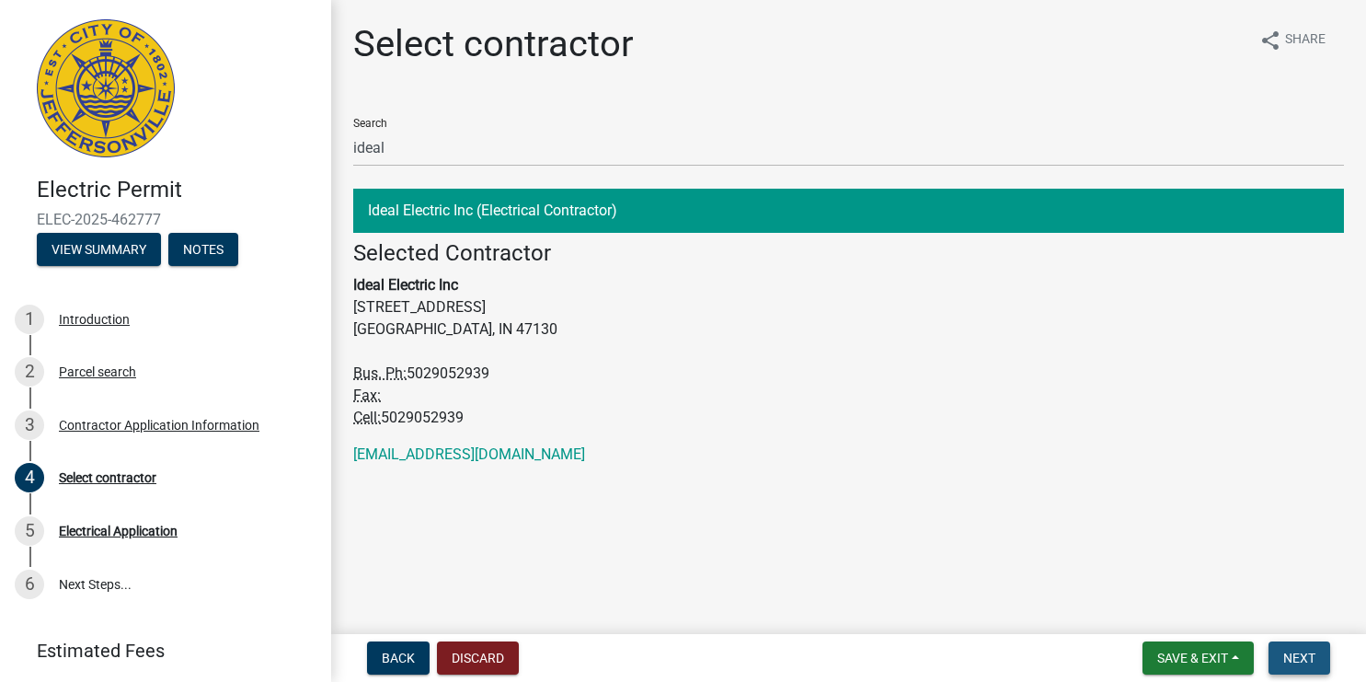
click at [1302, 654] on span "Next" at bounding box center [1299, 657] width 32 height 15
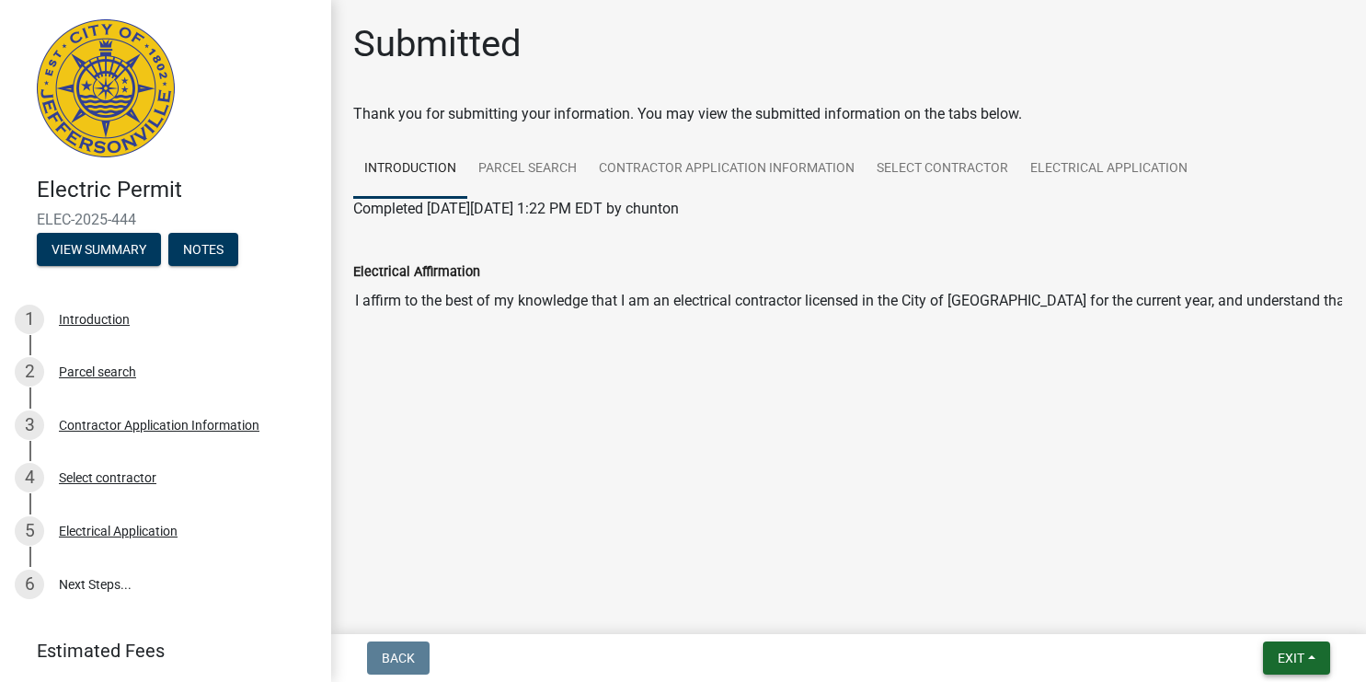
click at [1306, 658] on button "Exit" at bounding box center [1296, 657] width 67 height 33
click at [1236, 610] on button "Save & Exit" at bounding box center [1256, 610] width 147 height 44
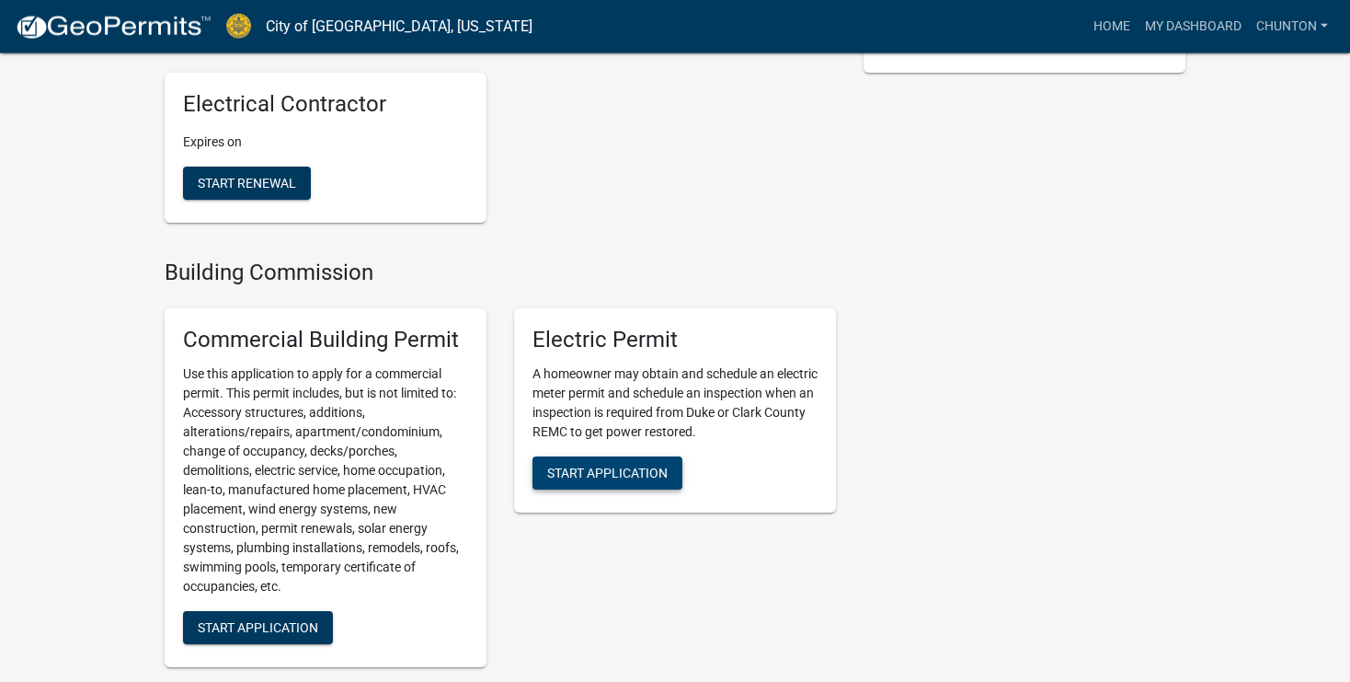
scroll to position [438, 0]
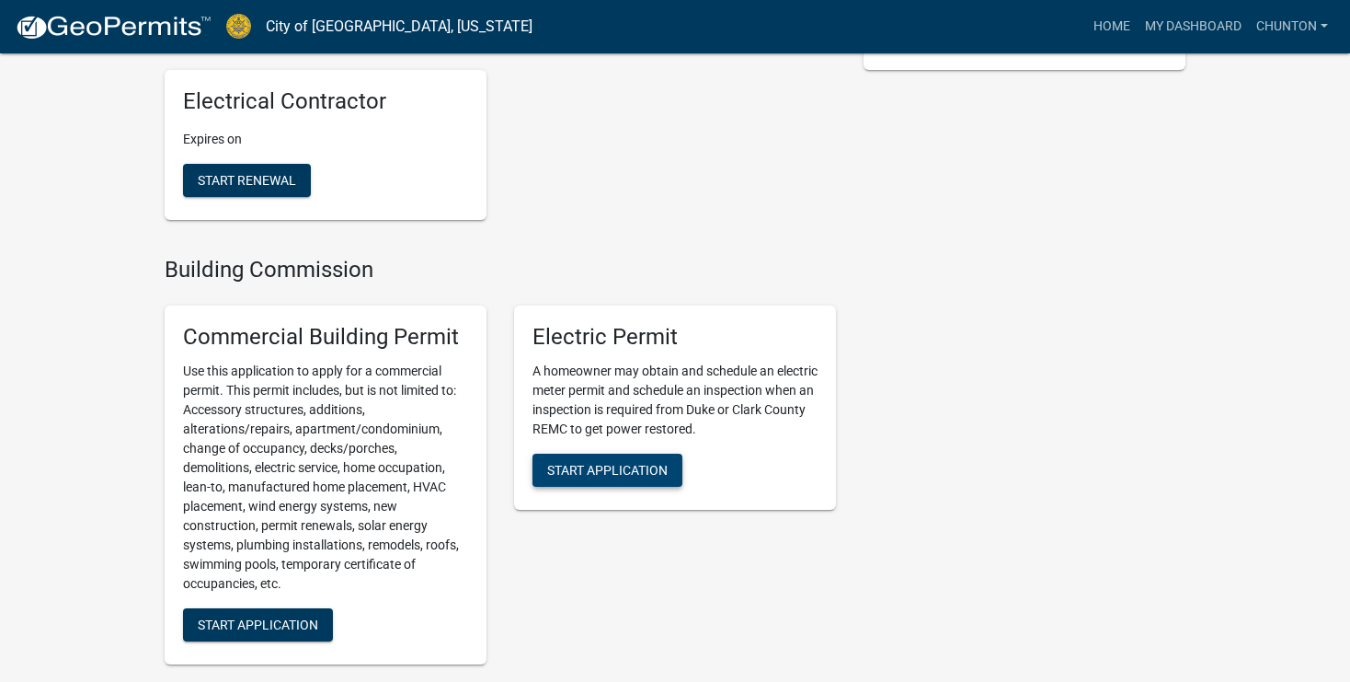
click at [580, 467] on span "Start Application" at bounding box center [607, 469] width 121 height 15
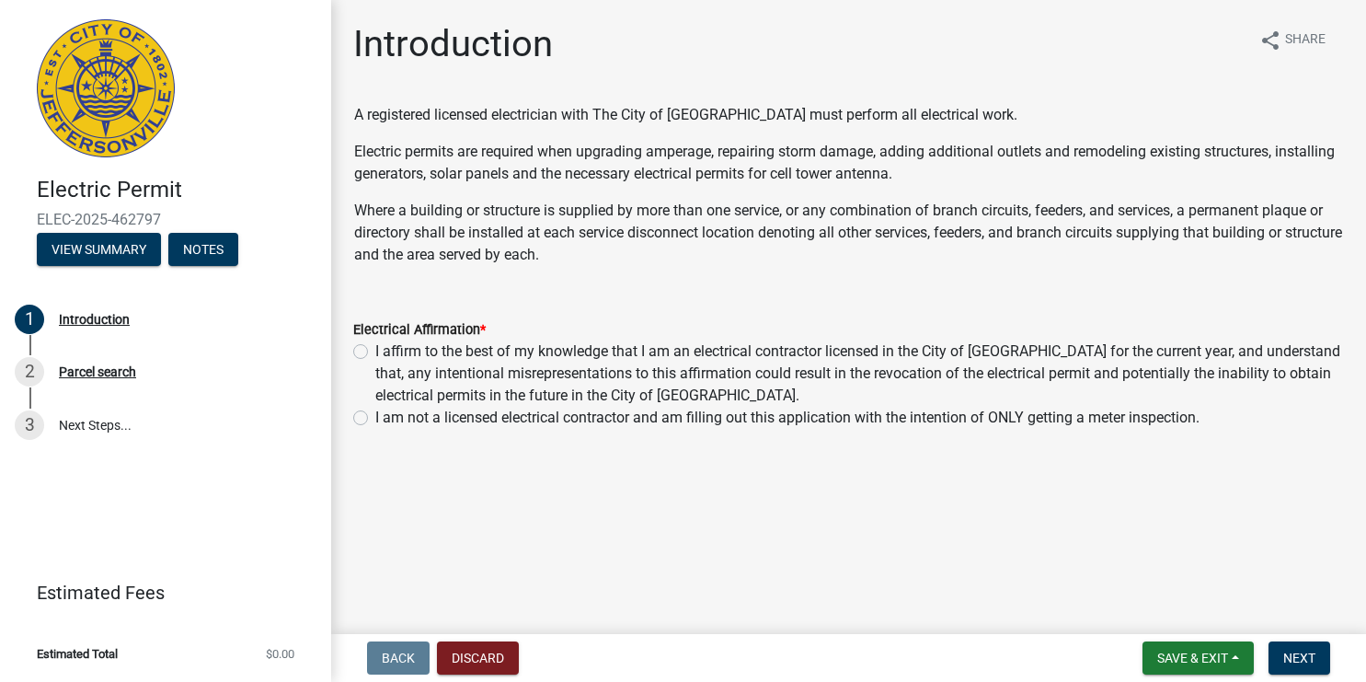
click at [375, 350] on label "I affirm to the best of my knowledge that I am an electrical contractor license…" at bounding box center [859, 373] width 969 height 66
click at [375, 350] on input "I affirm to the best of my knowledge that I am an electrical contractor license…" at bounding box center [381, 346] width 12 height 12
radio input "true"
click at [1300, 652] on span "Next" at bounding box center [1299, 657] width 32 height 15
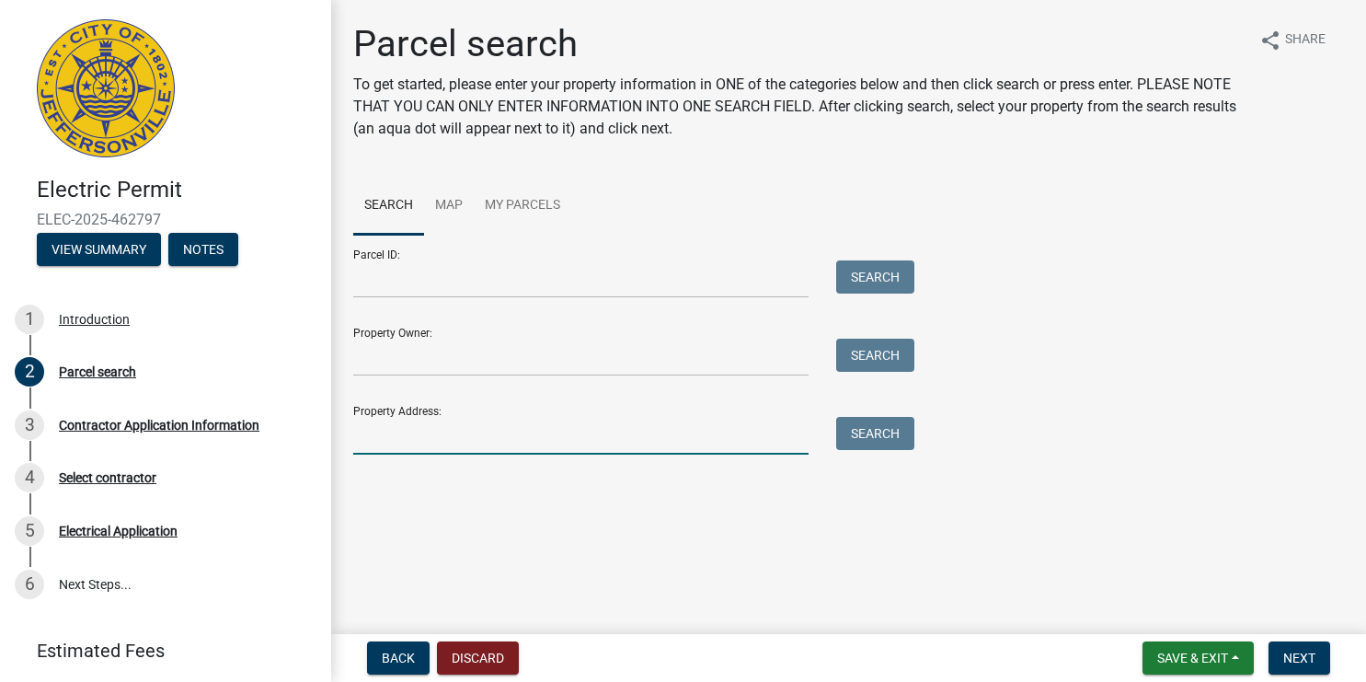
click at [422, 439] on input "Property Address:" at bounding box center [580, 436] width 455 height 38
click at [876, 425] on button "Search" at bounding box center [875, 433] width 78 height 33
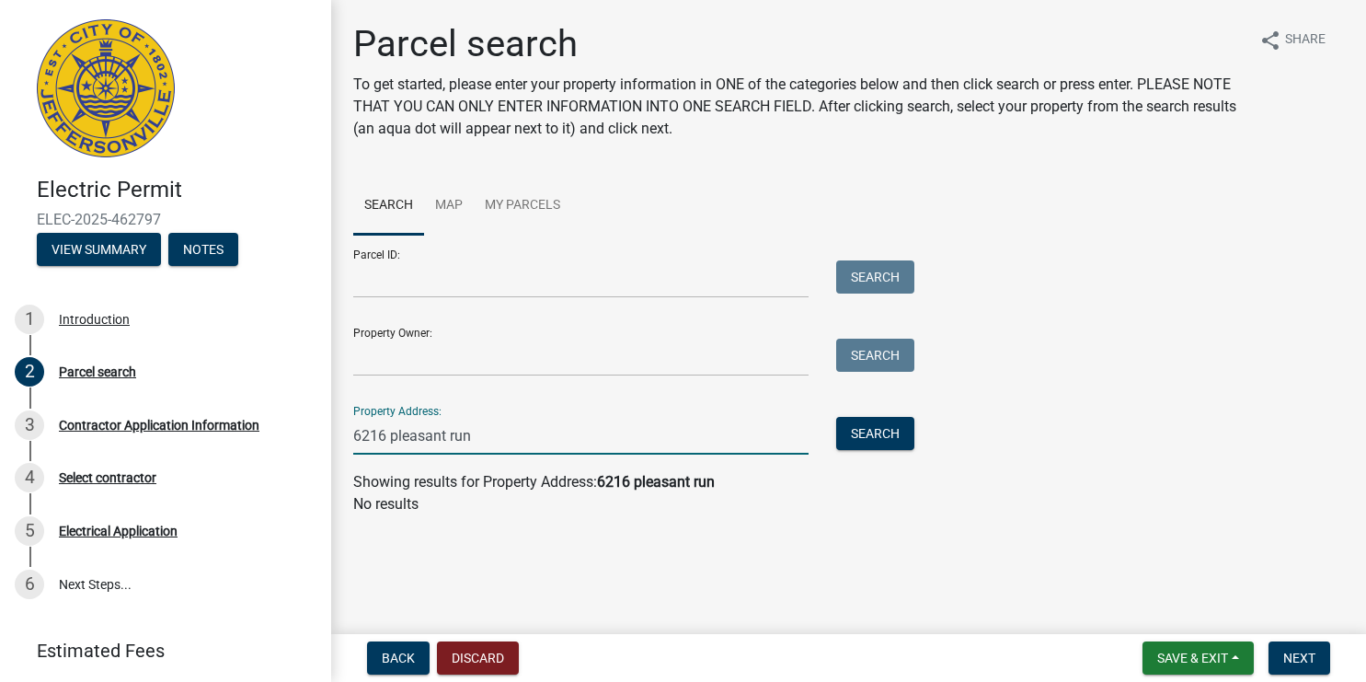
drag, startPoint x: 484, startPoint y: 441, endPoint x: 218, endPoint y: 431, distance: 266.0
click at [353, 431] on input "6216 pleasant run" at bounding box center [580, 436] width 455 height 38
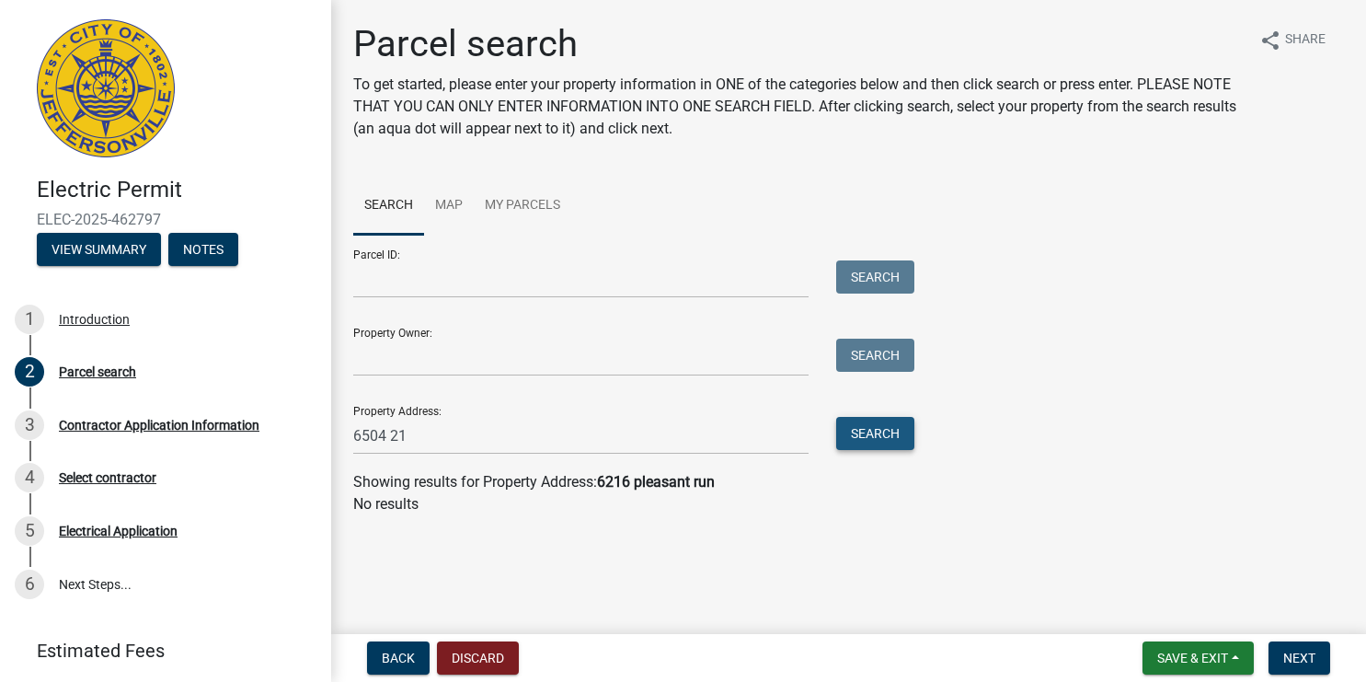
click at [897, 429] on button "Search" at bounding box center [875, 433] width 78 height 33
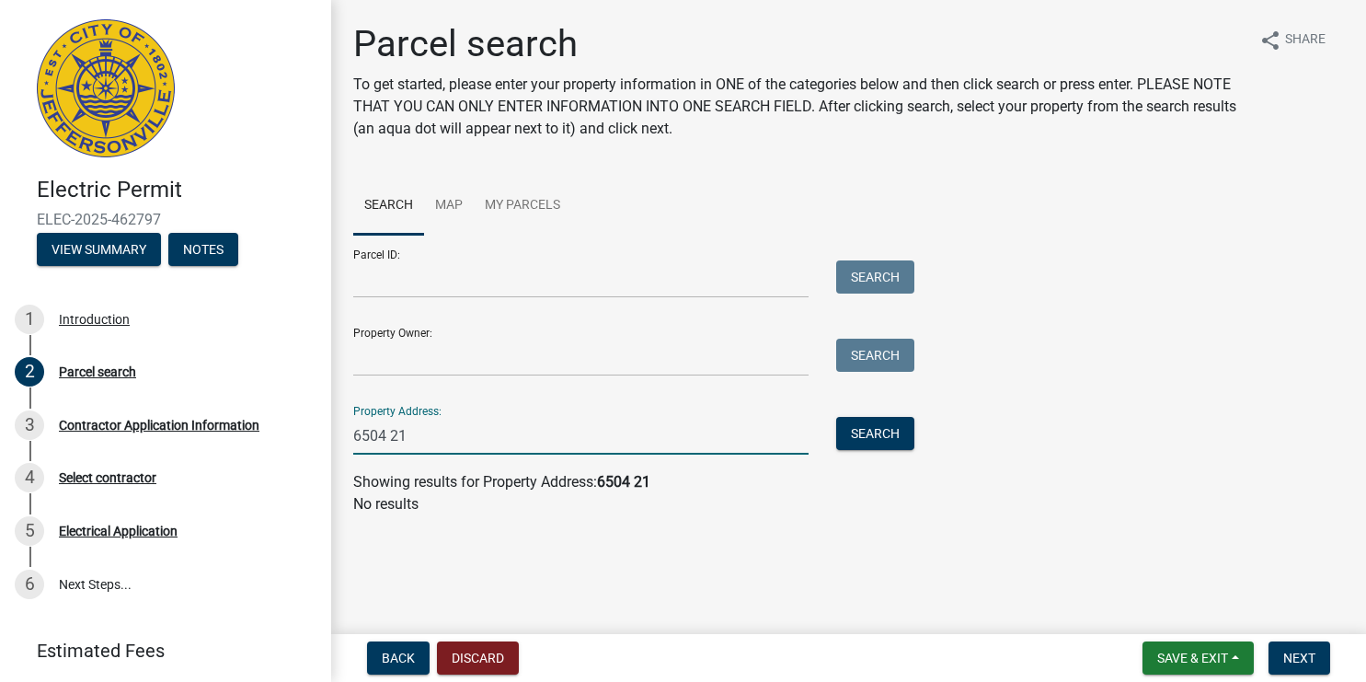
click at [414, 443] on input "6504 21" at bounding box center [580, 436] width 455 height 38
type input "6504"
click at [878, 420] on button "Search" at bounding box center [875, 433] width 78 height 33
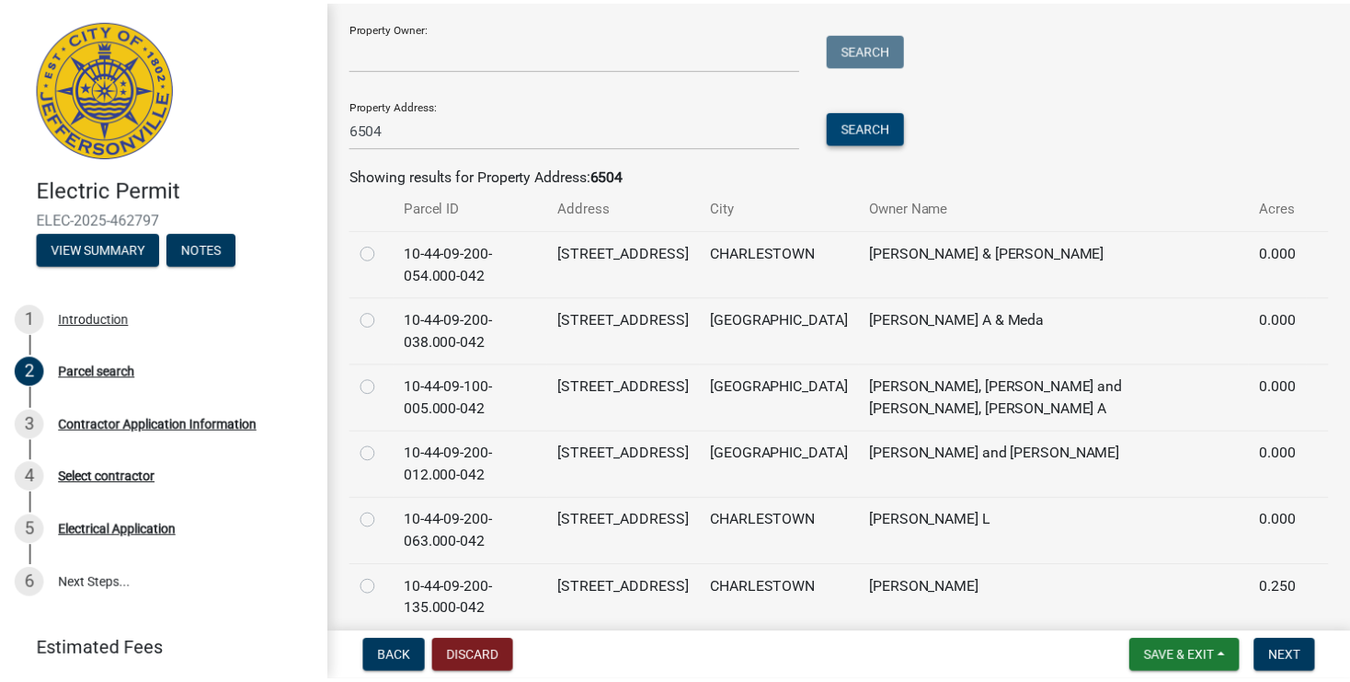
scroll to position [341, 0]
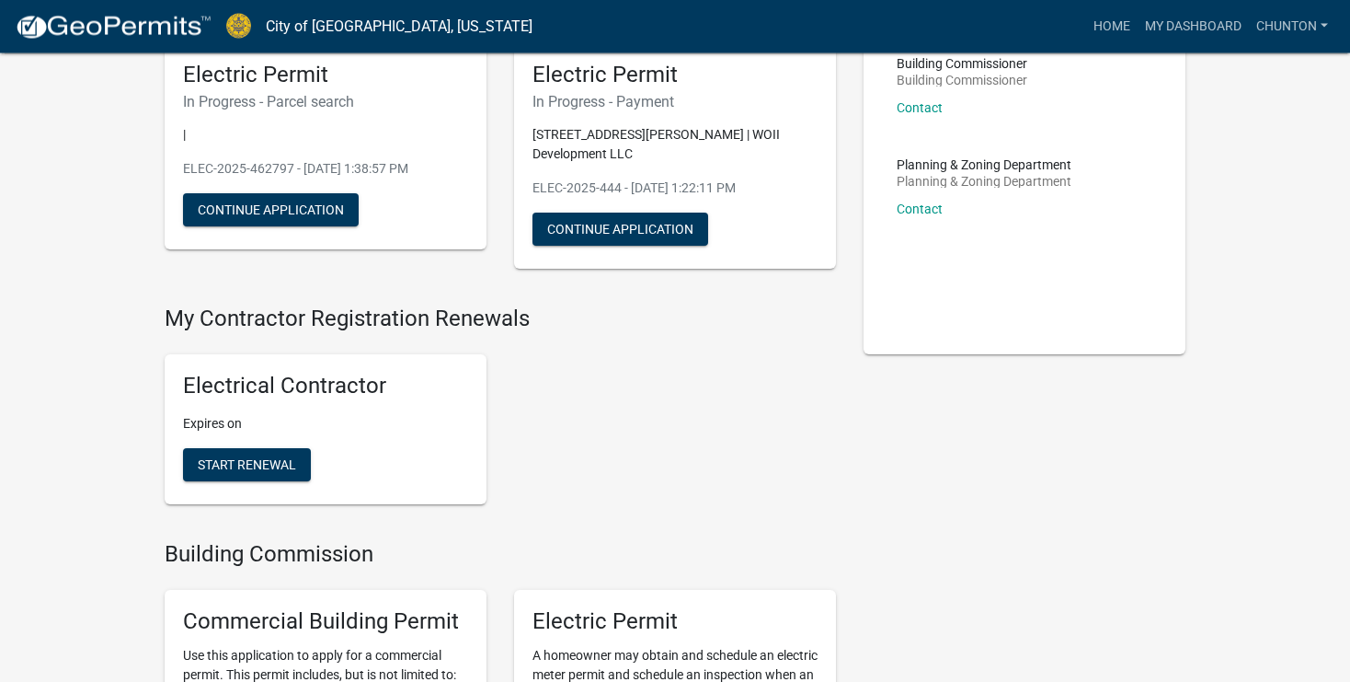
scroll to position [438, 0]
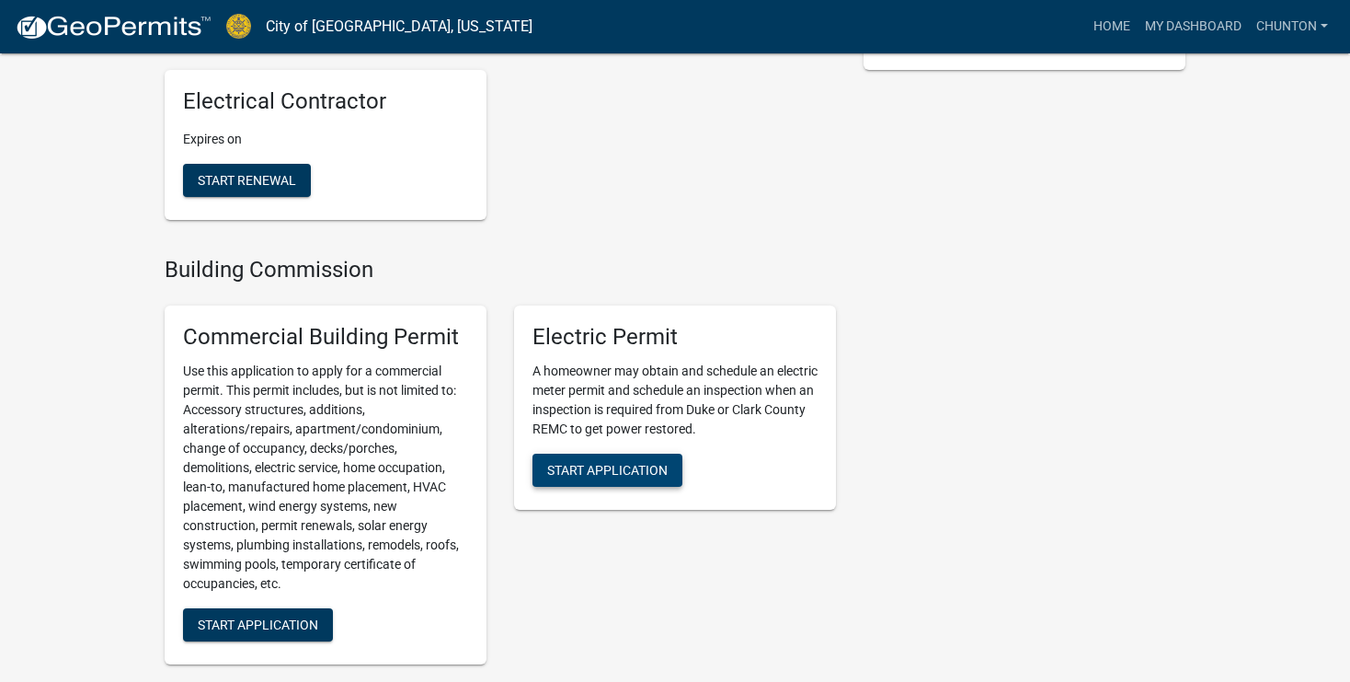
click at [589, 473] on span "Start Application" at bounding box center [607, 469] width 121 height 15
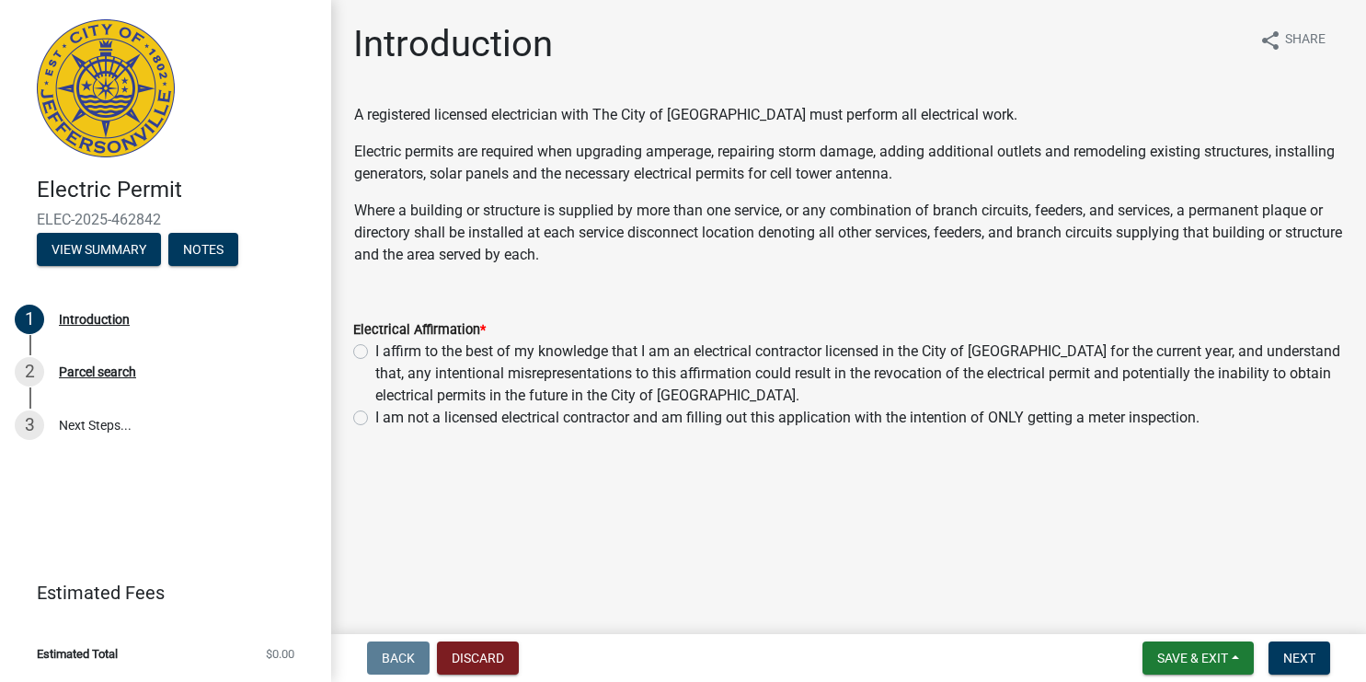
click at [375, 357] on label "I affirm to the best of my knowledge that I am an electrical contractor license…" at bounding box center [859, 373] width 969 height 66
click at [375, 352] on input "I affirm to the best of my knowledge that I am an electrical contractor license…" at bounding box center [381, 346] width 12 height 12
radio input "true"
click at [1311, 658] on span "Next" at bounding box center [1299, 657] width 32 height 15
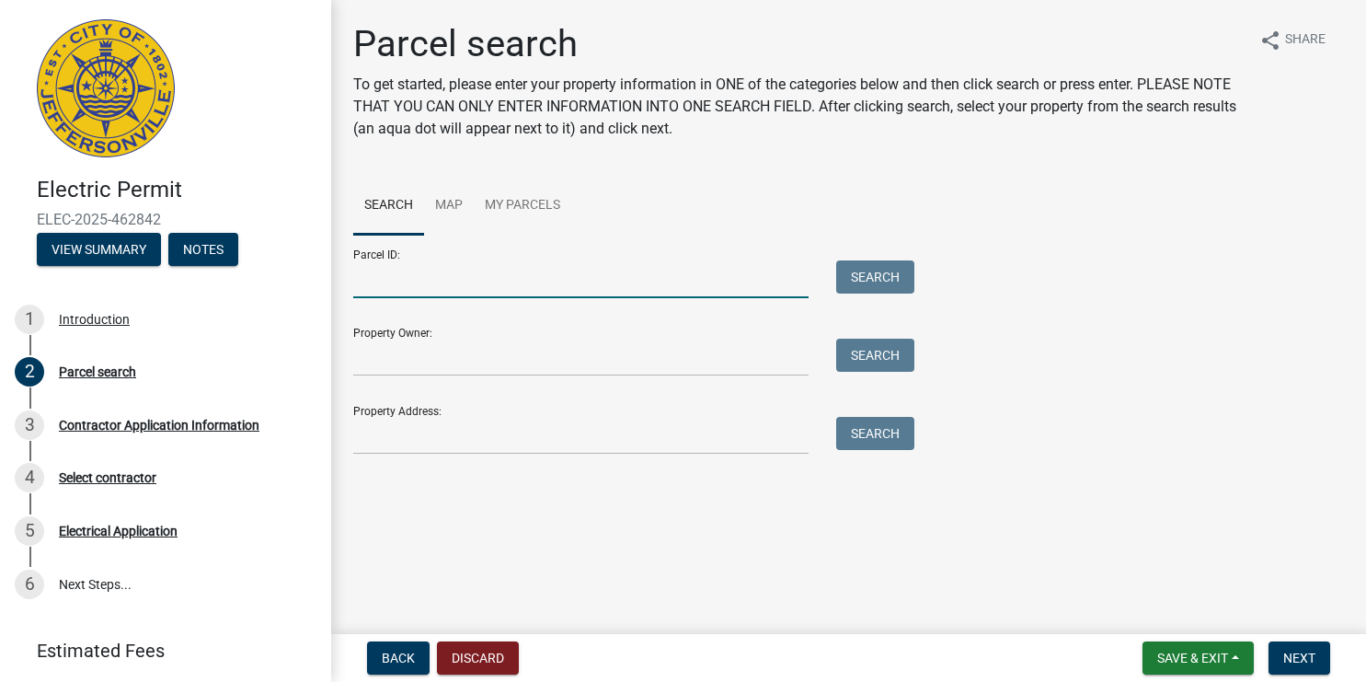
click at [492, 286] on input "Parcel ID:" at bounding box center [580, 279] width 455 height 38
drag, startPoint x: 467, startPoint y: 279, endPoint x: 443, endPoint y: 284, distance: 24.5
click at [446, 284] on input "10-42-06-900-282.000-039" at bounding box center [580, 279] width 455 height 38
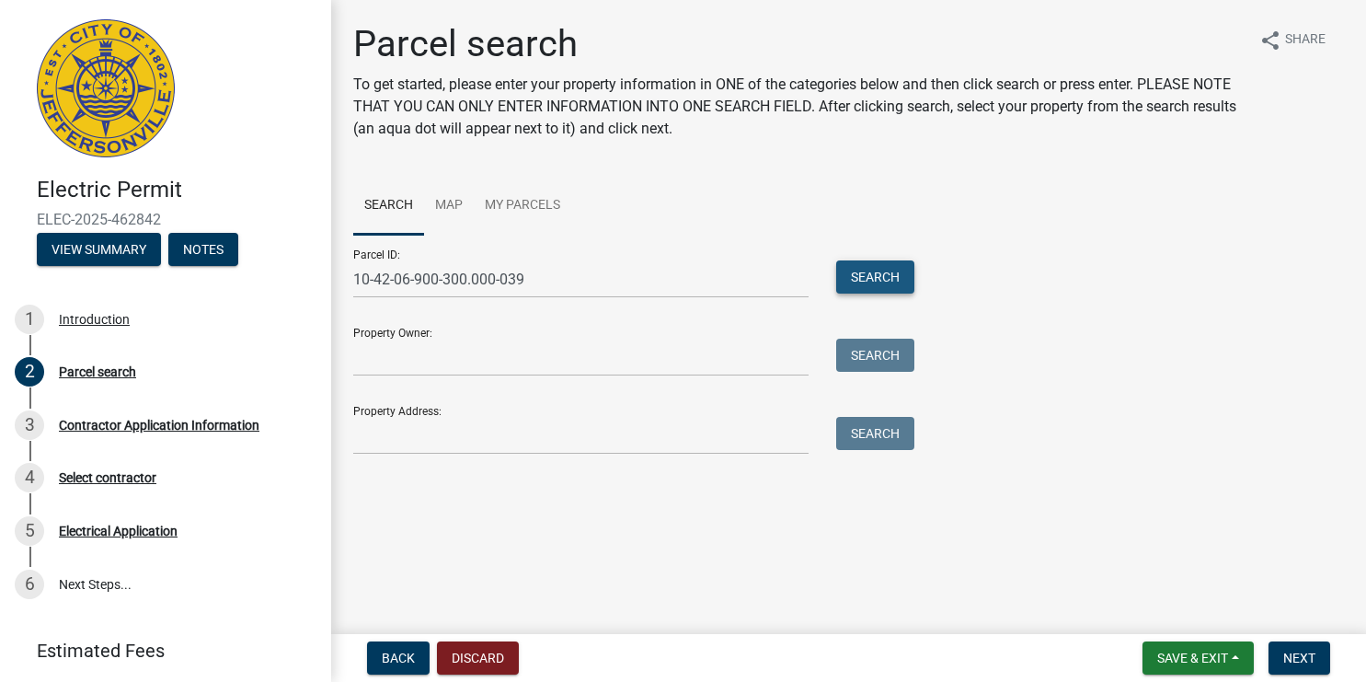
click at [870, 279] on button "Search" at bounding box center [875, 276] width 78 height 33
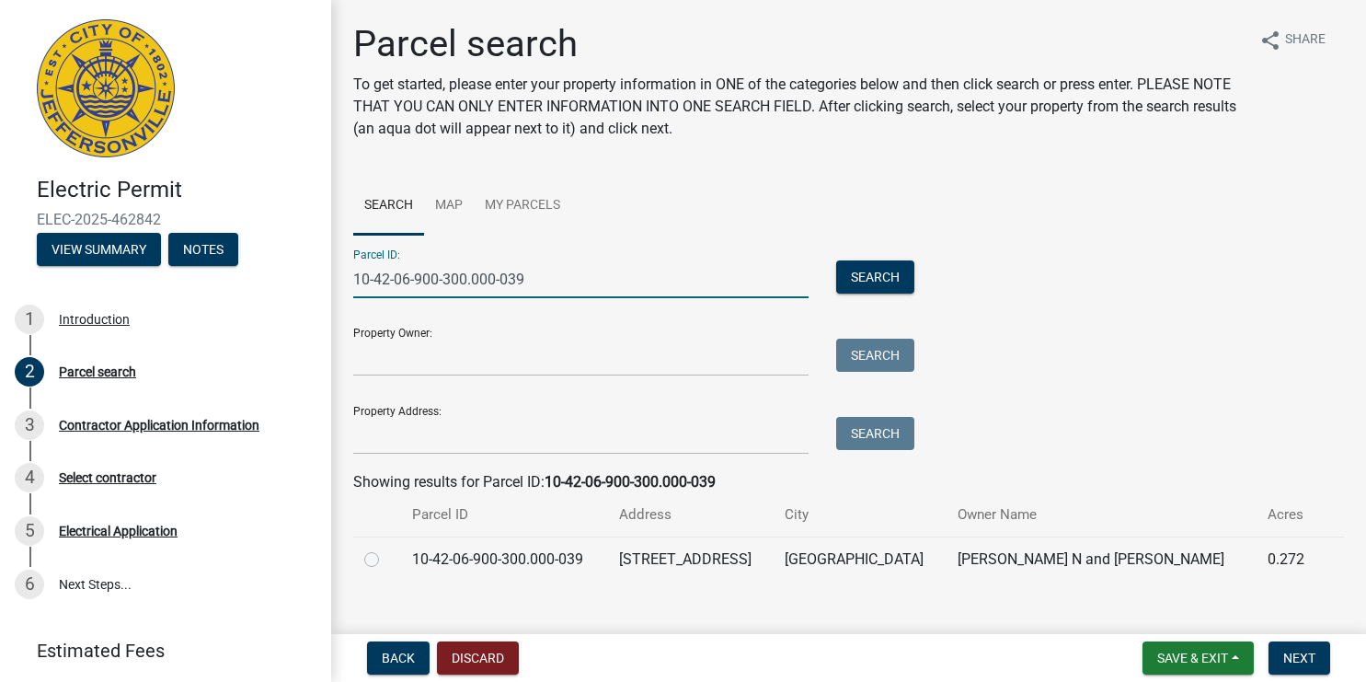
click at [452, 279] on input "10-42-06-900-300.000-039" at bounding box center [580, 279] width 455 height 38
type input "10-42-06-900-330.000-039"
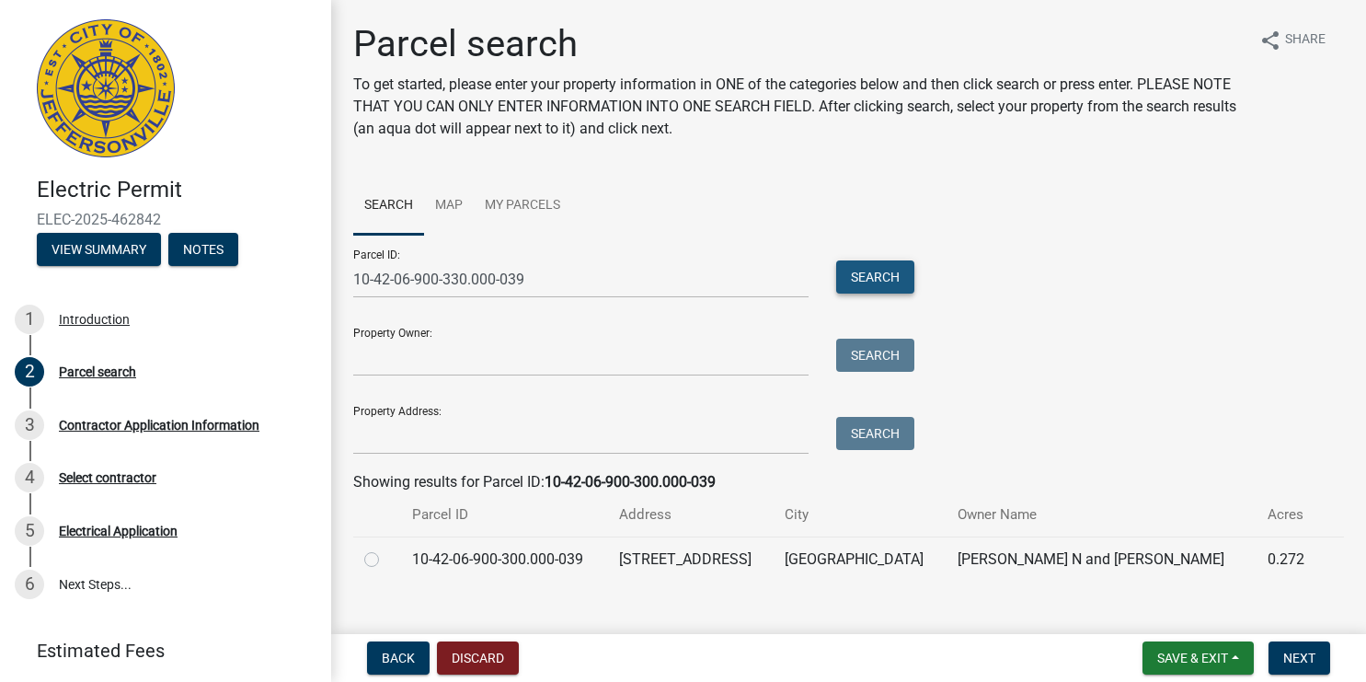
click at [894, 277] on button "Search" at bounding box center [875, 276] width 78 height 33
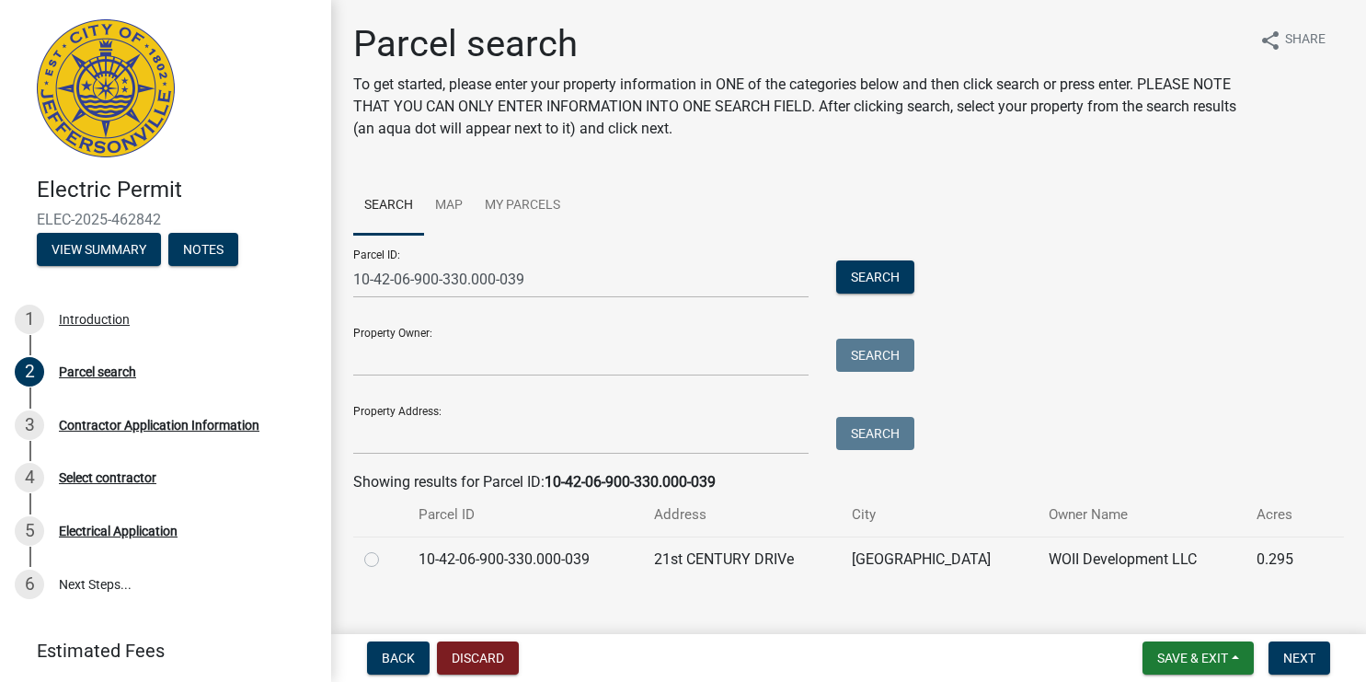
click at [386, 548] on label at bounding box center [386, 548] width 0 height 0
click at [386, 557] on input "radio" at bounding box center [392, 554] width 12 height 12
radio input "true"
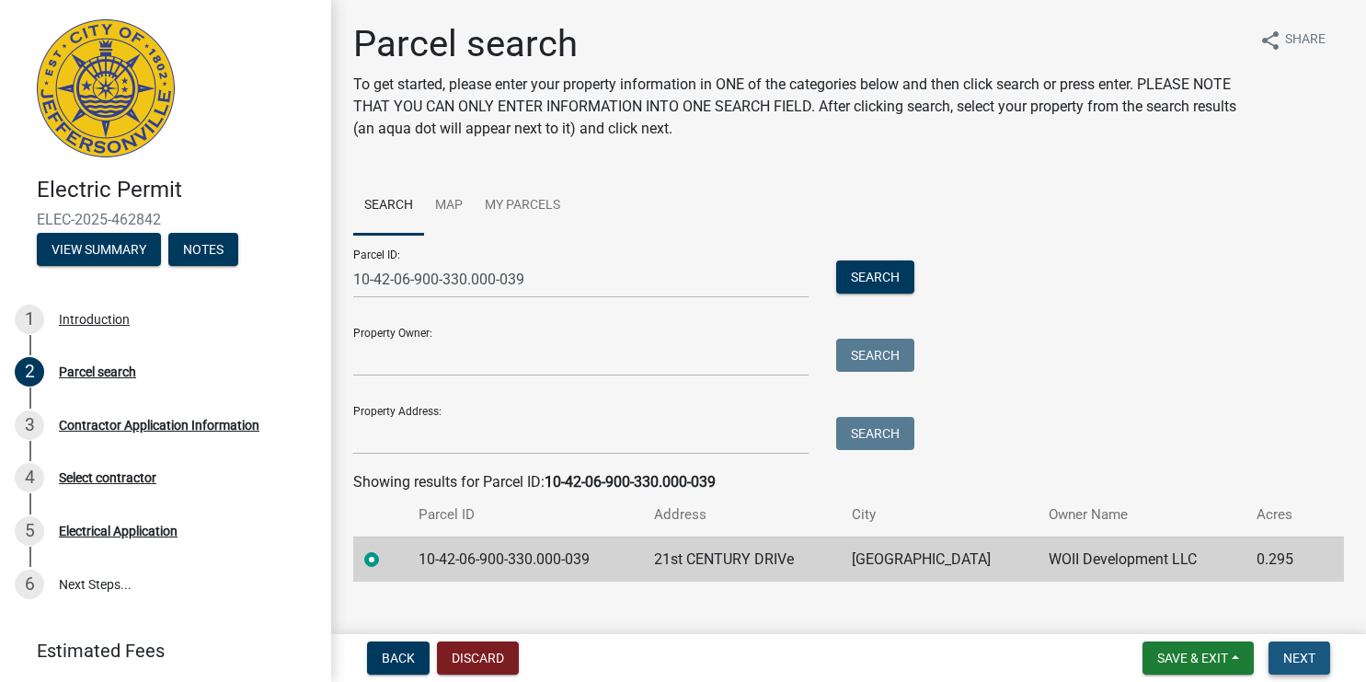
click at [1297, 654] on span "Next" at bounding box center [1299, 657] width 32 height 15
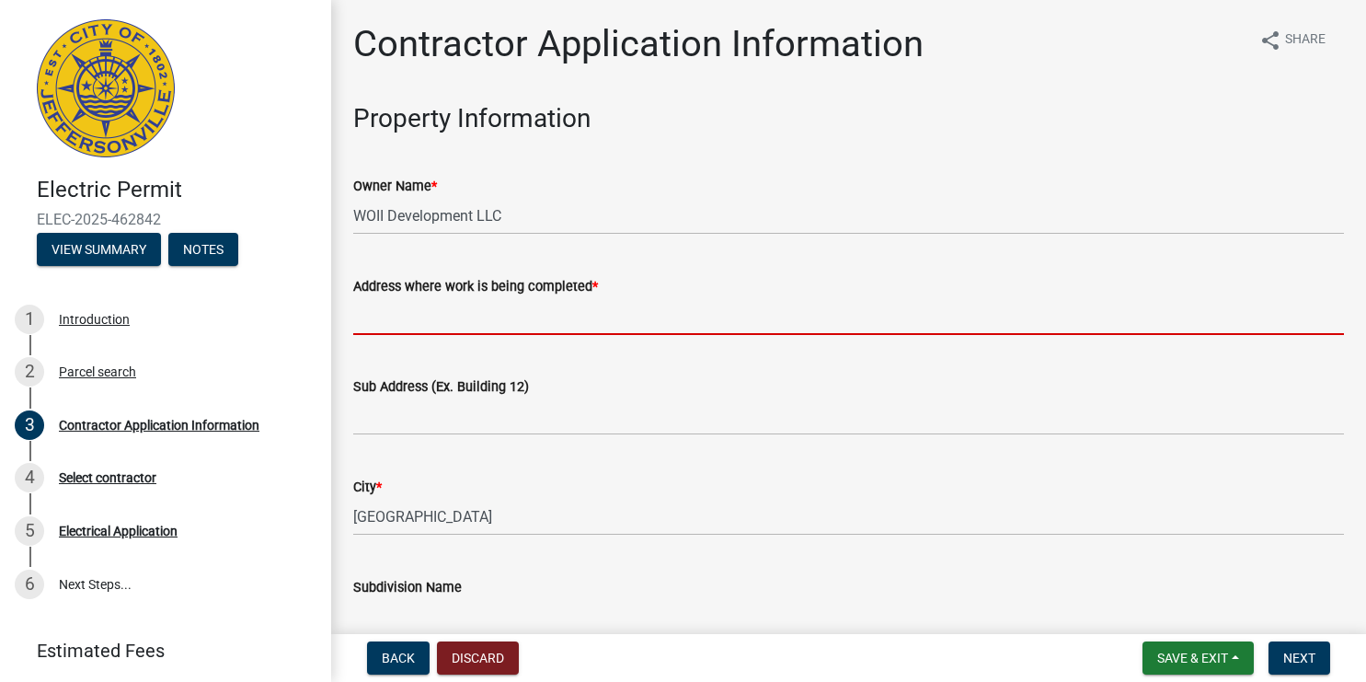
click at [558, 324] on input "Address where work is being completed *" at bounding box center [848, 316] width 991 height 38
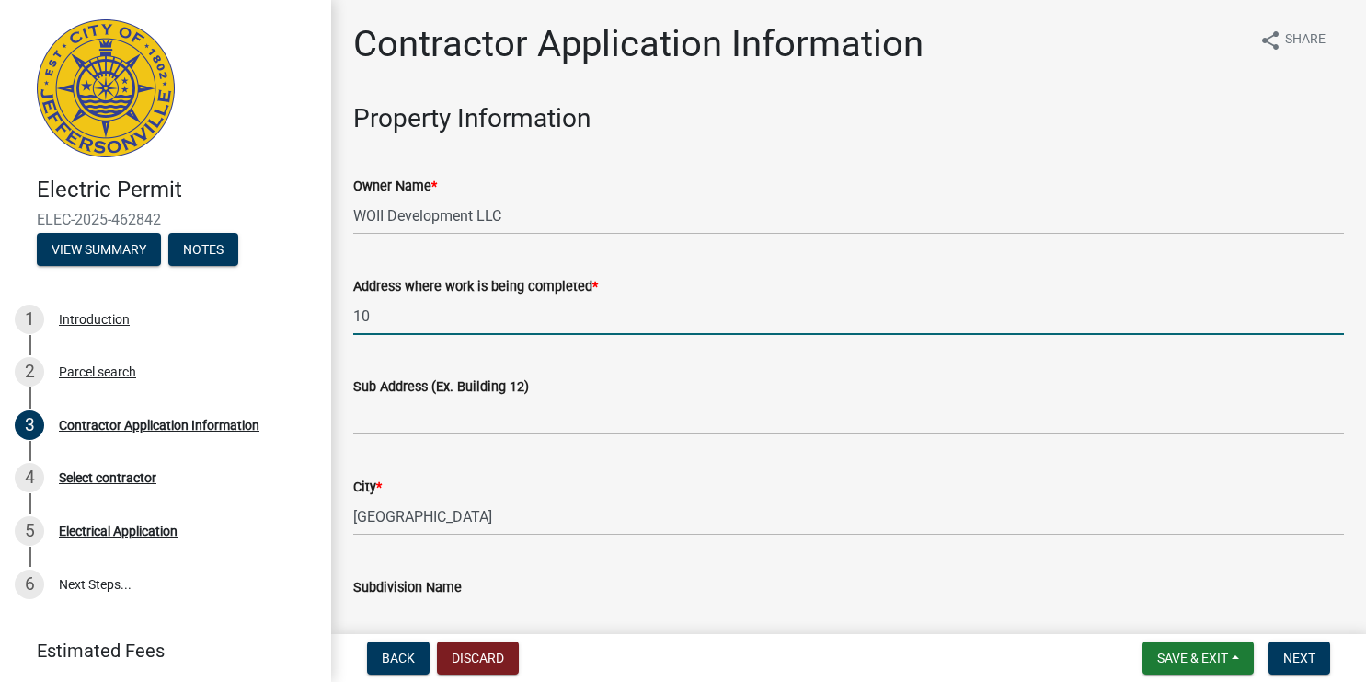
type input "1"
type input "[STREET_ADDRESS]"
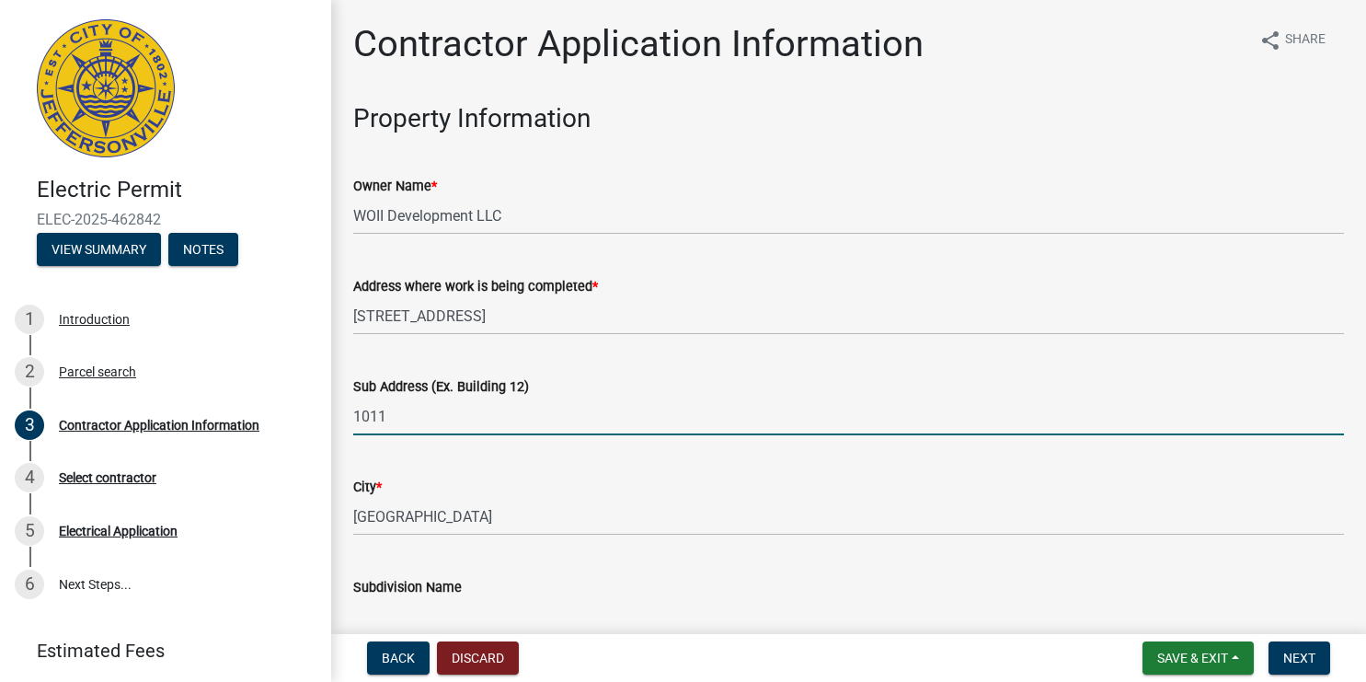
type input "1011"
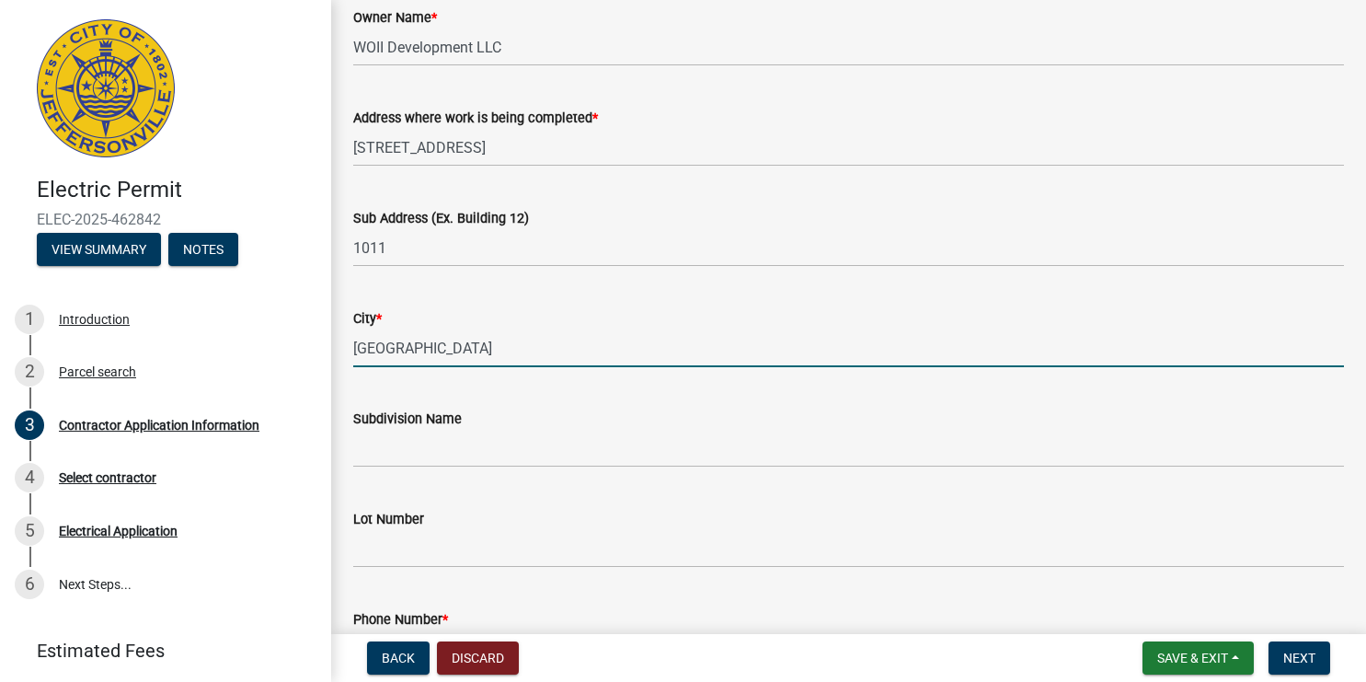
scroll to position [245, 0]
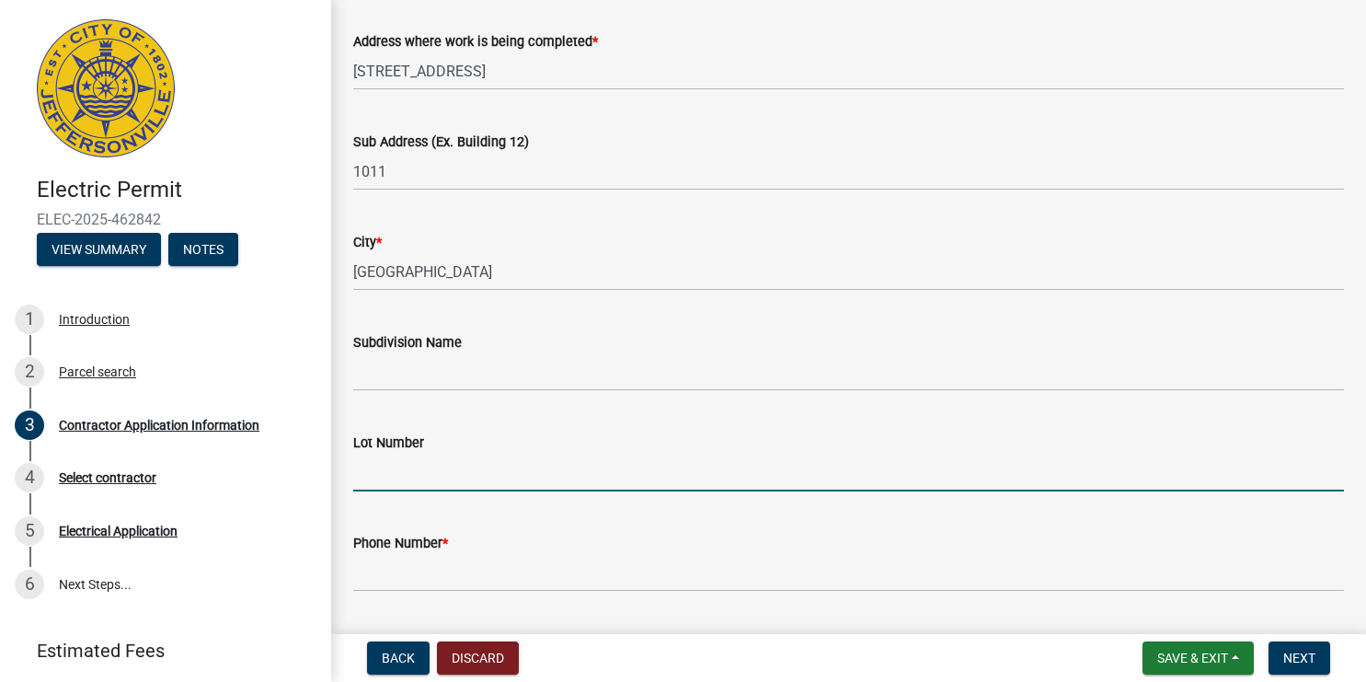
click at [424, 463] on input "Lot Number" at bounding box center [848, 473] width 991 height 38
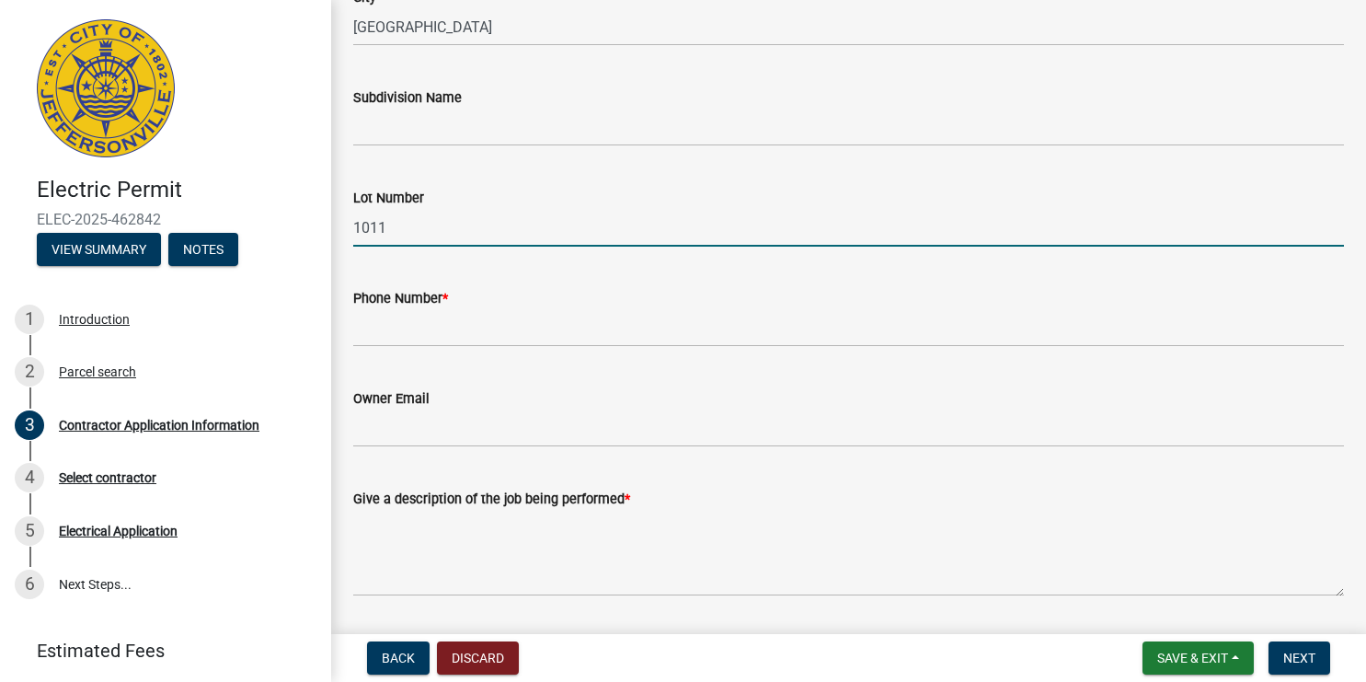
type input "1011"
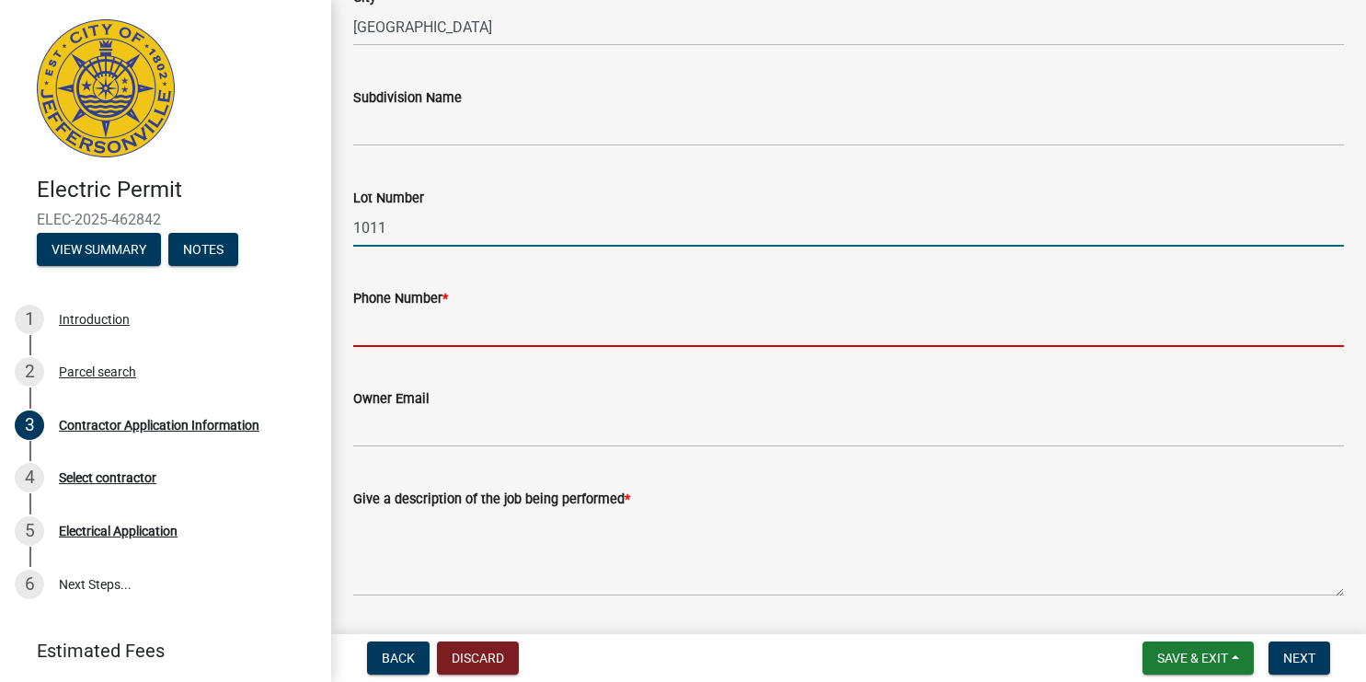
click at [463, 330] on input "Phone Number *" at bounding box center [848, 328] width 991 height 38
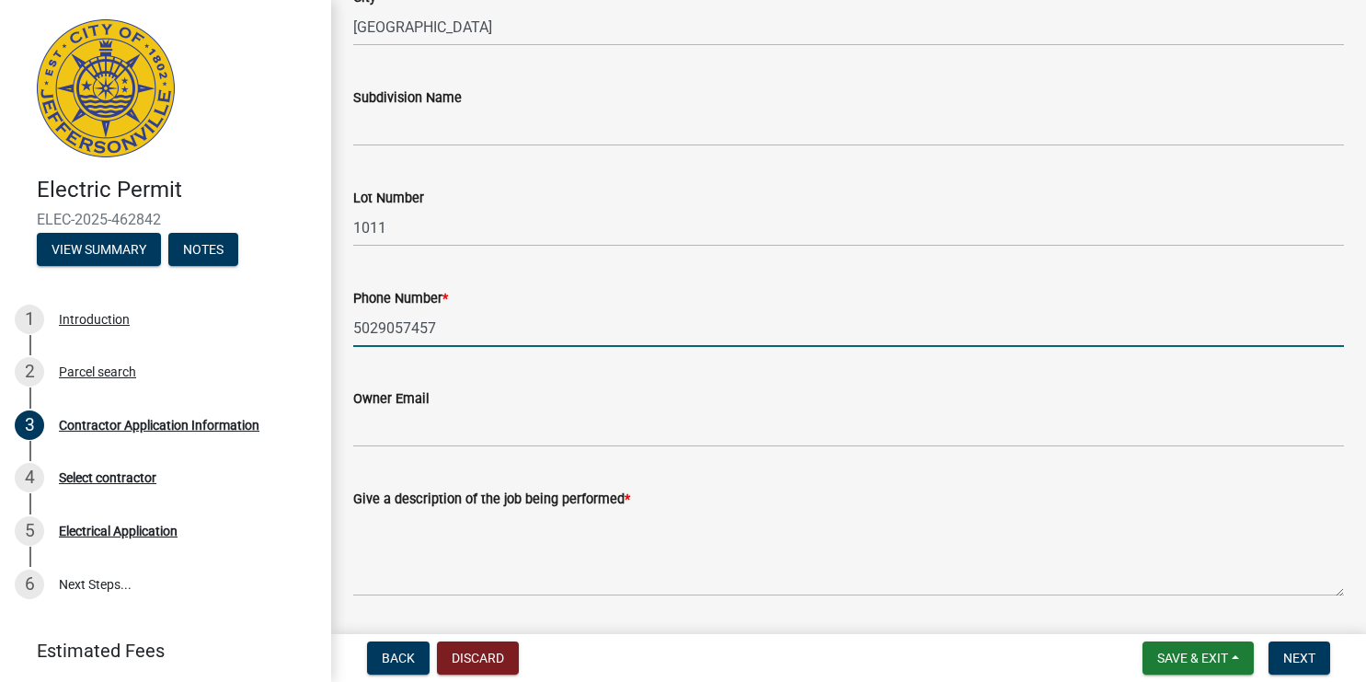
type input "5029057457"
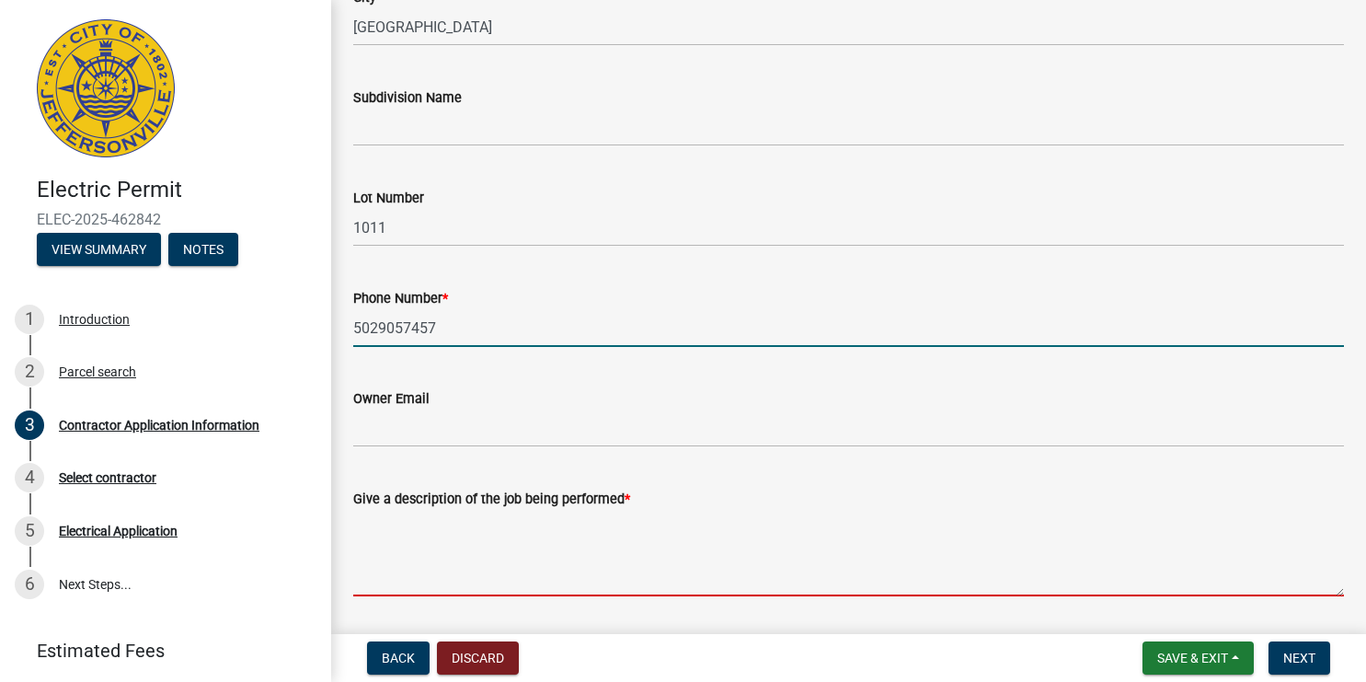
click at [442, 578] on textarea "Give a description of the job being performed *" at bounding box center [848, 553] width 991 height 86
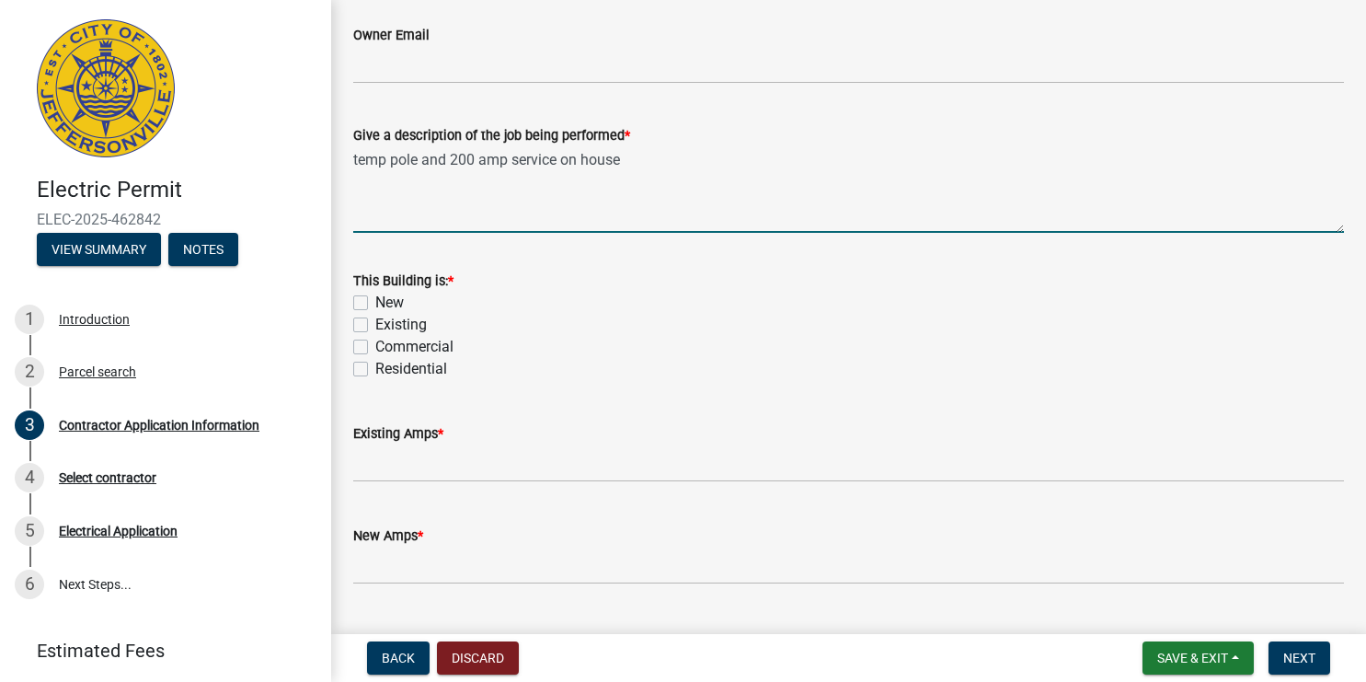
scroll to position [899, 0]
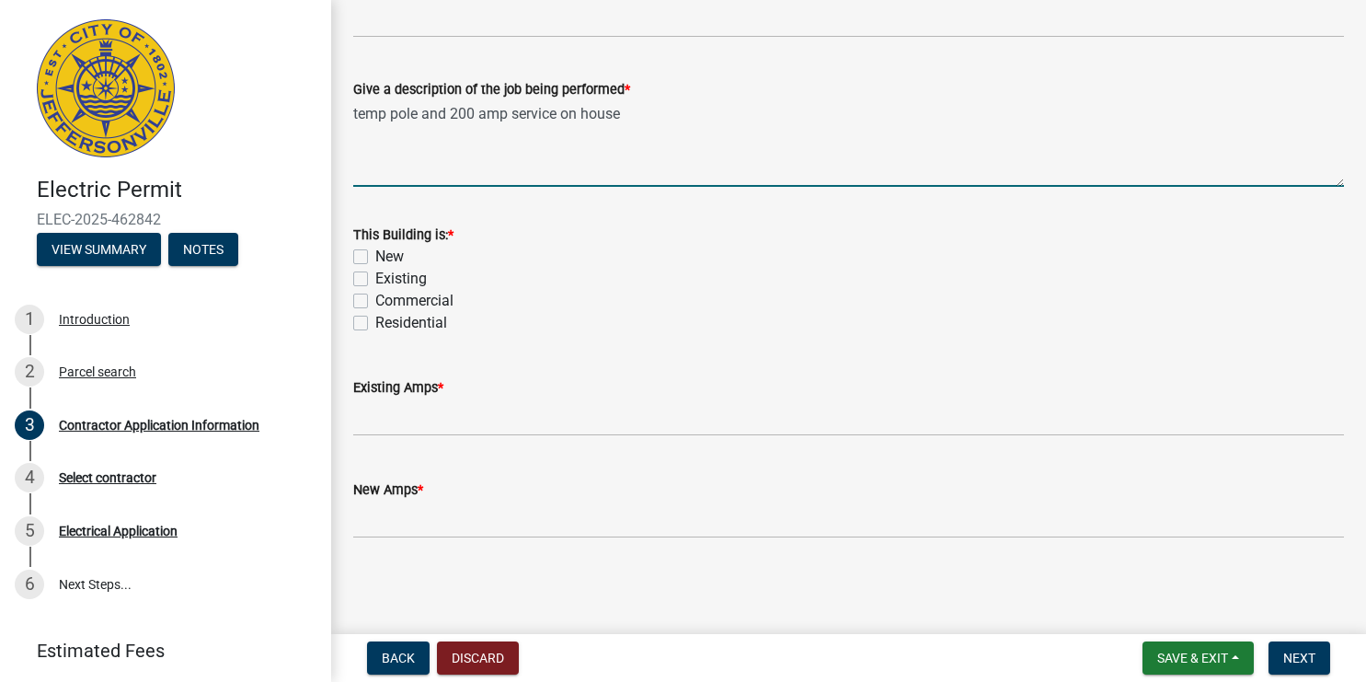
type textarea "temp pole and 200 amp service on house"
click at [375, 252] on label "New" at bounding box center [389, 257] width 29 height 22
click at [375, 252] on input "New" at bounding box center [381, 252] width 12 height 12
checkbox input "true"
checkbox input "false"
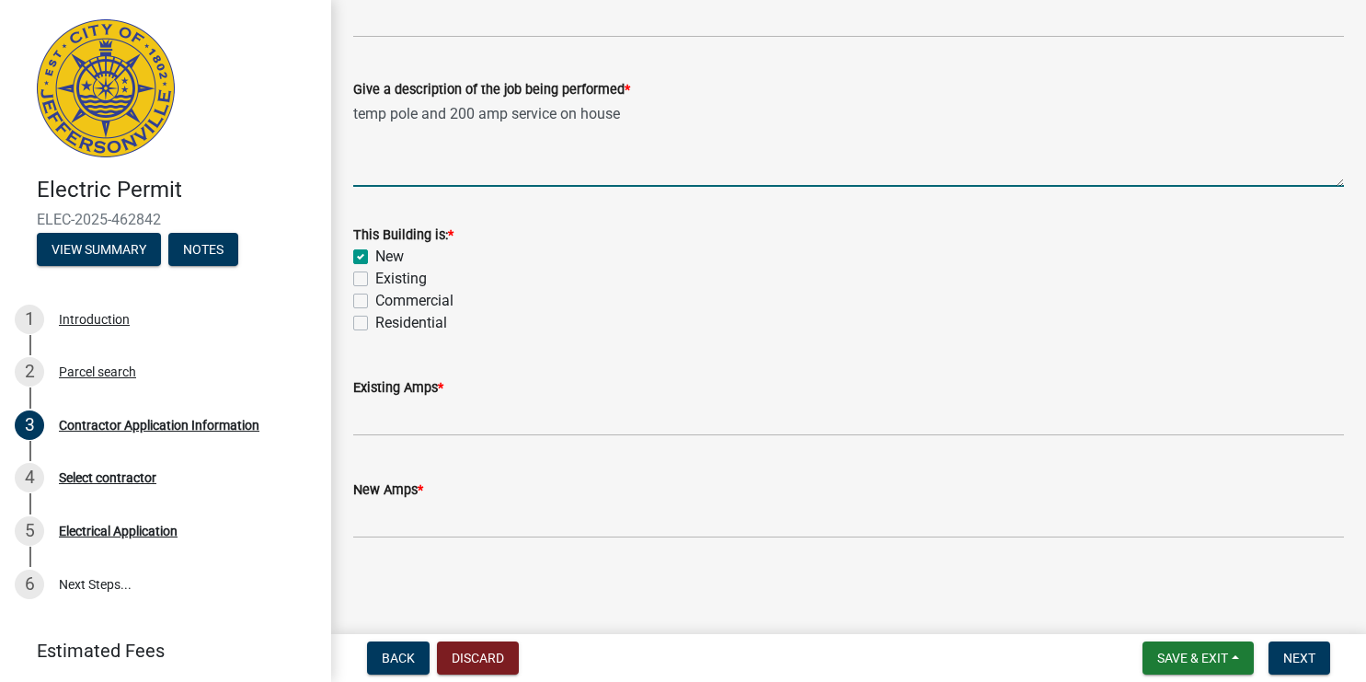
checkbox input "false"
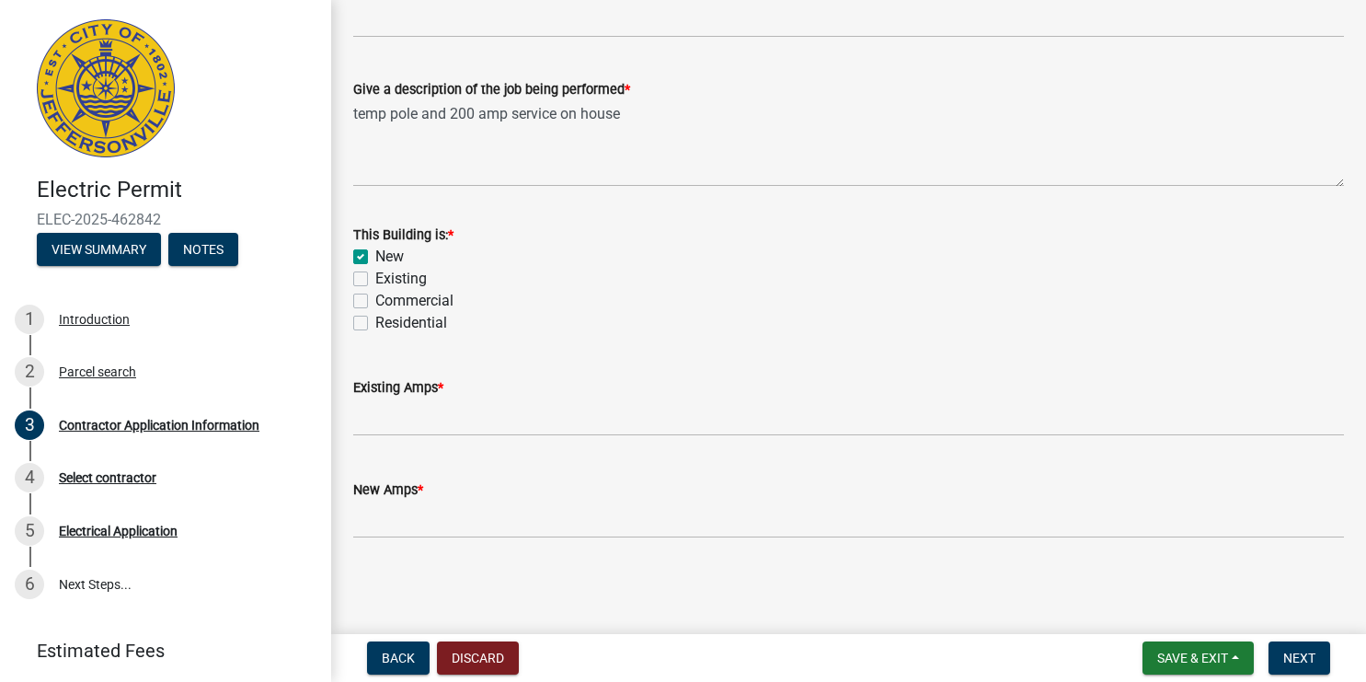
drag, startPoint x: 367, startPoint y: 320, endPoint x: 373, endPoint y: 341, distance: 22.1
click at [375, 321] on label "Residential" at bounding box center [411, 323] width 72 height 22
click at [375, 321] on input "Residential" at bounding box center [381, 318] width 12 height 12
checkbox input "true"
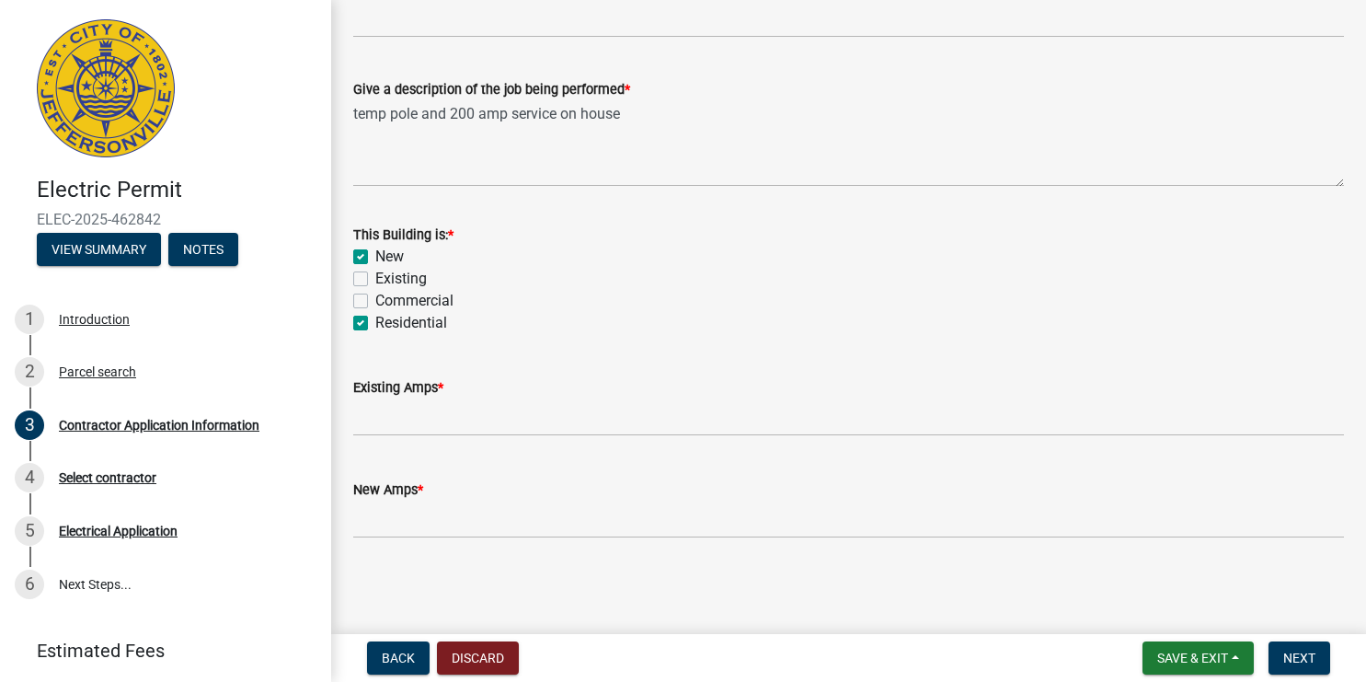
checkbox input "false"
checkbox input "true"
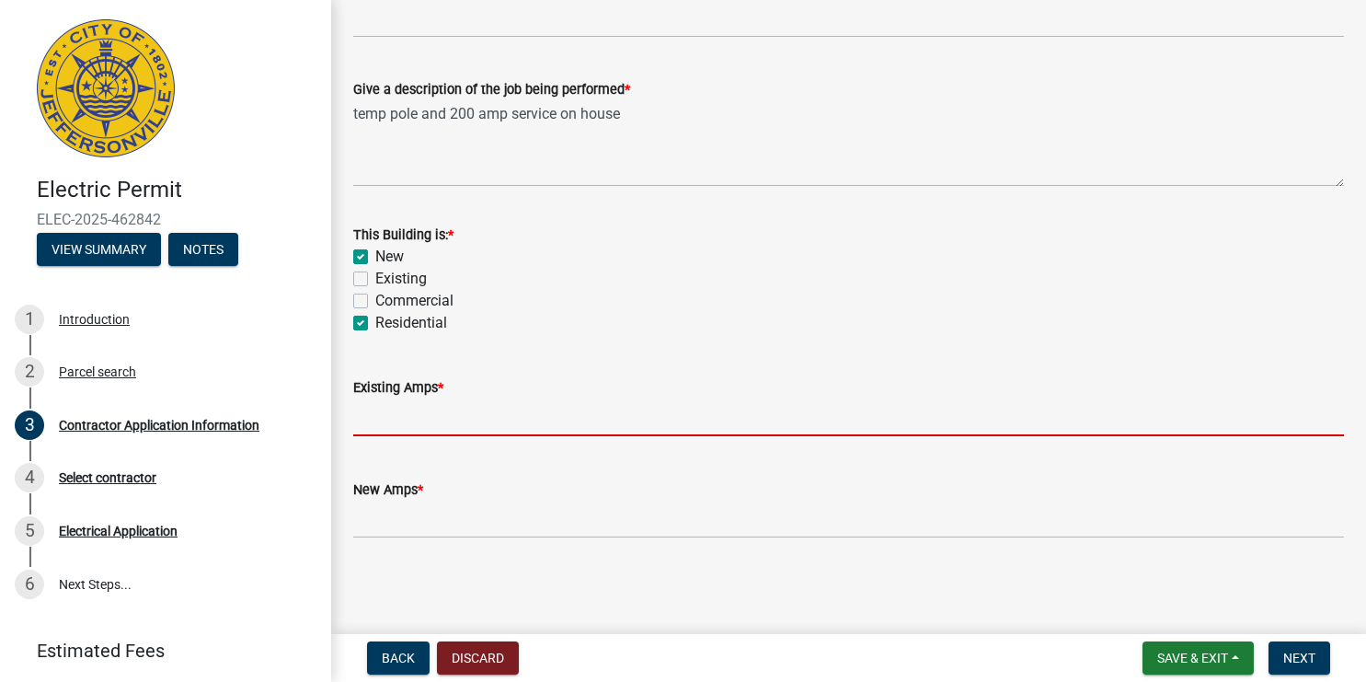
click at [427, 419] on input "text" at bounding box center [848, 417] width 991 height 38
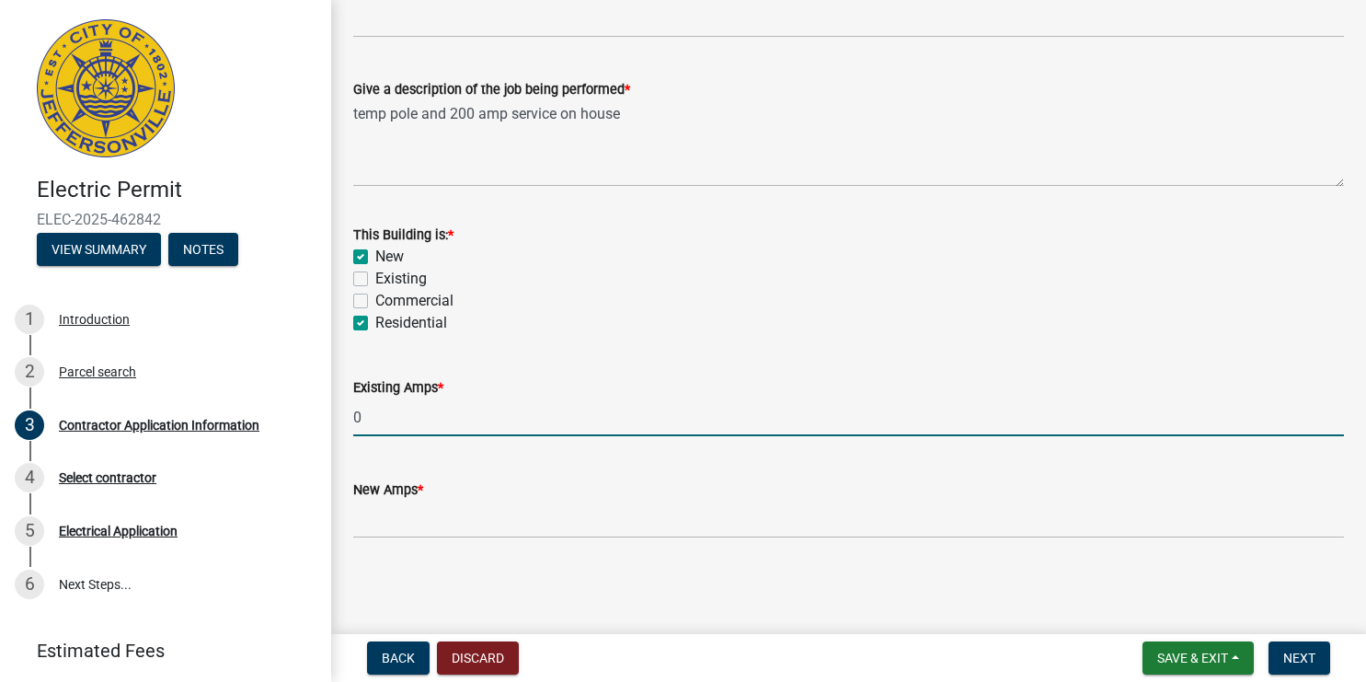
type input "0"
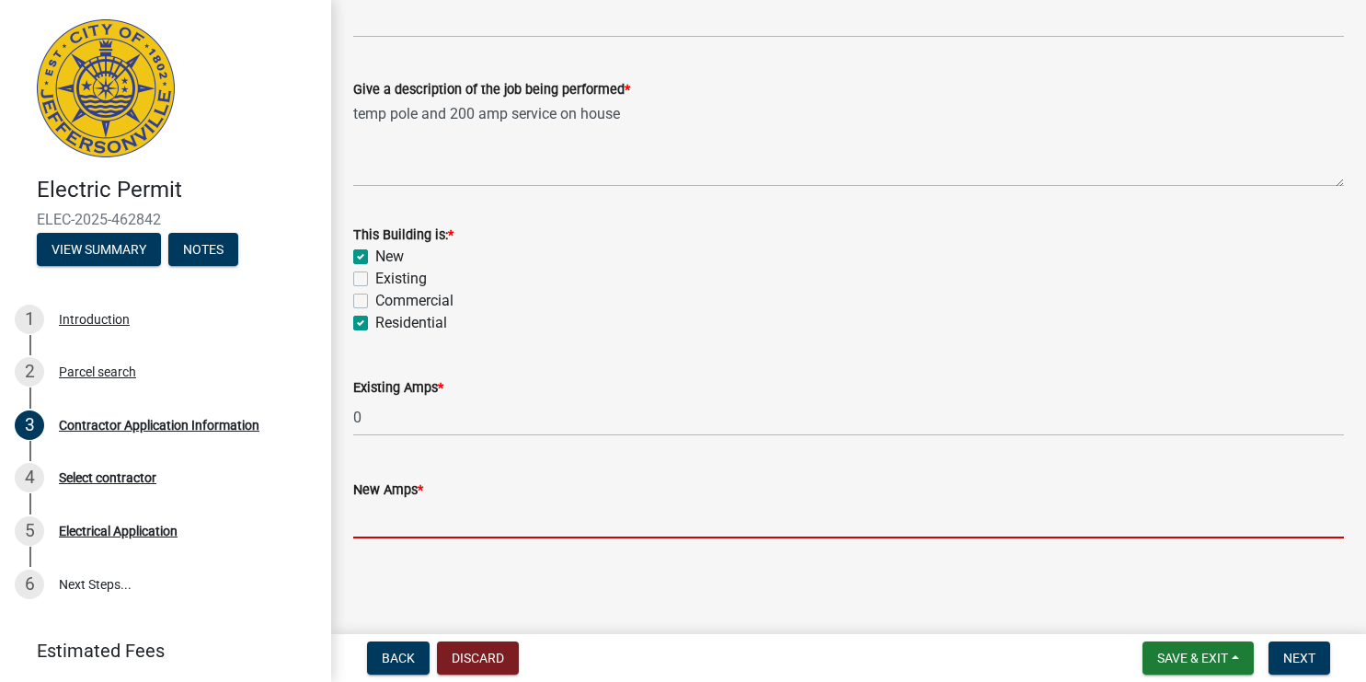
click at [491, 512] on input "text" at bounding box center [848, 519] width 991 height 38
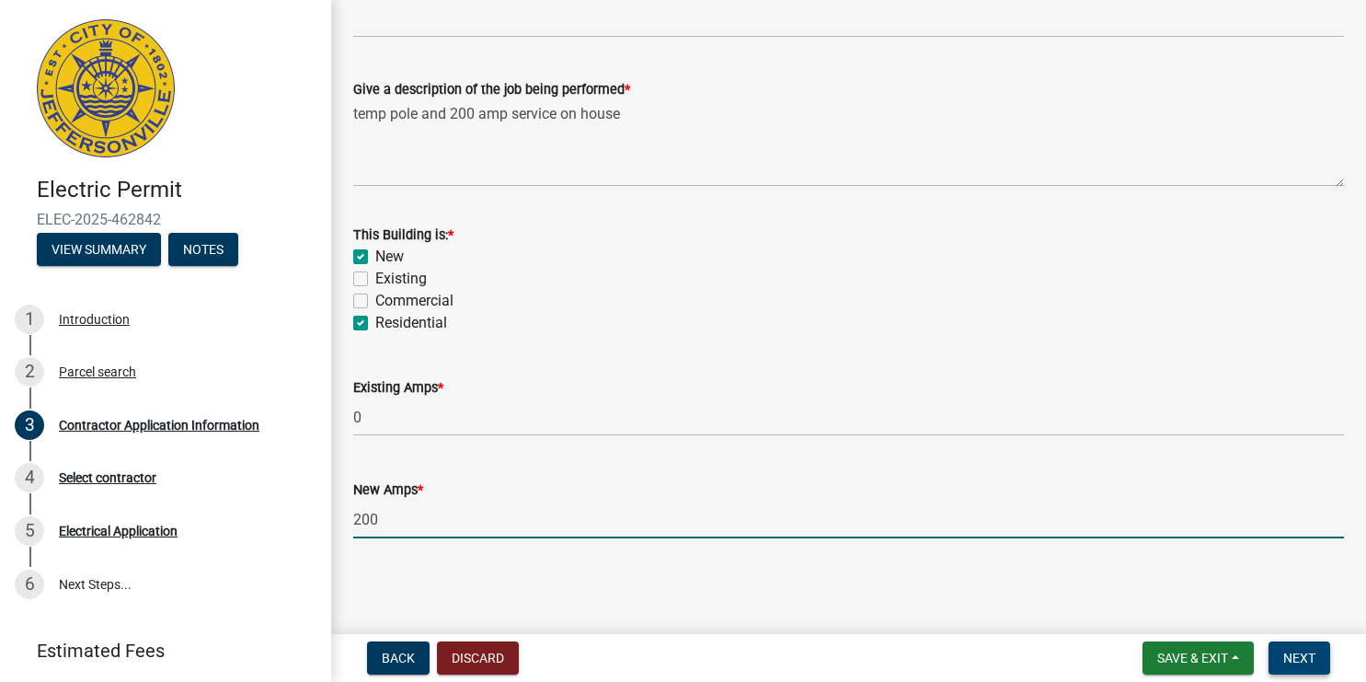
type input "200"
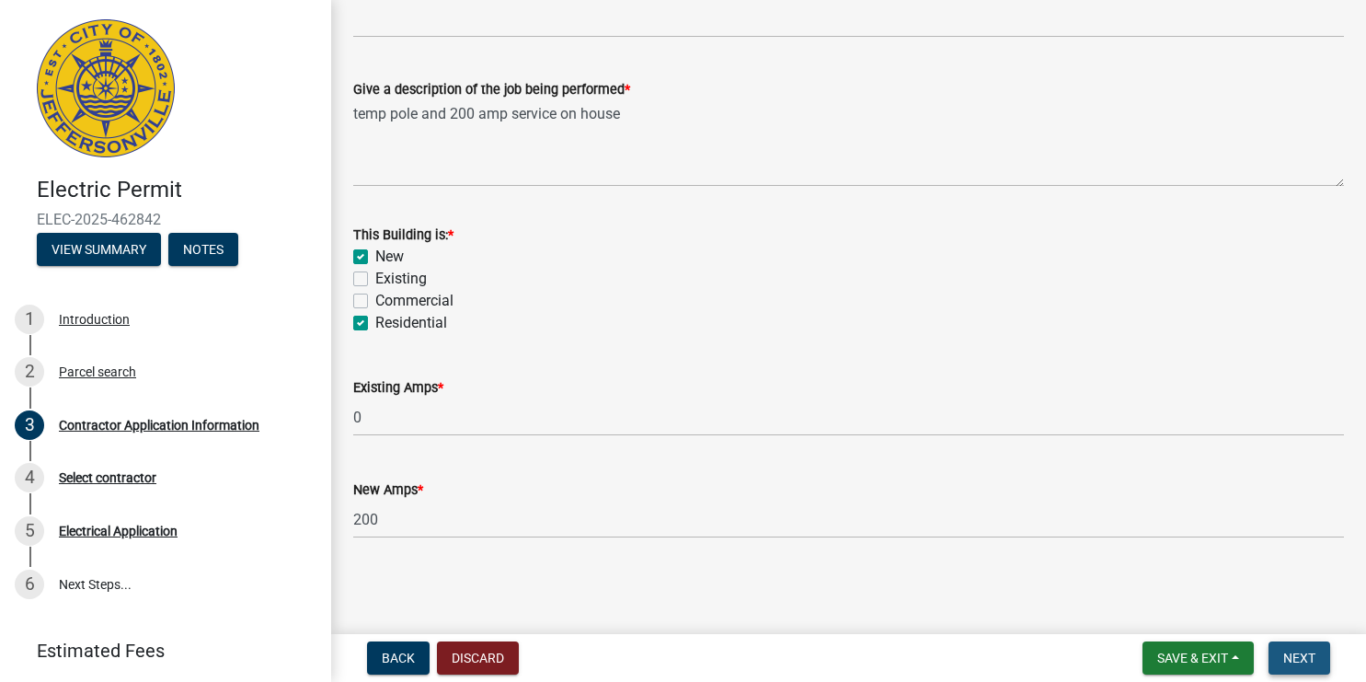
click at [1296, 652] on span "Next" at bounding box center [1299, 657] width 32 height 15
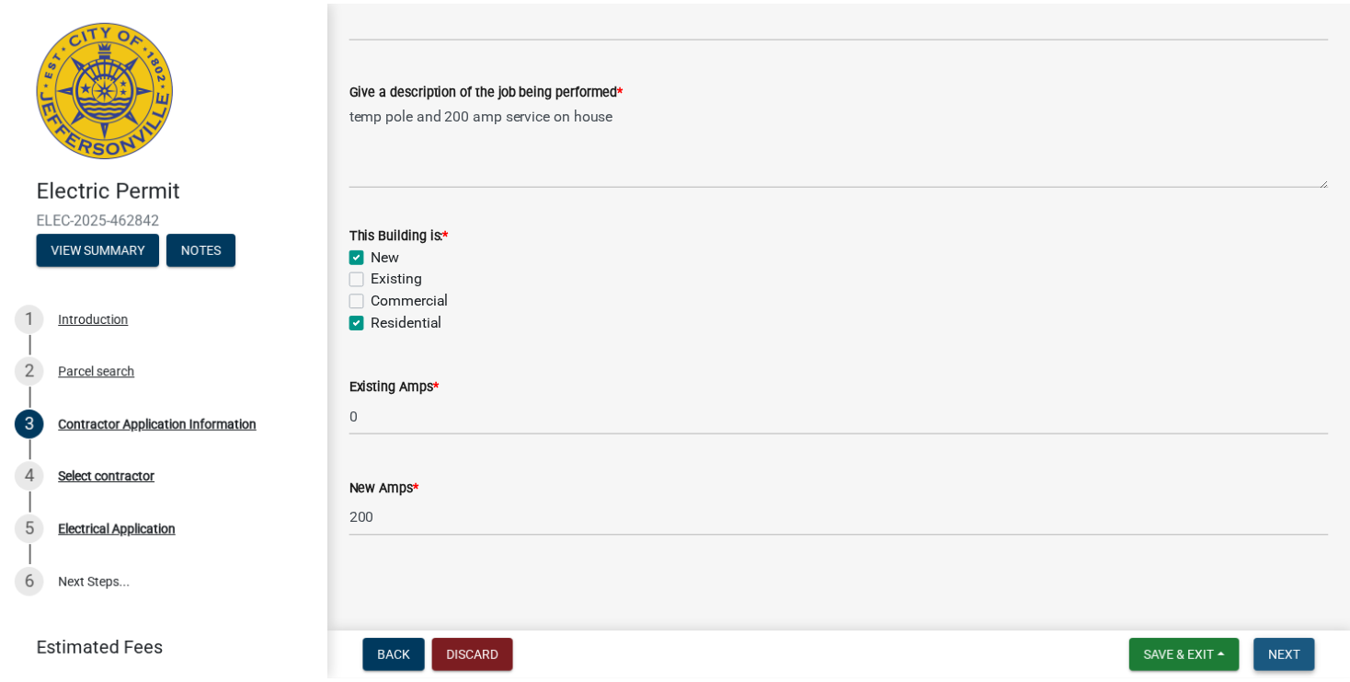
scroll to position [0, 0]
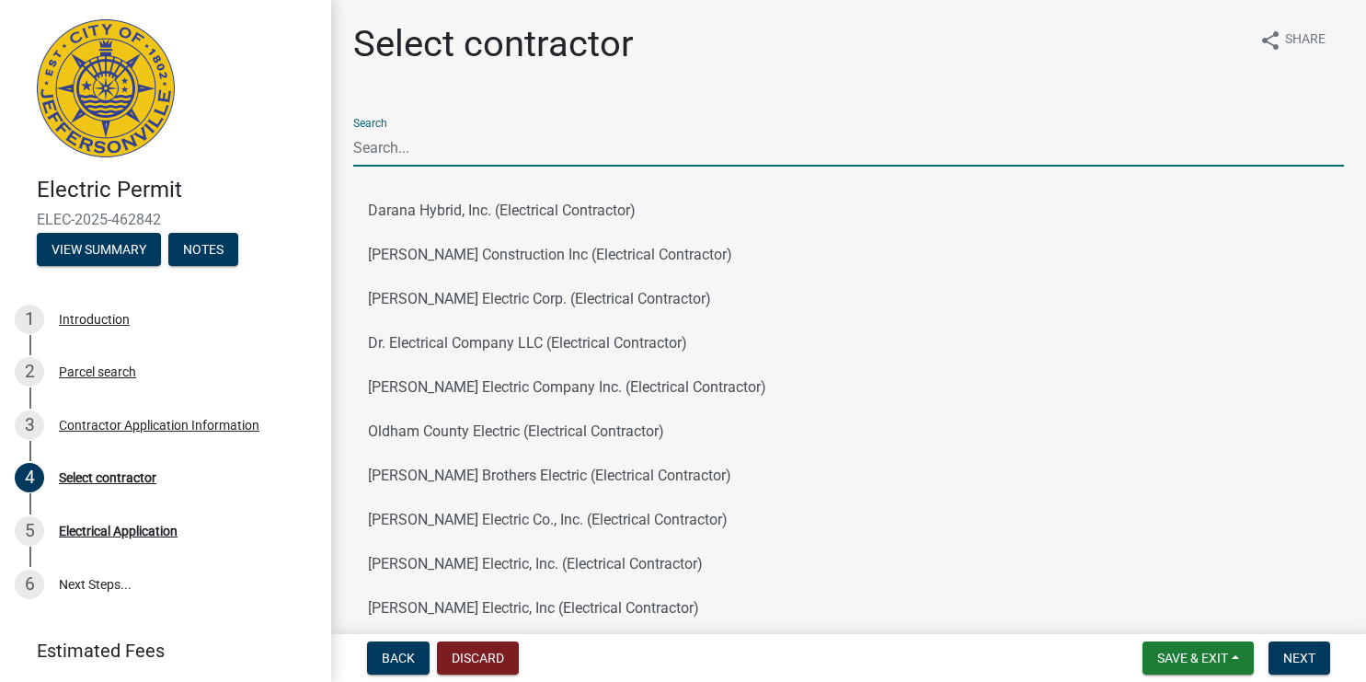
click at [557, 149] on input "Search" at bounding box center [848, 148] width 991 height 38
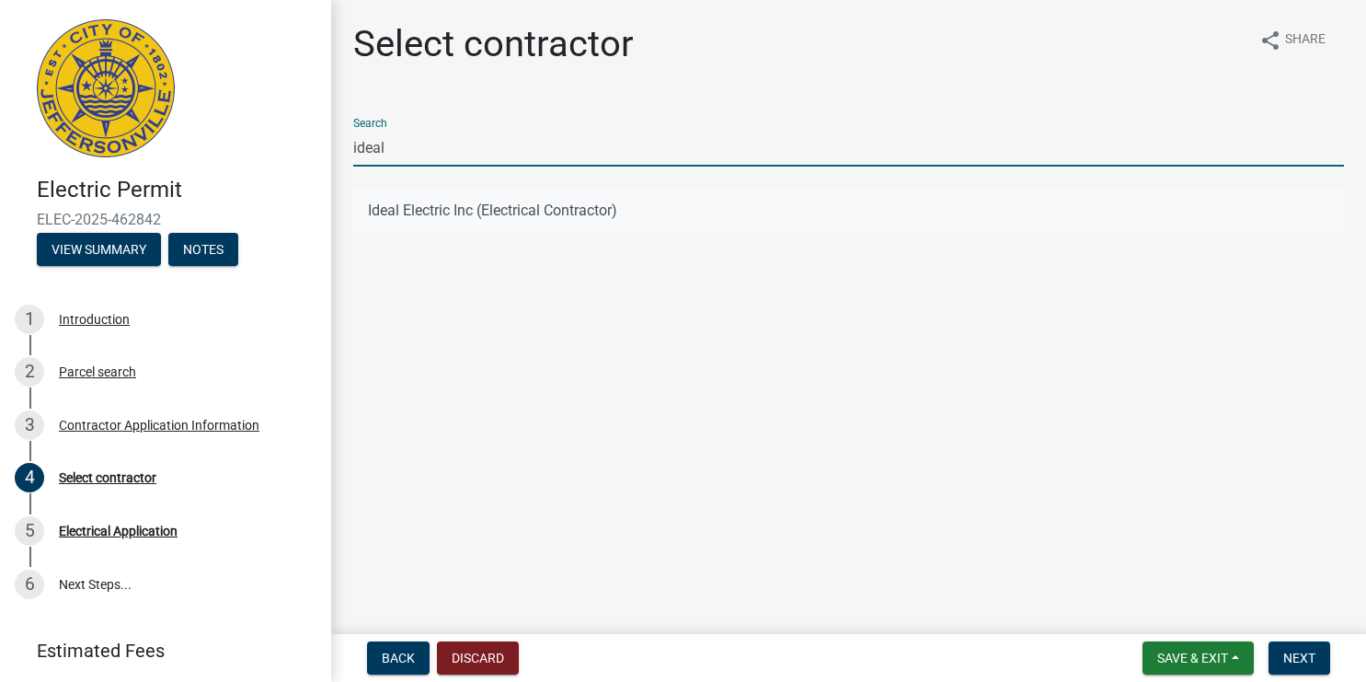
type input "ideal"
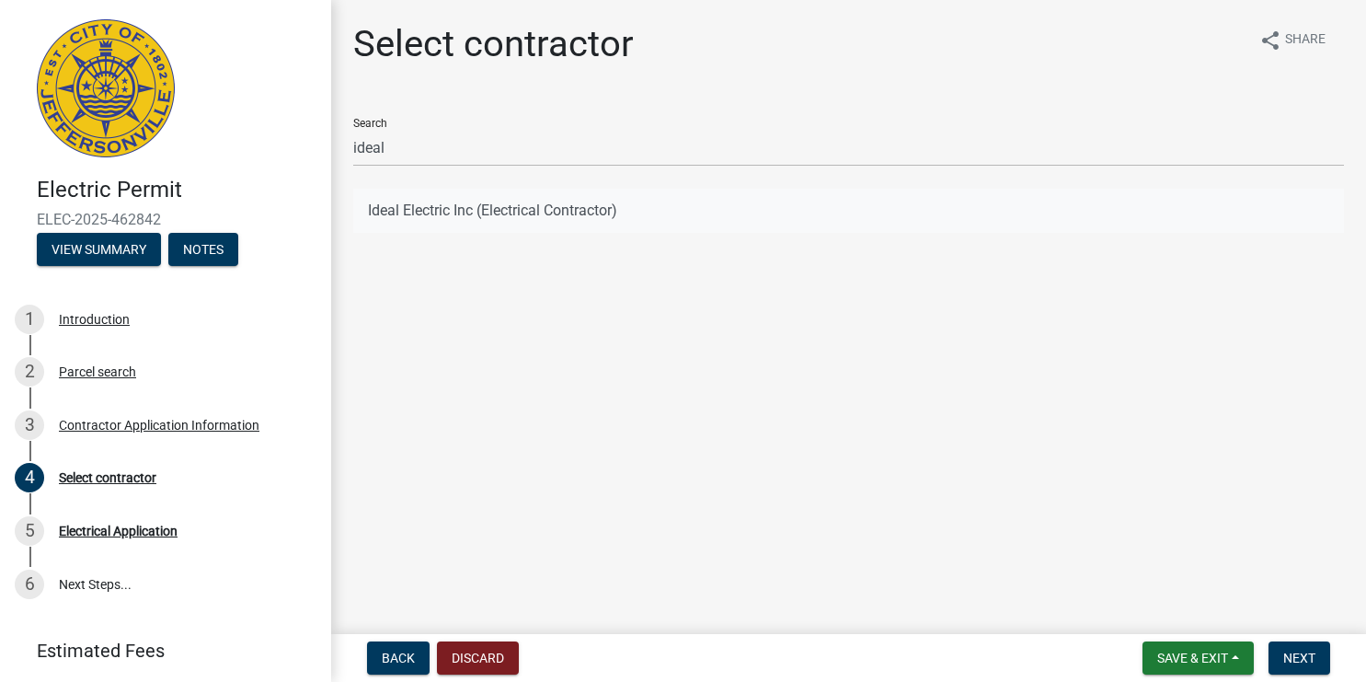
click at [588, 203] on button "Ideal Electric Inc (Electrical Contractor)" at bounding box center [848, 211] width 991 height 44
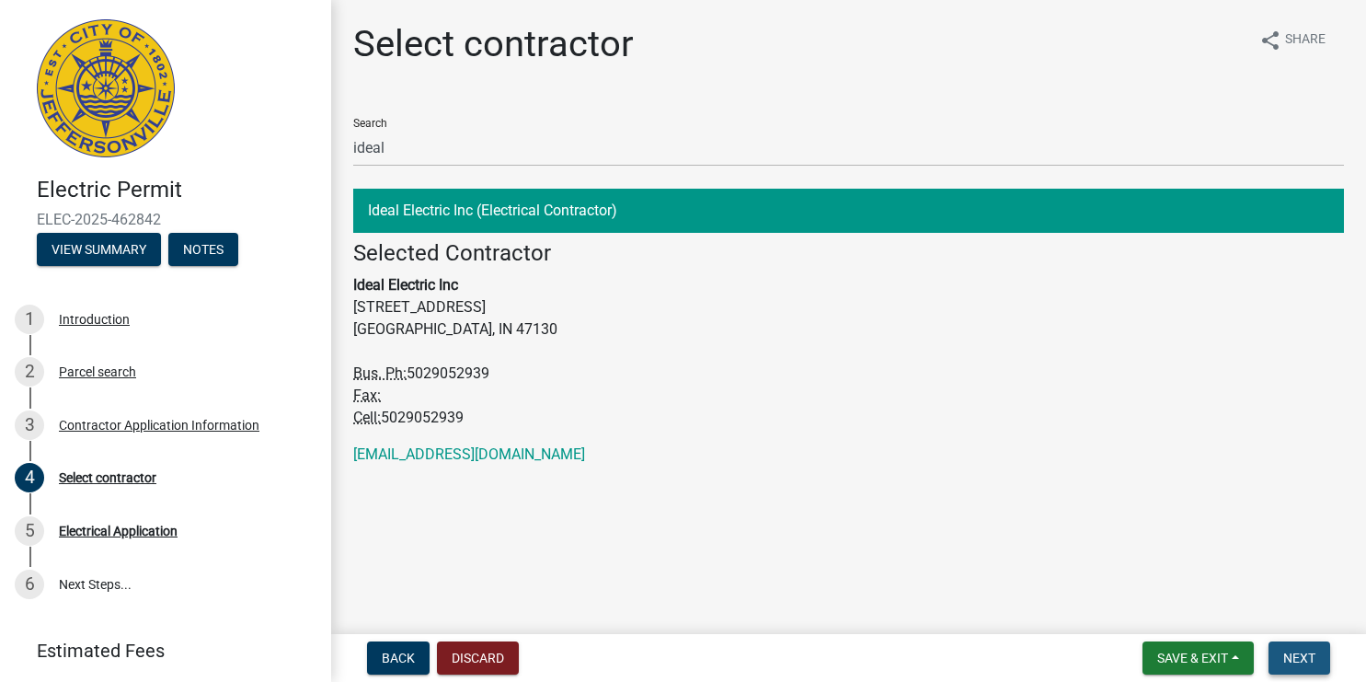
click at [1303, 663] on span "Next" at bounding box center [1299, 657] width 32 height 15
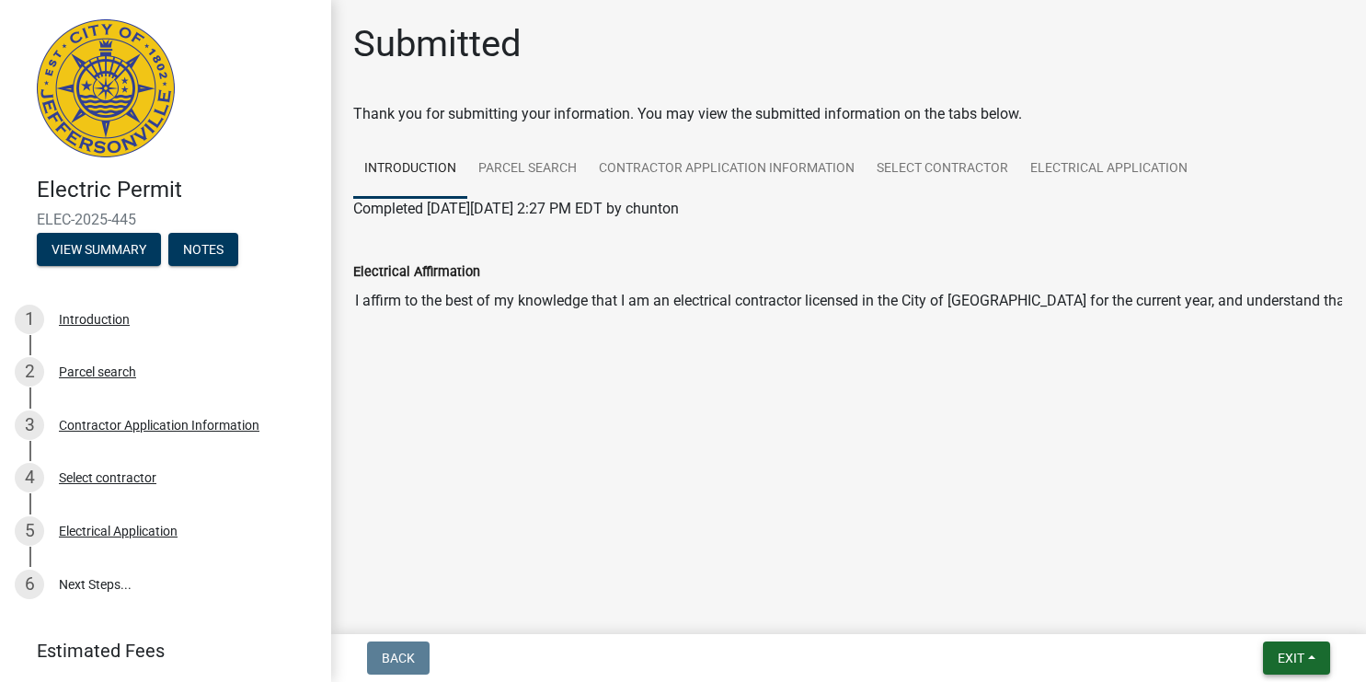
click at [1312, 651] on button "Exit" at bounding box center [1296, 657] width 67 height 33
click at [1262, 607] on button "Save & Exit" at bounding box center [1256, 610] width 147 height 44
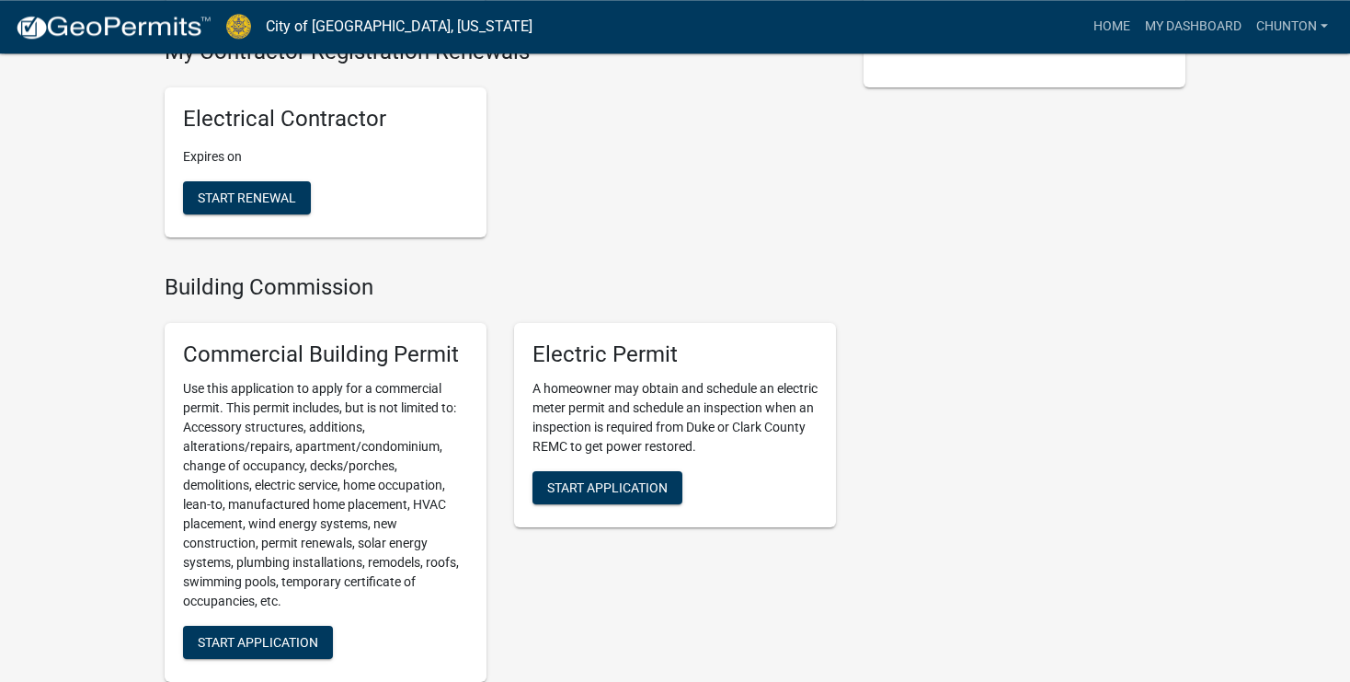
scroll to position [438, 0]
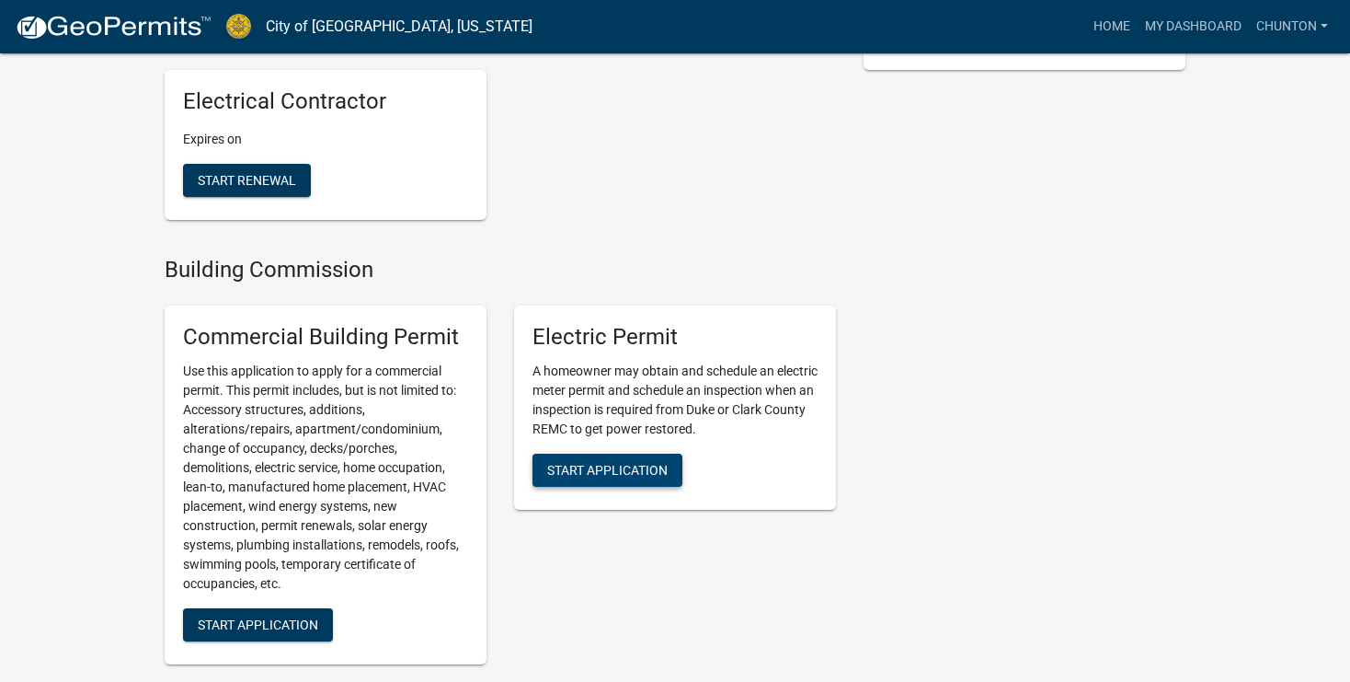
click at [614, 482] on button "Start Application" at bounding box center [608, 470] width 150 height 33
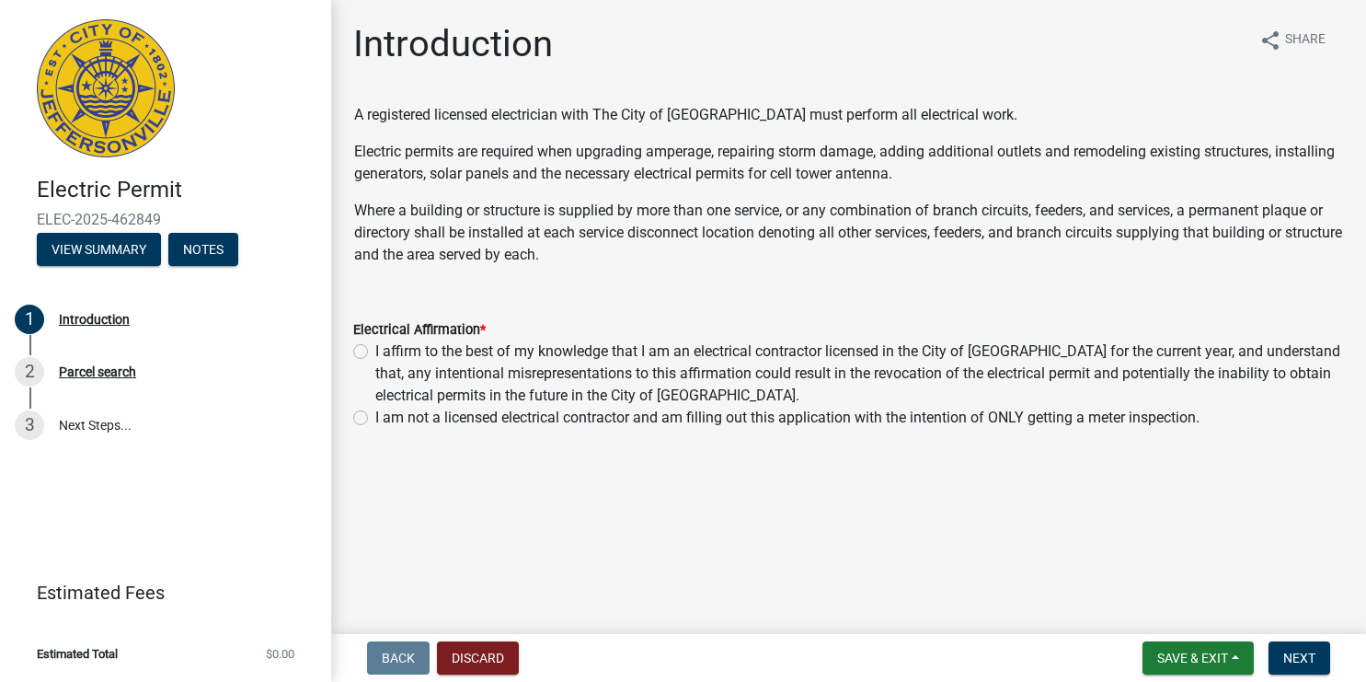
click at [375, 349] on label "I affirm to the best of my knowledge that I am an electrical contractor license…" at bounding box center [859, 373] width 969 height 66
click at [375, 349] on input "I affirm to the best of my knowledge that I am an electrical contractor license…" at bounding box center [381, 346] width 12 height 12
radio input "true"
click at [1300, 651] on span "Next" at bounding box center [1299, 657] width 32 height 15
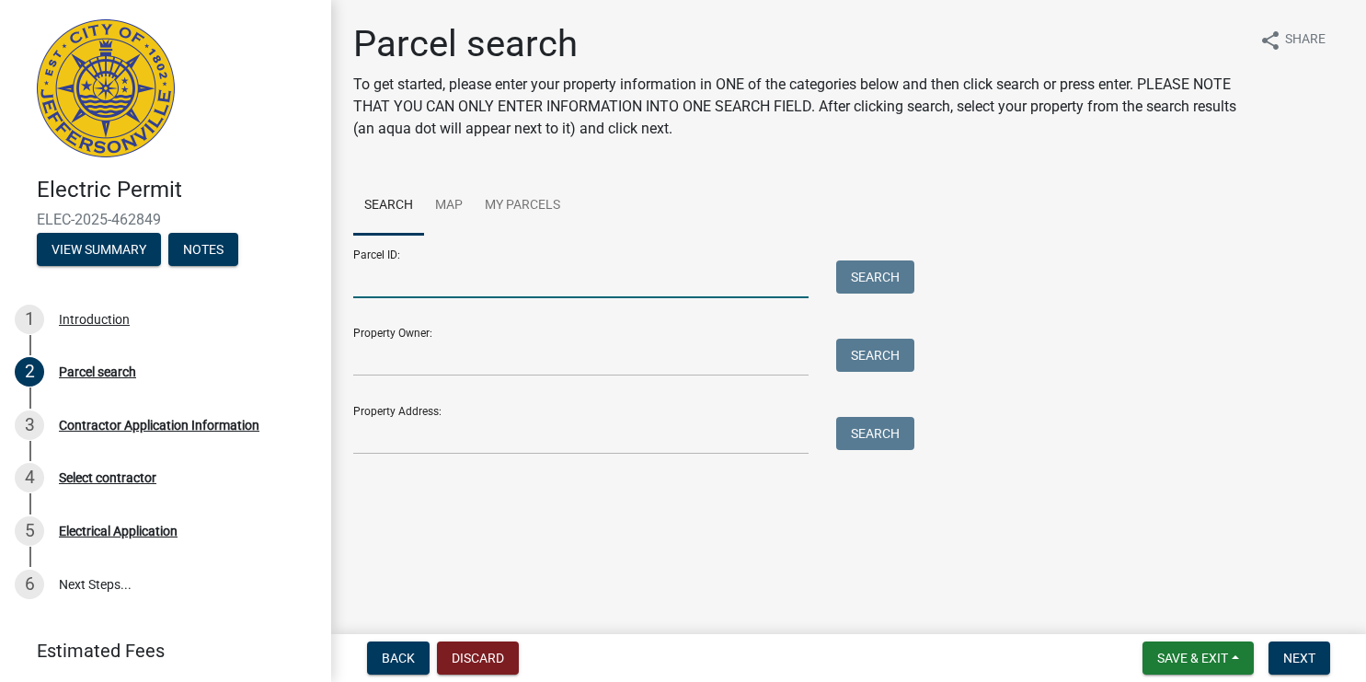
click at [435, 281] on input "Parcel ID:" at bounding box center [580, 279] width 455 height 38
click at [438, 281] on input "Parcel ID:" at bounding box center [580, 279] width 455 height 38
click at [466, 281] on input "10-42-06-900-330.000-039" at bounding box center [580, 279] width 455 height 38
type input "10-42-06-900-314.000-039"
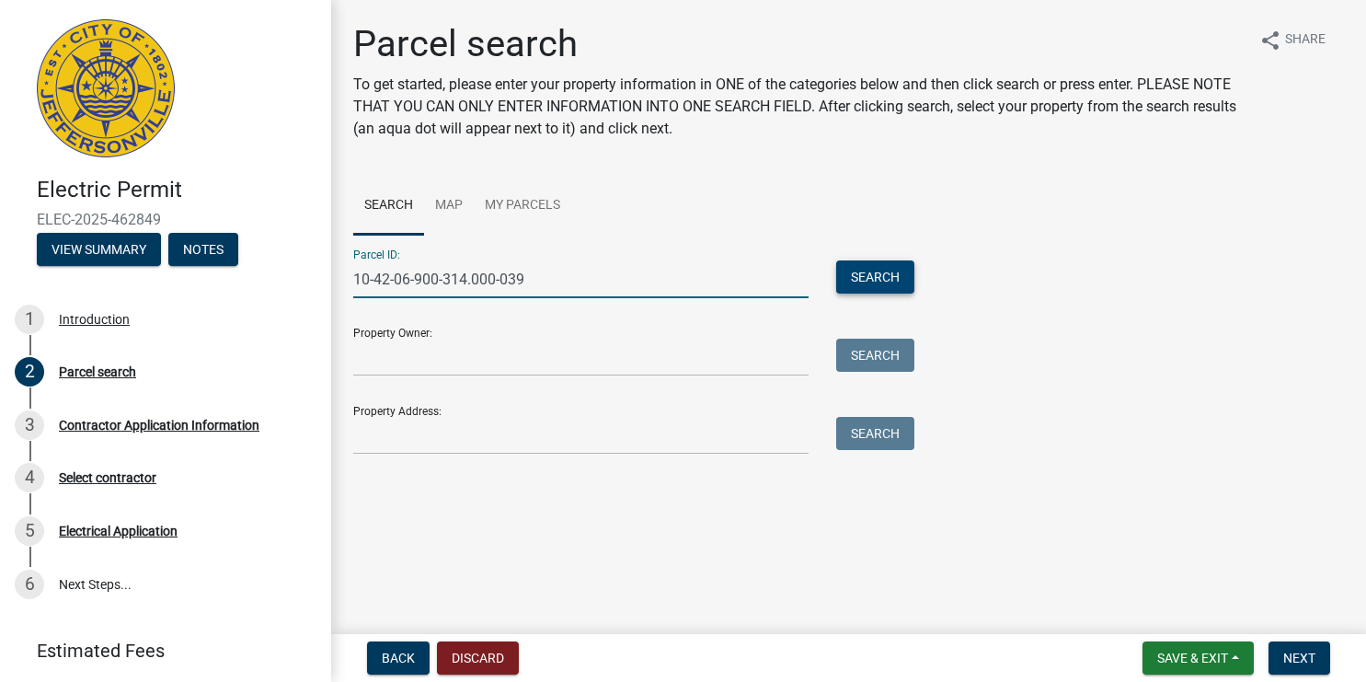
click at [875, 271] on button "Search" at bounding box center [875, 276] width 78 height 33
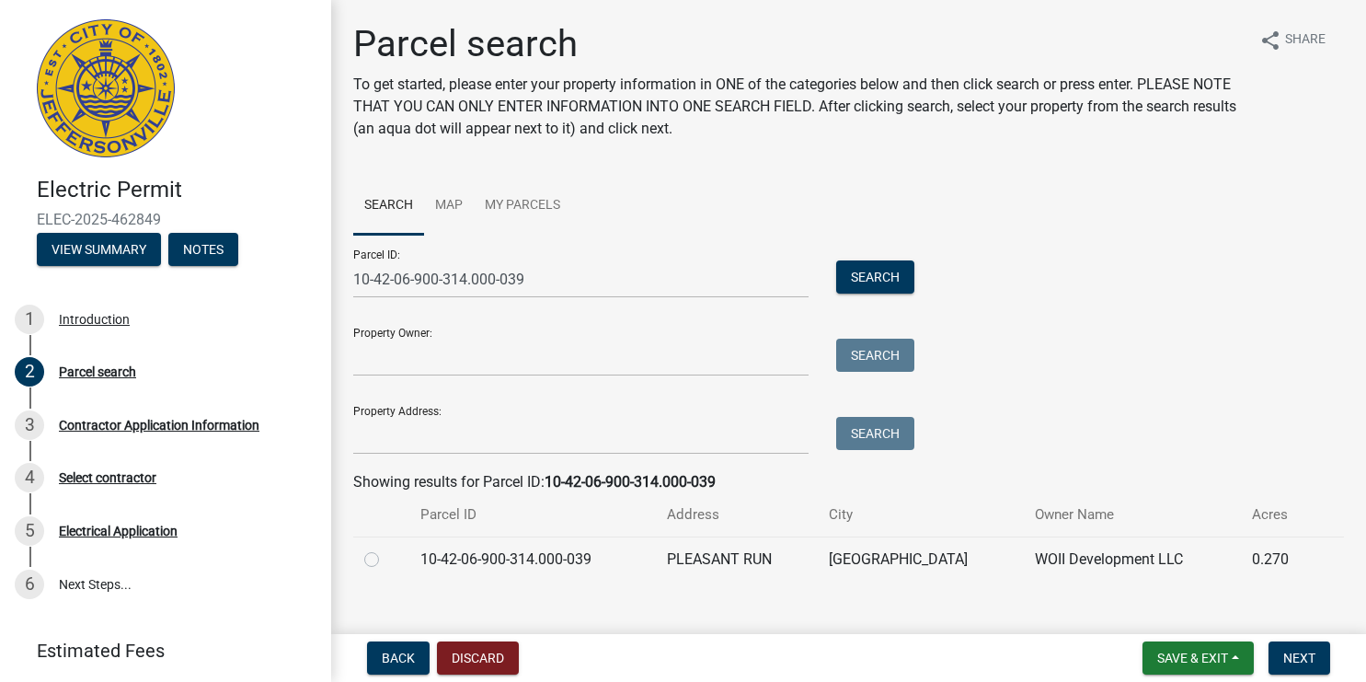
click at [386, 548] on label at bounding box center [386, 548] width 0 height 0
click at [386, 558] on input "radio" at bounding box center [392, 554] width 12 height 12
radio input "true"
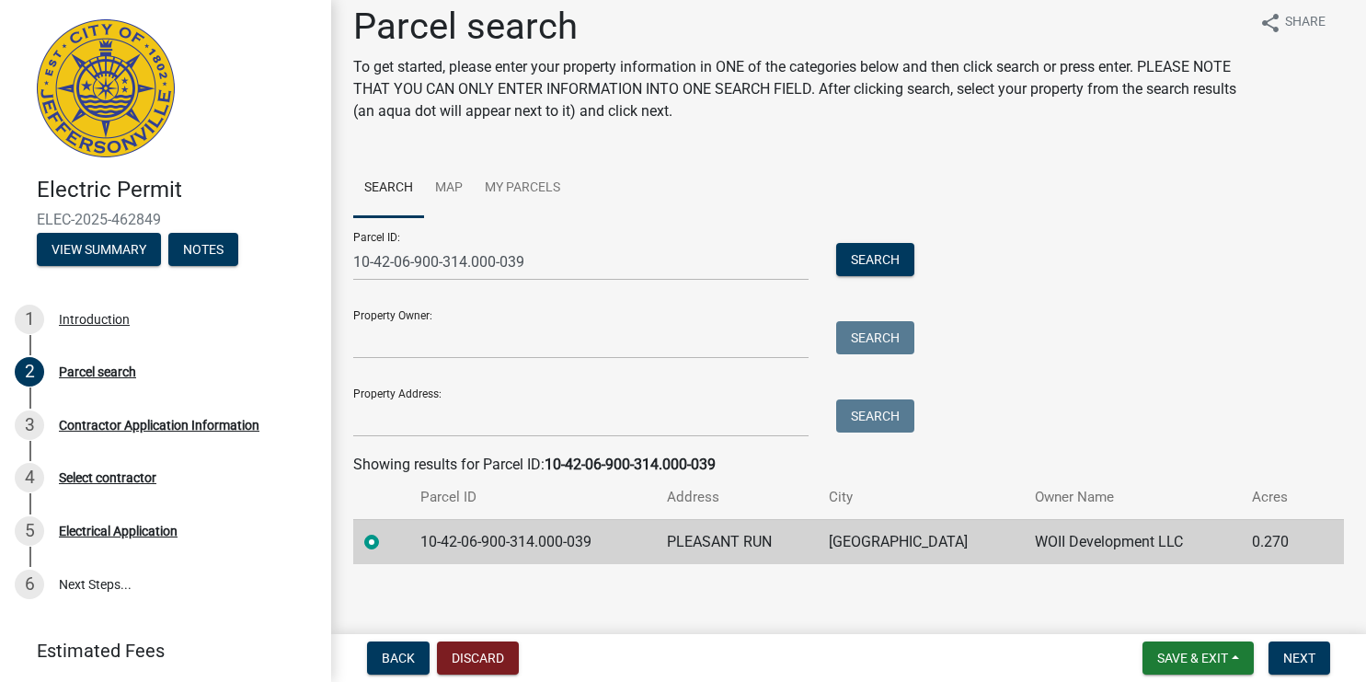
scroll to position [27, 0]
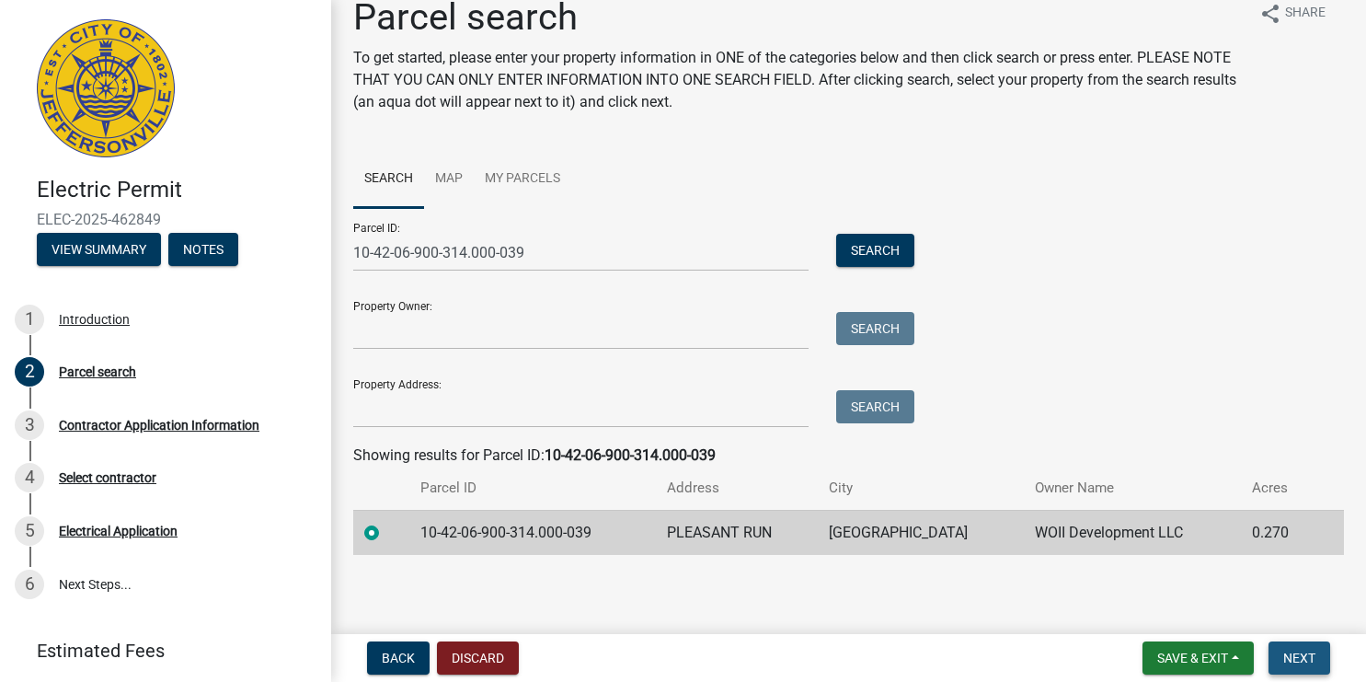
click at [1305, 652] on span "Next" at bounding box center [1299, 657] width 32 height 15
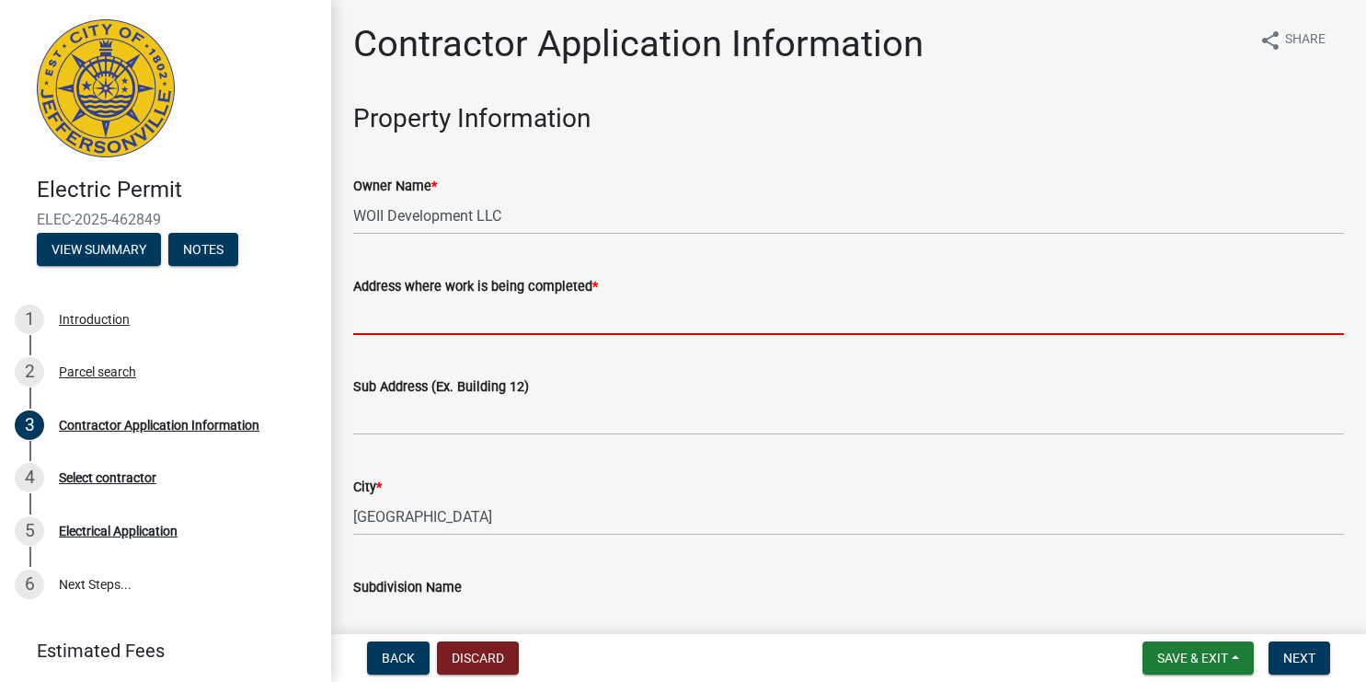
click at [497, 312] on input "Address where work is being completed *" at bounding box center [848, 316] width 991 height 38
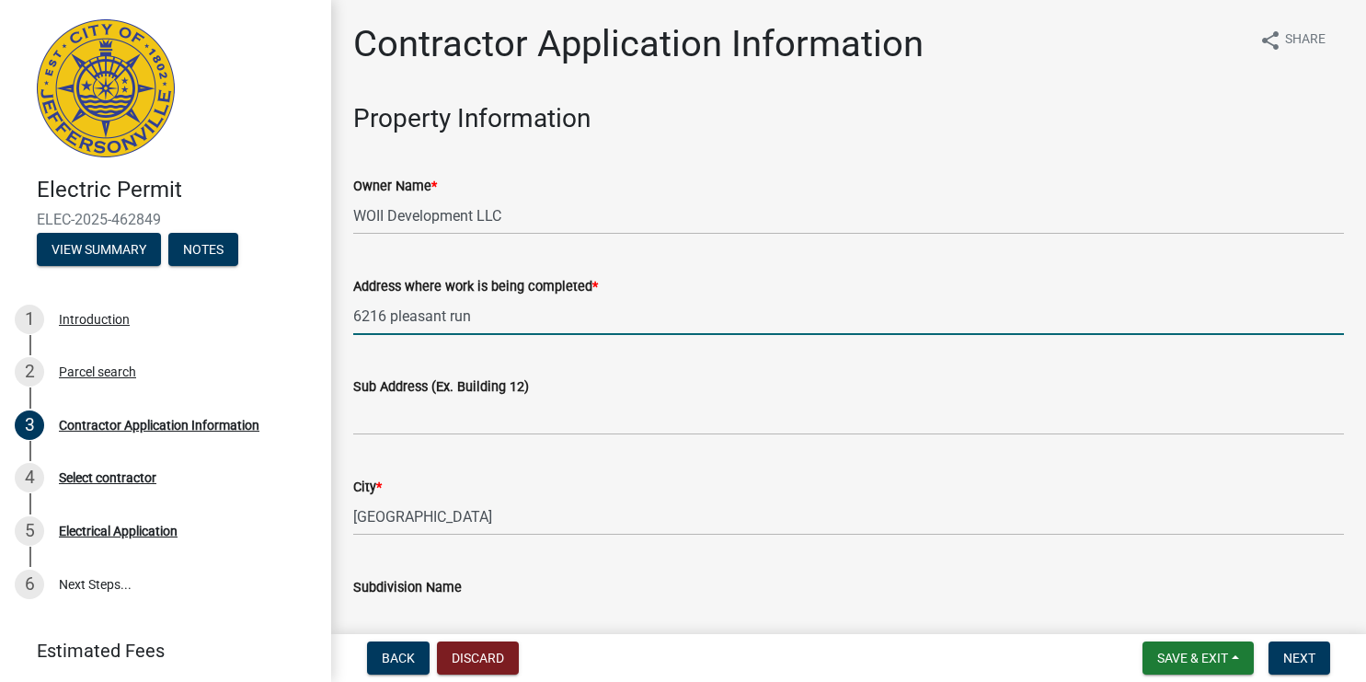
type input "6216 pleasant run"
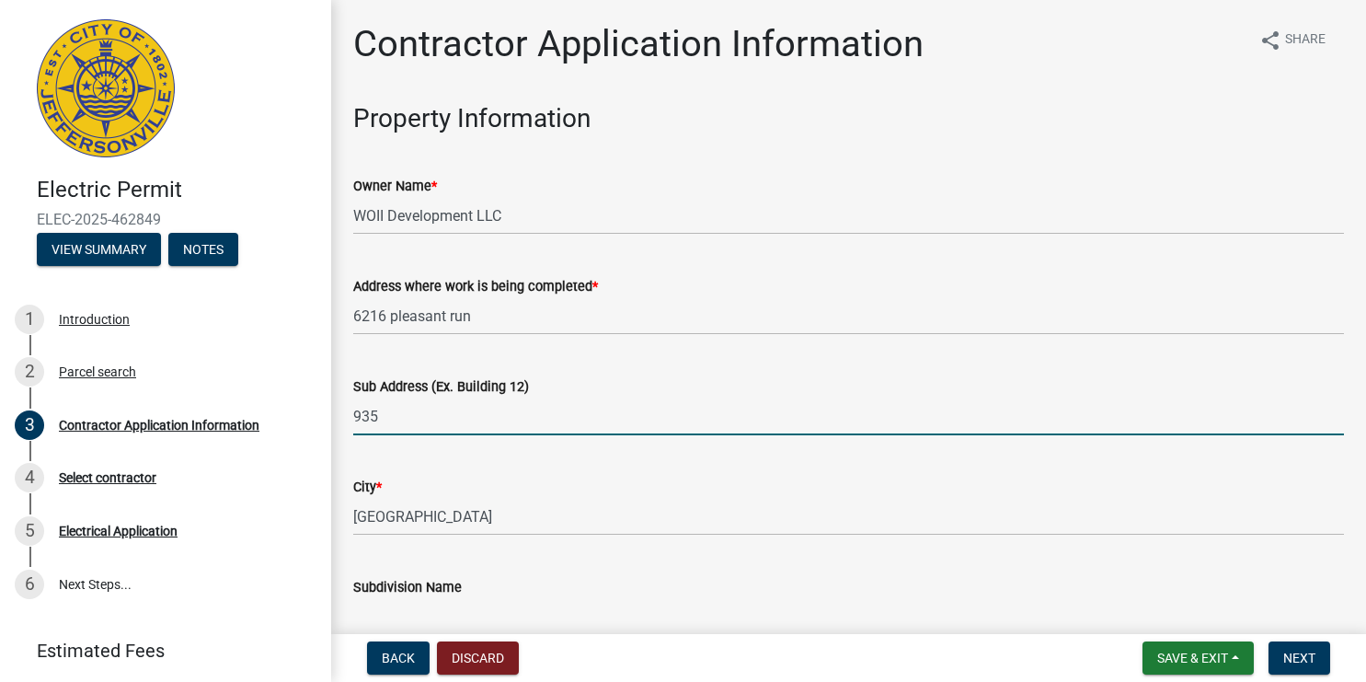
type input "935"
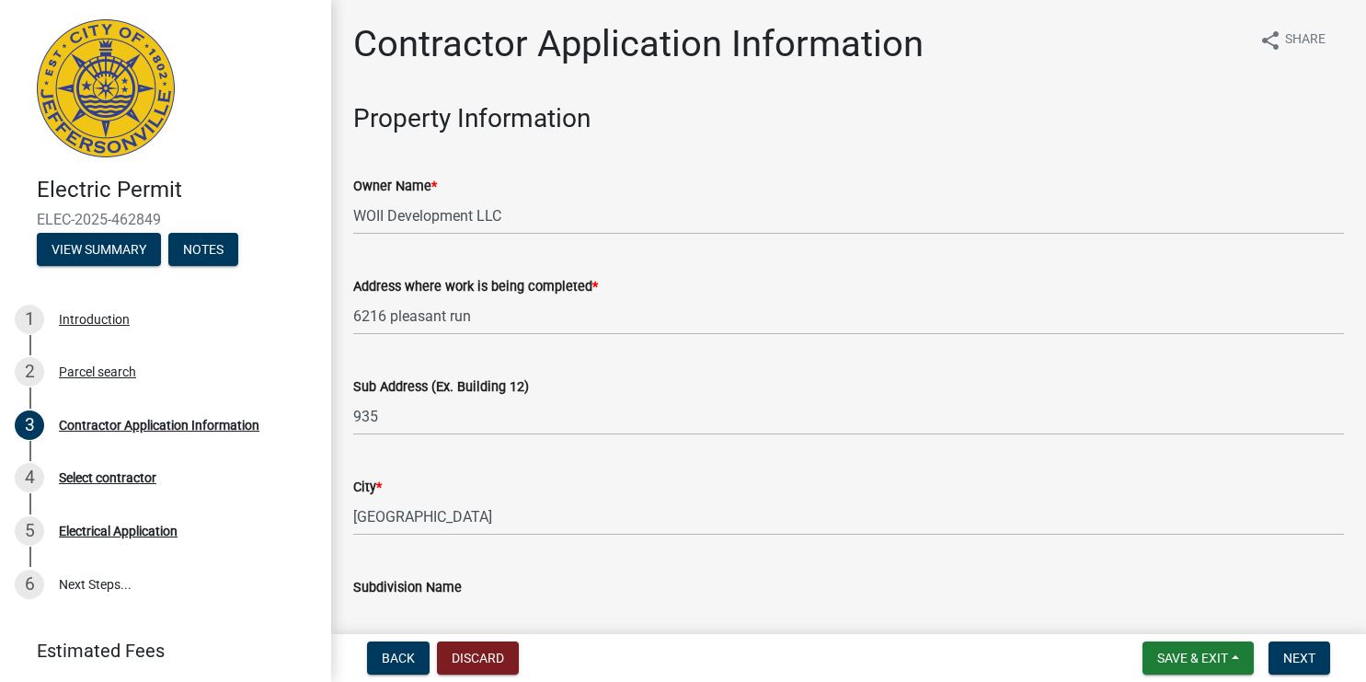
scroll to position [404, 0]
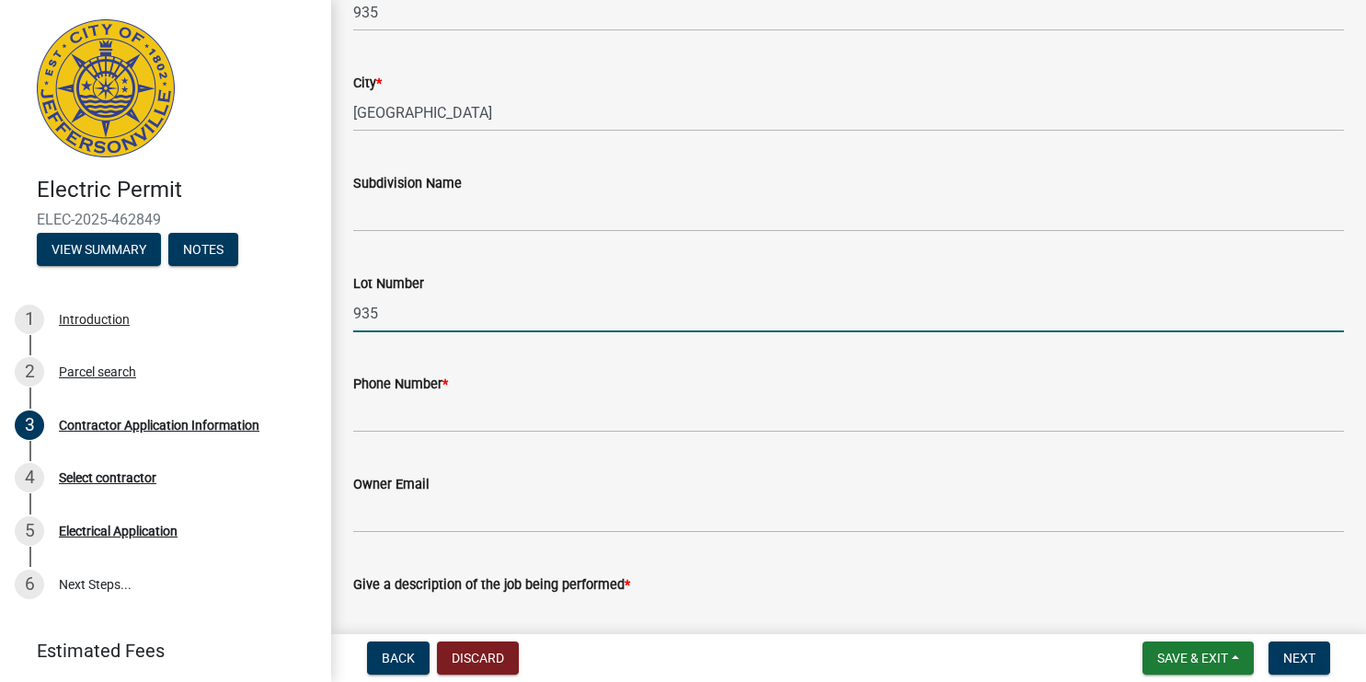
type input "935"
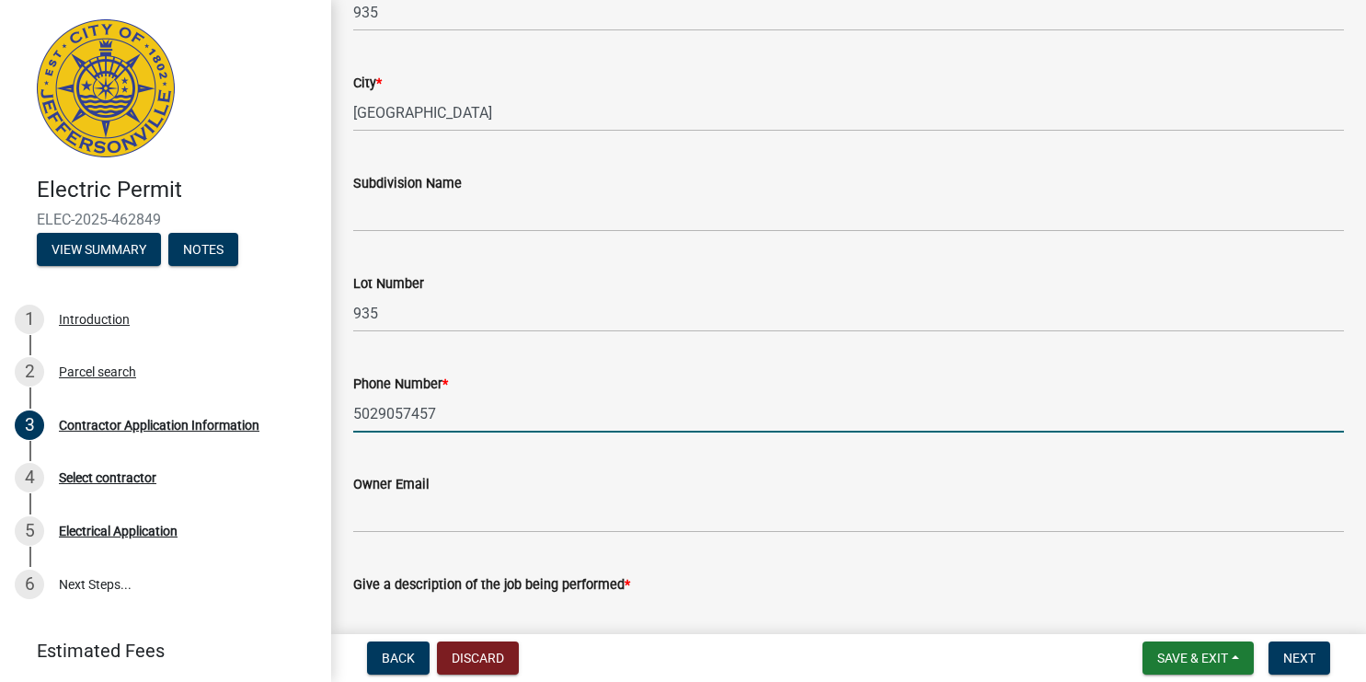
type input "5029057457"
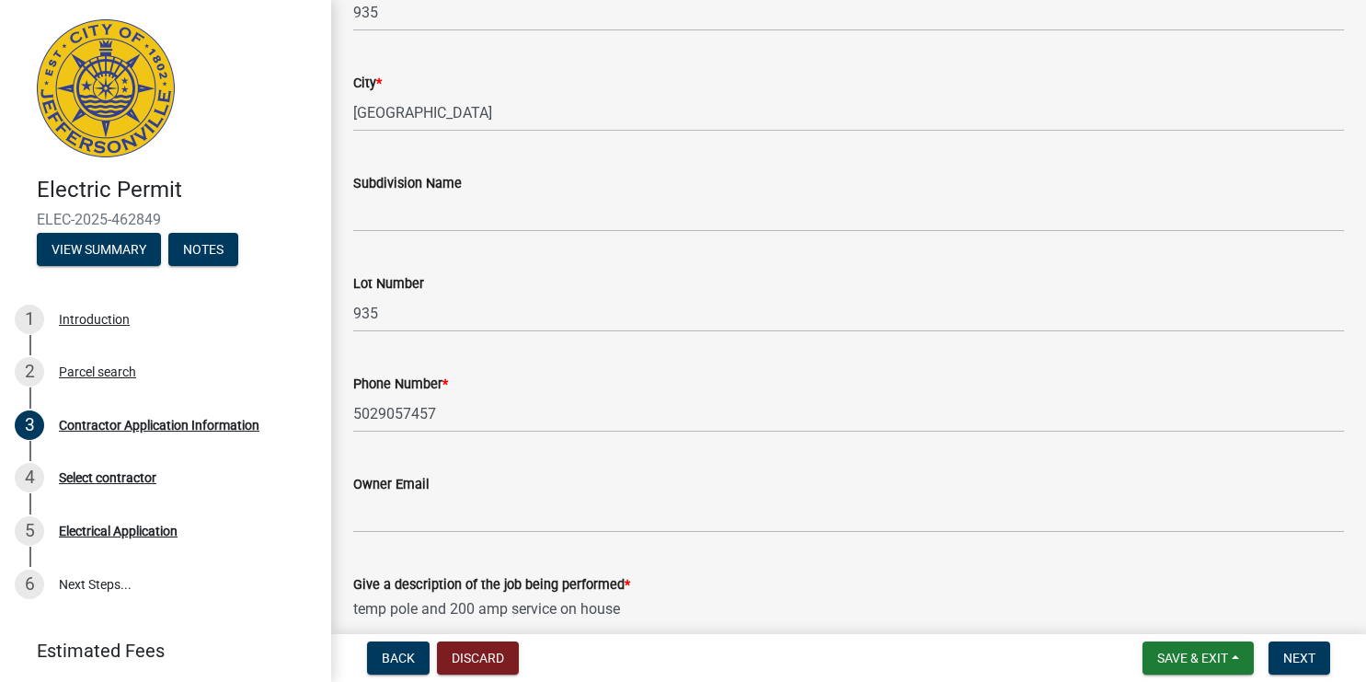
type textarea "temp pole and 200 amp service on house"
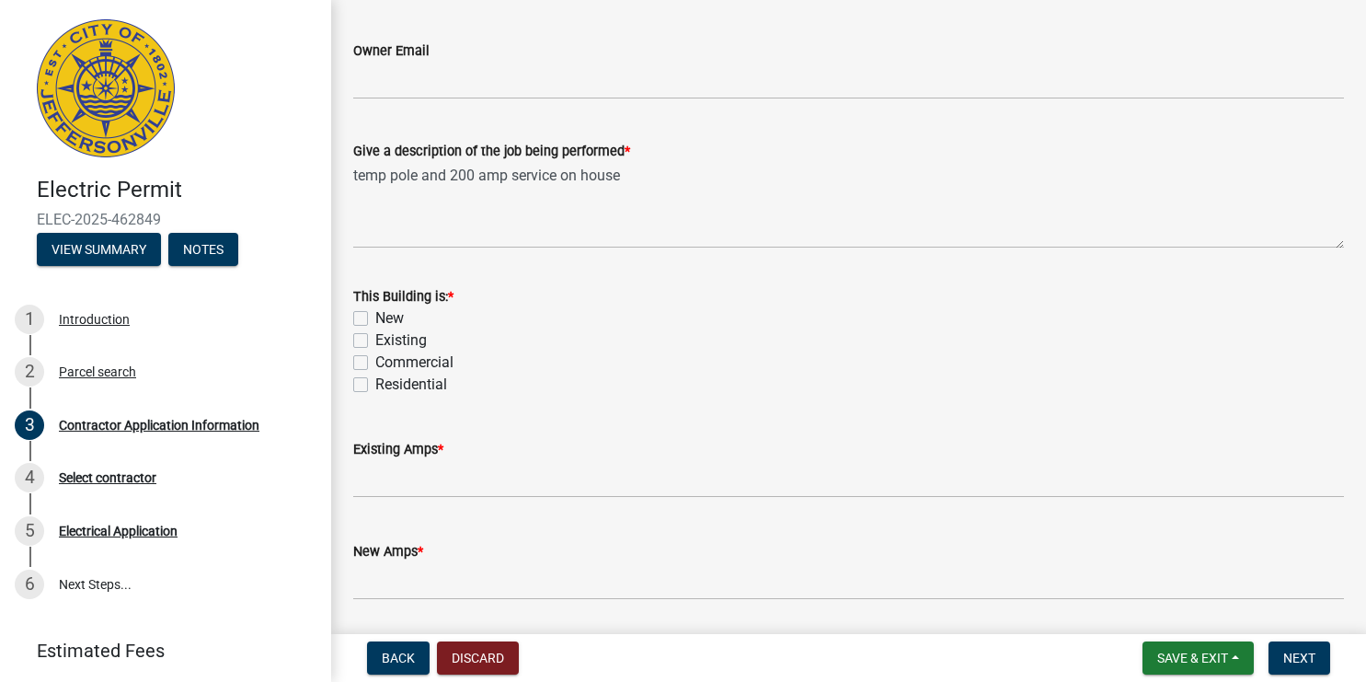
click at [375, 318] on label "New" at bounding box center [389, 318] width 29 height 22
click at [375, 318] on input "New" at bounding box center [381, 313] width 12 height 12
checkbox input "true"
checkbox input "false"
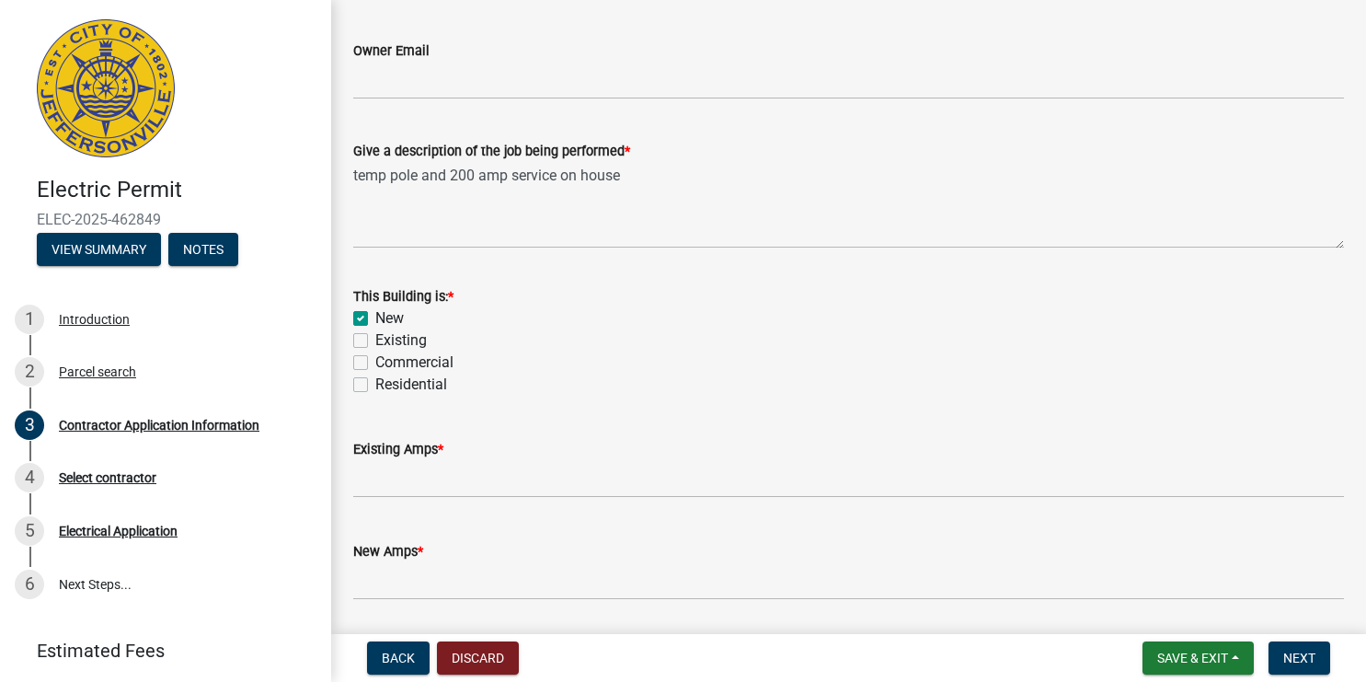
click at [375, 386] on label "Residential" at bounding box center [411, 384] width 72 height 22
click at [375, 385] on input "Residential" at bounding box center [381, 379] width 12 height 12
checkbox input "true"
checkbox input "false"
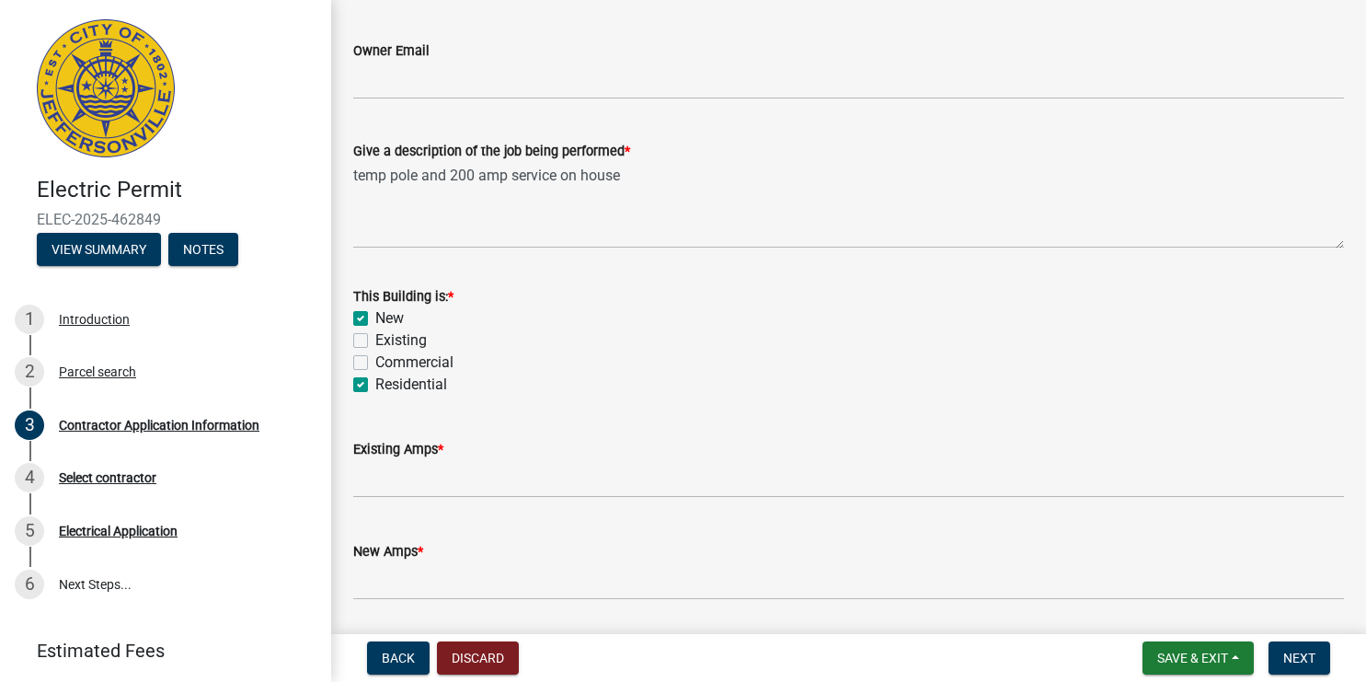
checkbox input "false"
checkbox input "true"
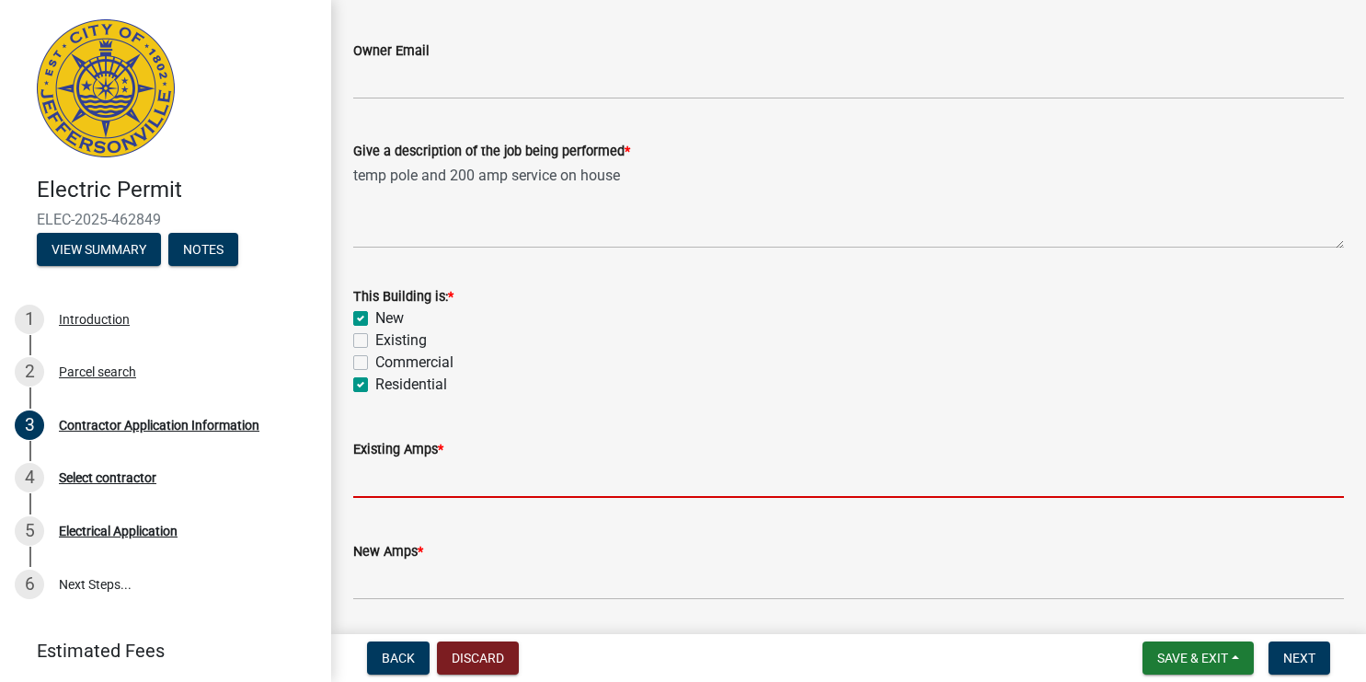
click at [377, 486] on input "text" at bounding box center [848, 479] width 991 height 38
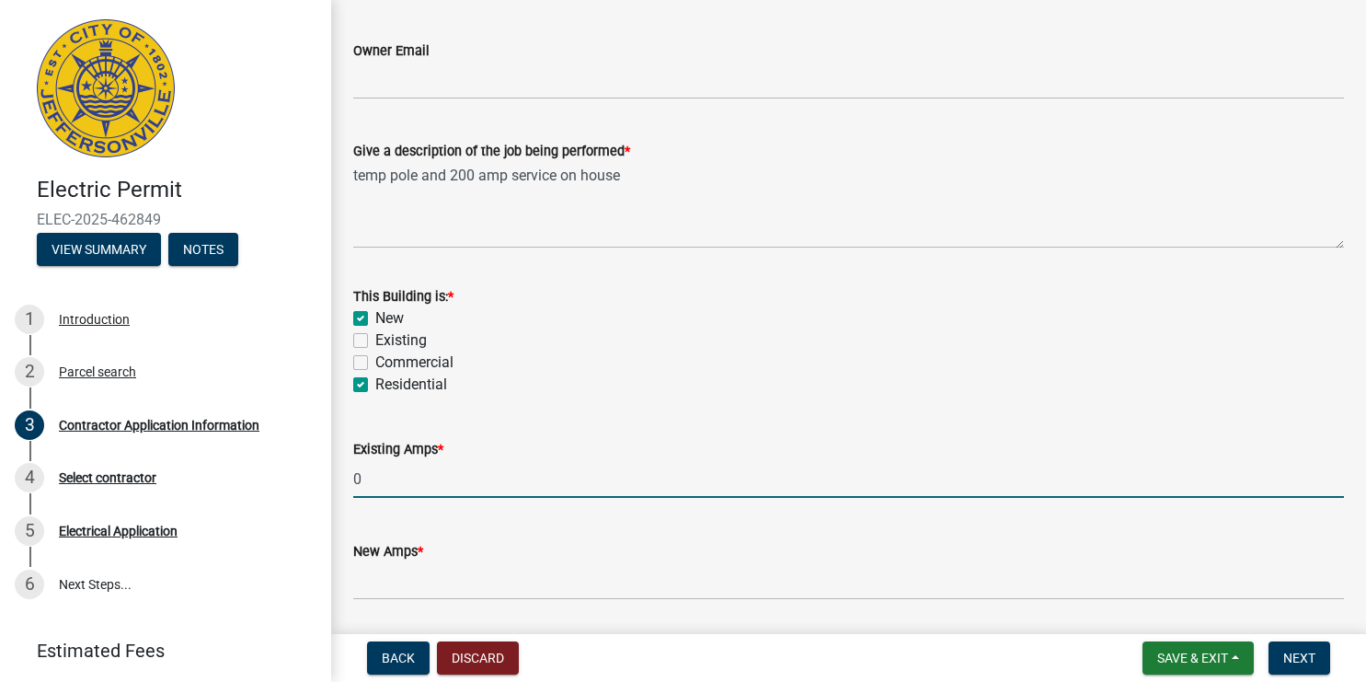
type input "0"
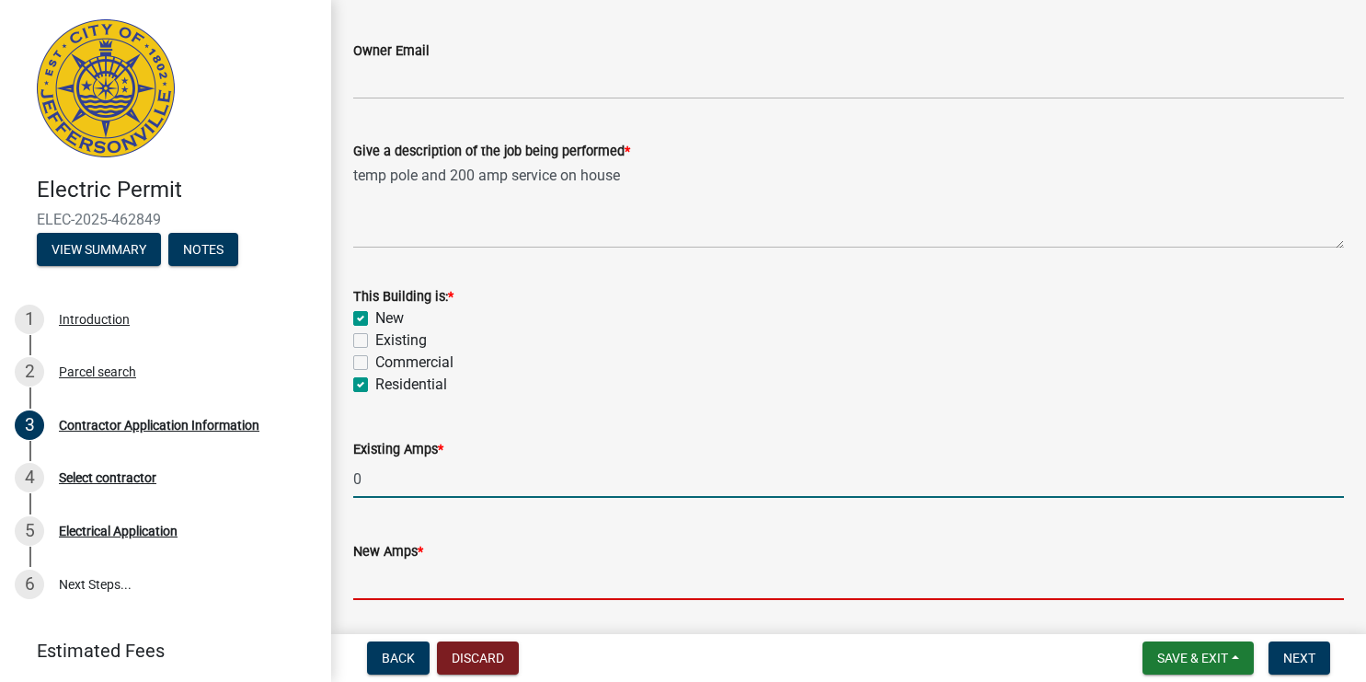
click at [416, 589] on input "text" at bounding box center [848, 581] width 991 height 38
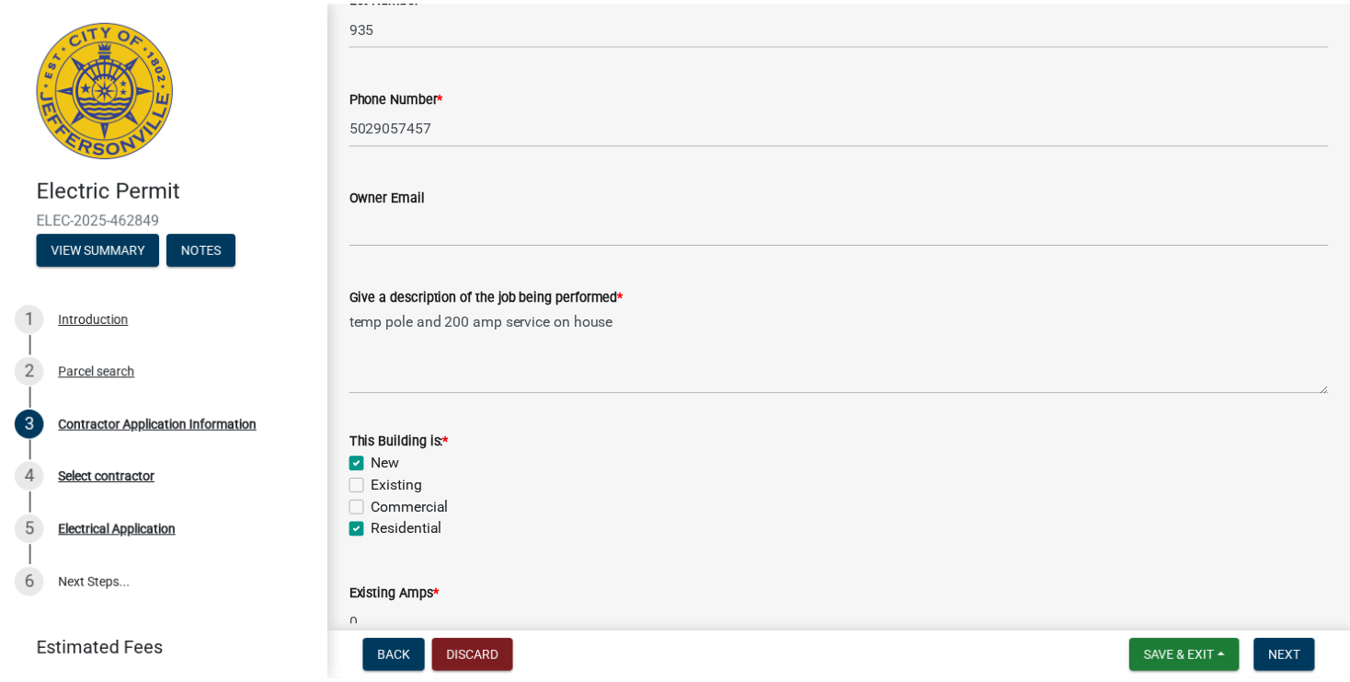
scroll to position [0, 0]
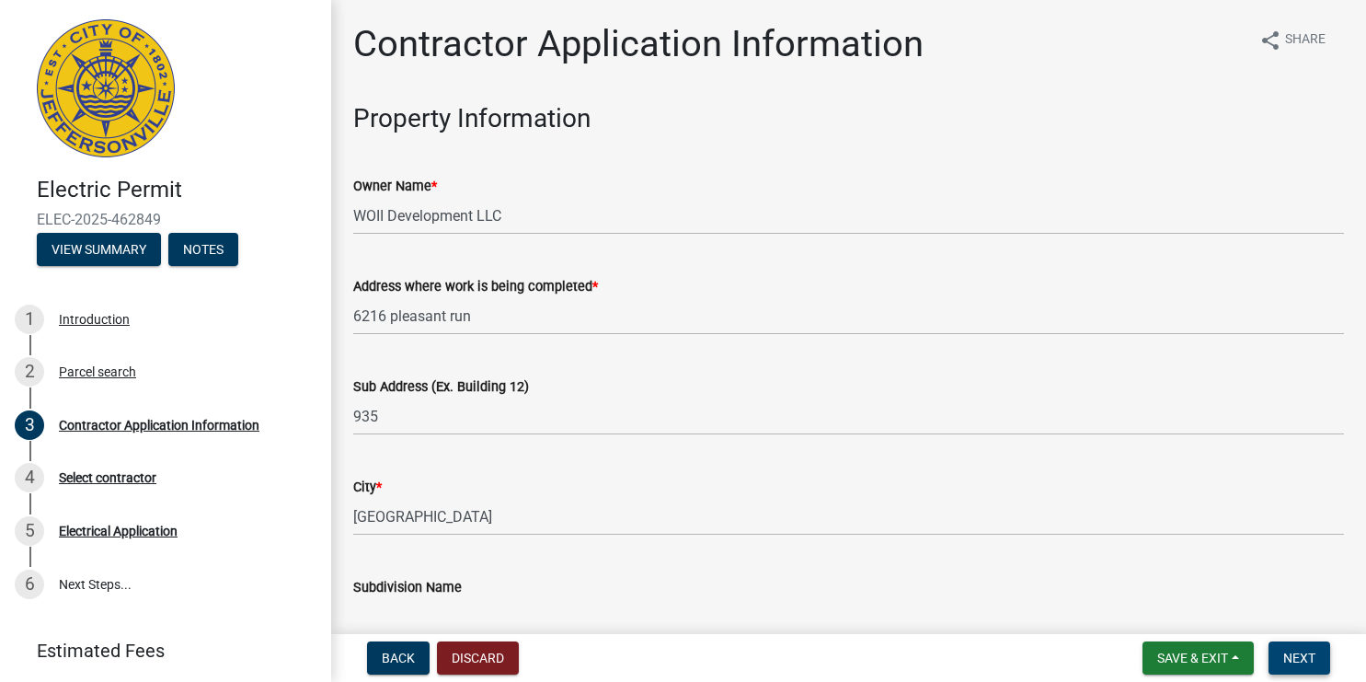
type input "200"
click at [1305, 659] on span "Next" at bounding box center [1299, 657] width 32 height 15
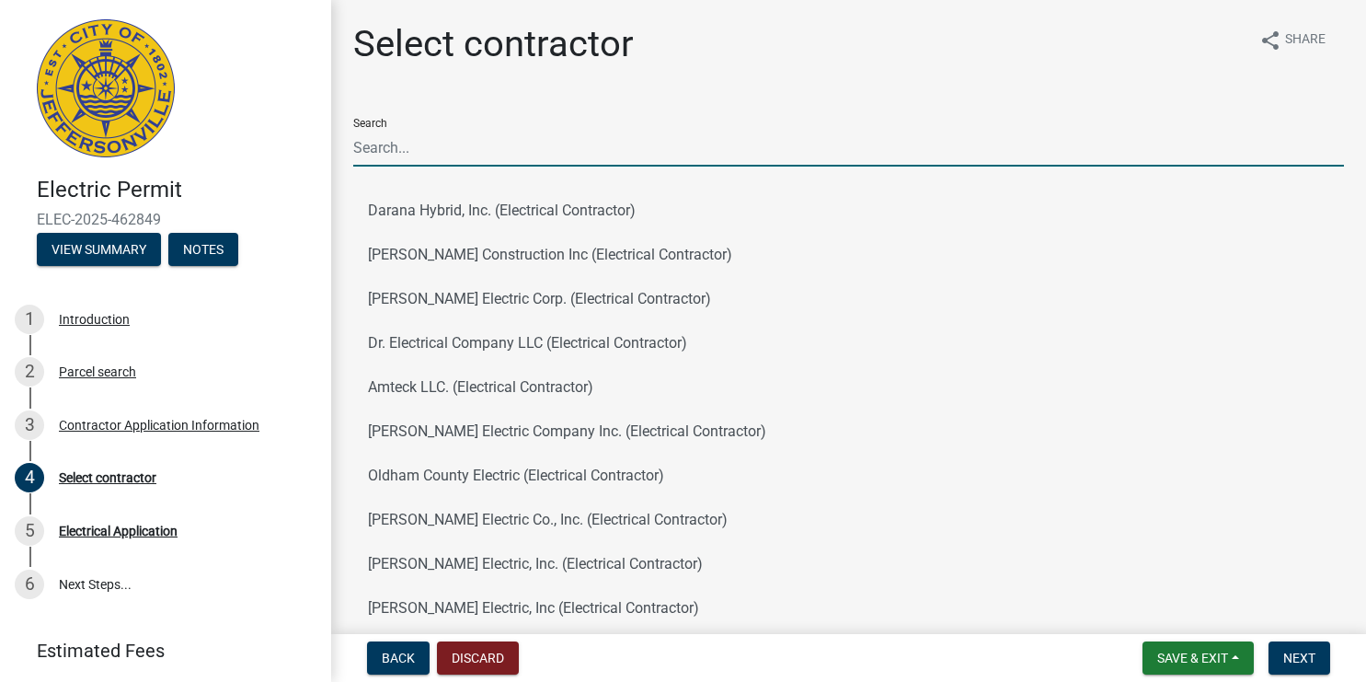
click at [482, 150] on input "Search" at bounding box center [848, 148] width 991 height 38
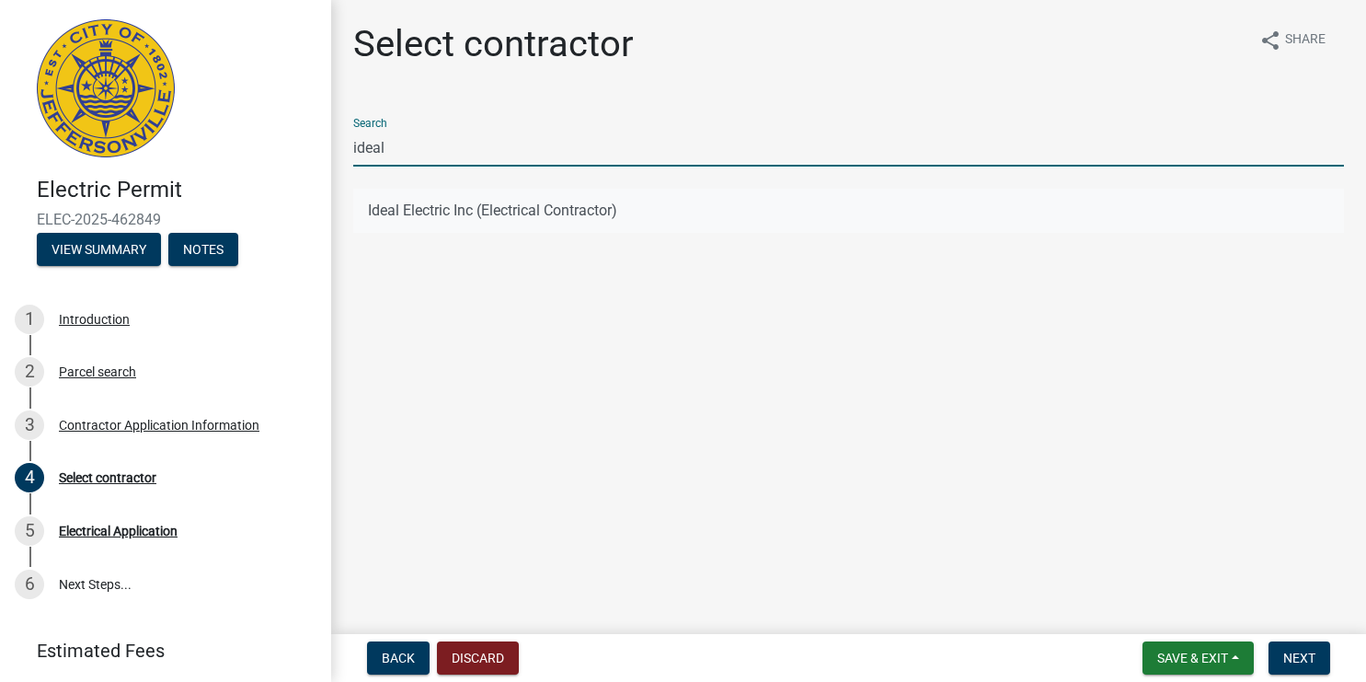
type input "ideal"
click at [469, 218] on button "Ideal Electric Inc (Electrical Contractor)" at bounding box center [848, 211] width 991 height 44
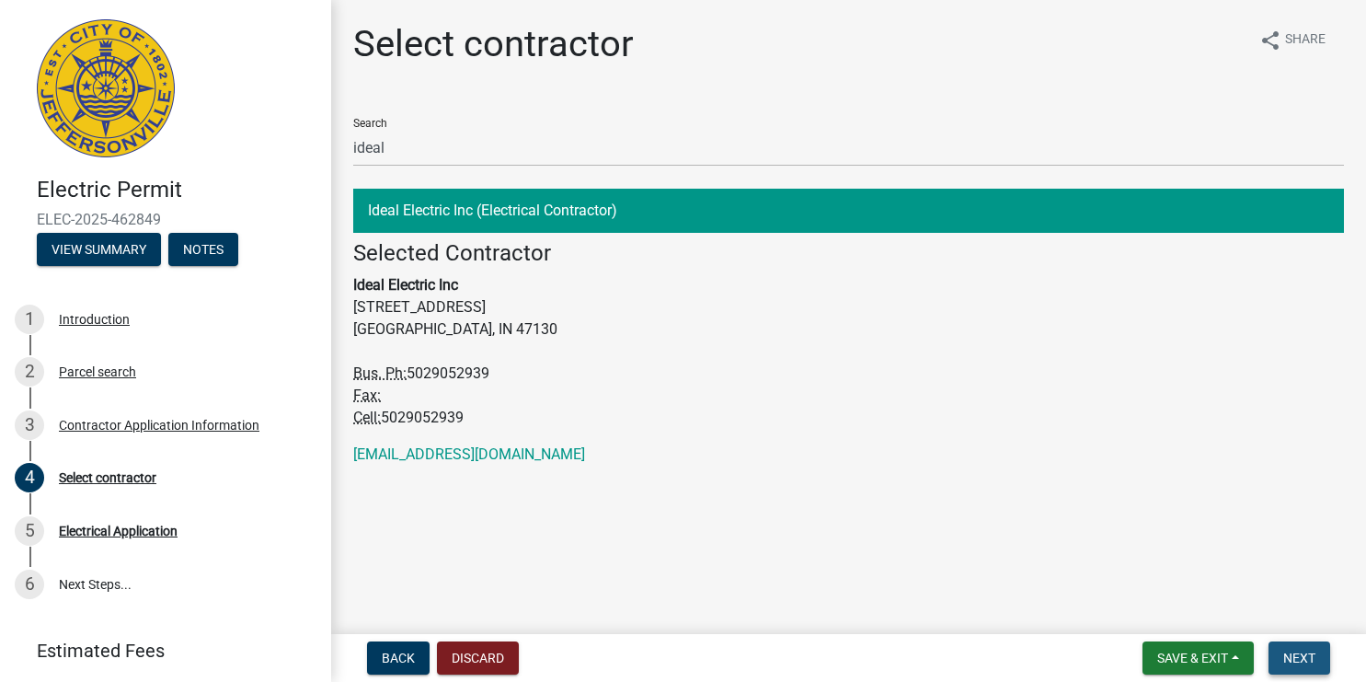
click at [1301, 656] on span "Next" at bounding box center [1299, 657] width 32 height 15
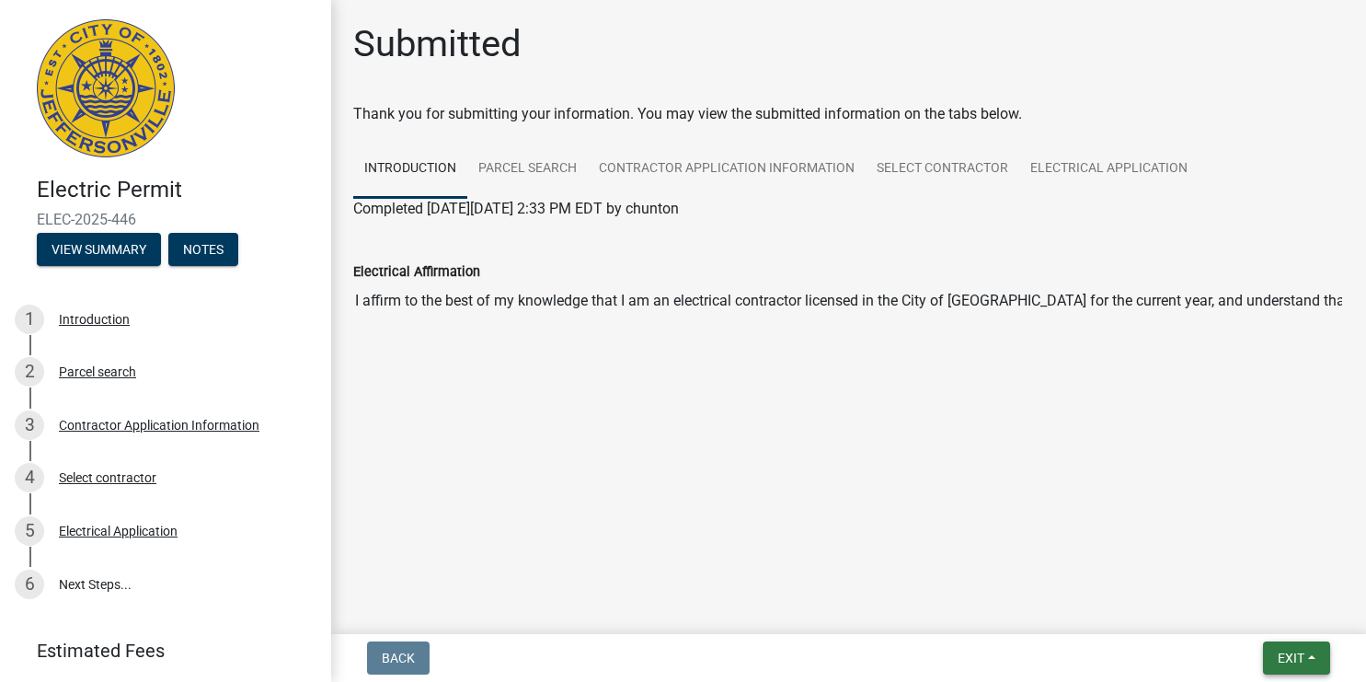
click at [1312, 654] on button "Exit" at bounding box center [1296, 657] width 67 height 33
click at [1249, 610] on button "Save & Exit" at bounding box center [1256, 610] width 147 height 44
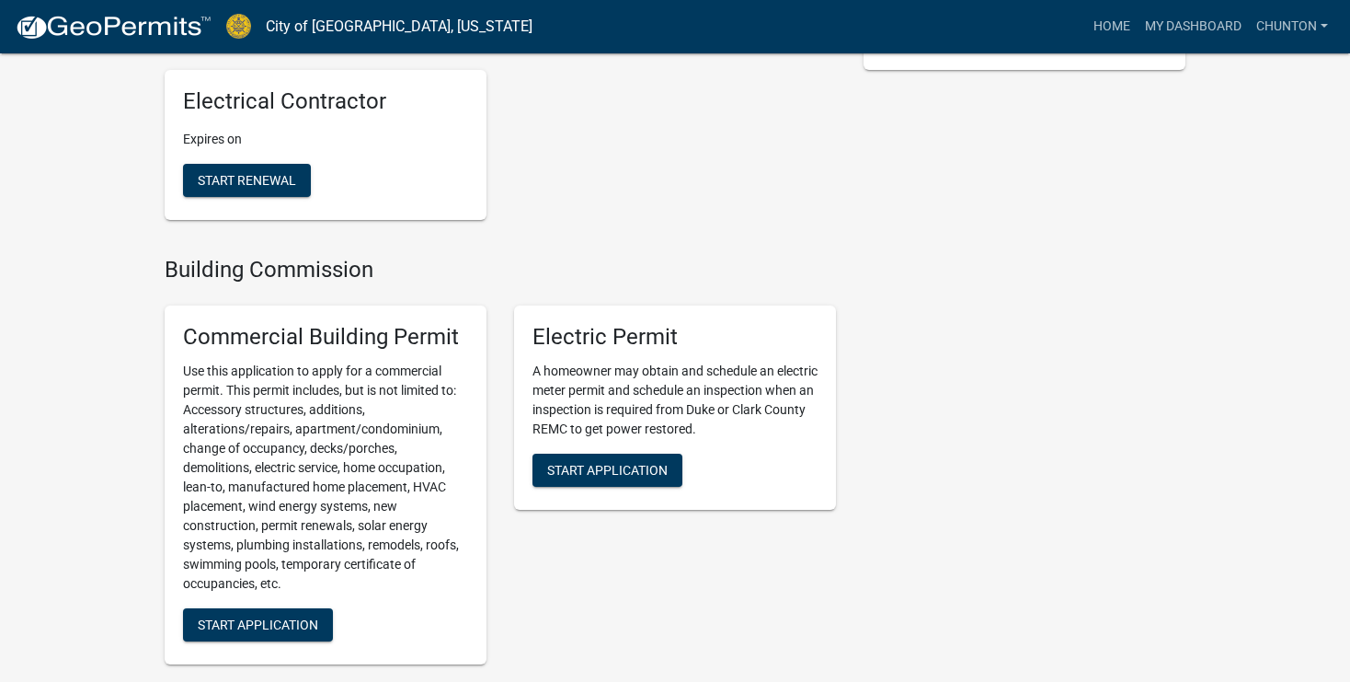
scroll to position [1035, 0]
